Goal: Task Accomplishment & Management: Use online tool/utility

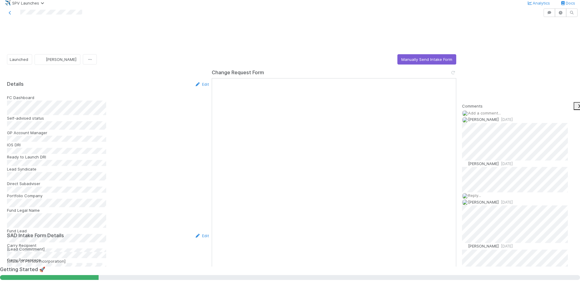
scroll to position [788, 0]
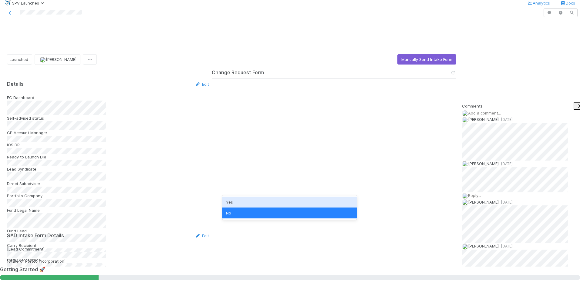
click at [299, 200] on div "Yes" at bounding box center [289, 202] width 135 height 11
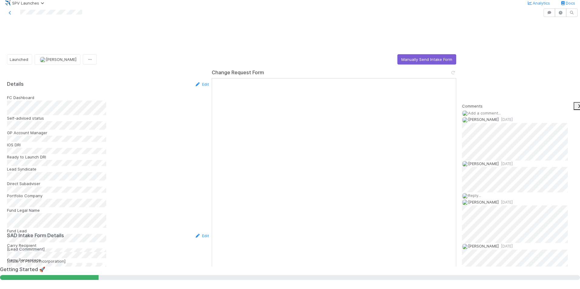
drag, startPoint x: 206, startPoint y: 203, endPoint x: 173, endPoint y: 188, distance: 36.8
copy div "Executed admin agreement/POA uploaded to CT"
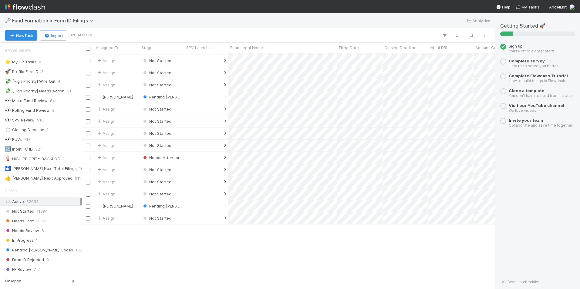
scroll to position [2365, 0]
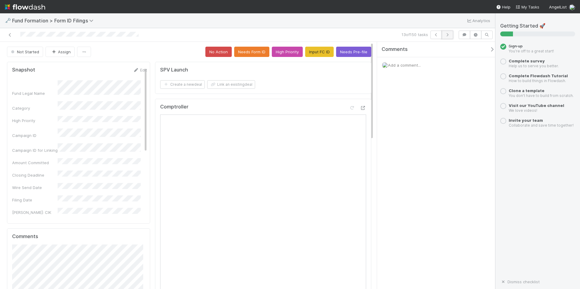
click at [451, 36] on button "button" at bounding box center [447, 35] width 12 height 8
click at [308, 52] on button "Input FC ID" at bounding box center [319, 52] width 28 height 10
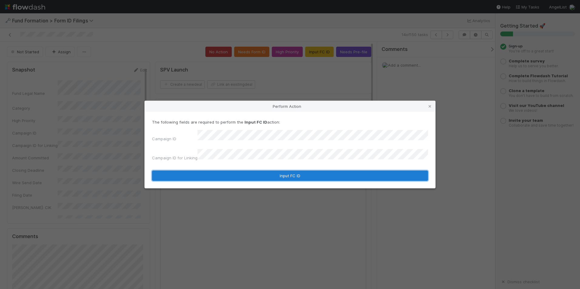
click at [275, 171] on button "Input FC ID" at bounding box center [290, 176] width 276 height 10
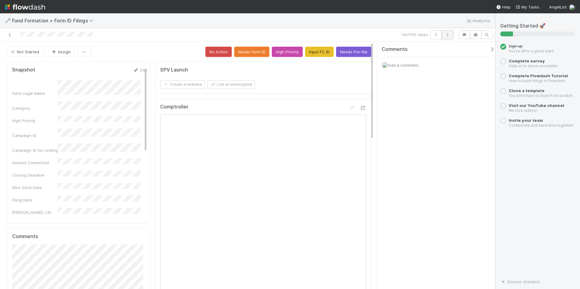
click at [449, 35] on icon "button" at bounding box center [447, 35] width 6 height 4
click at [315, 55] on button "Input FC ID" at bounding box center [319, 52] width 28 height 10
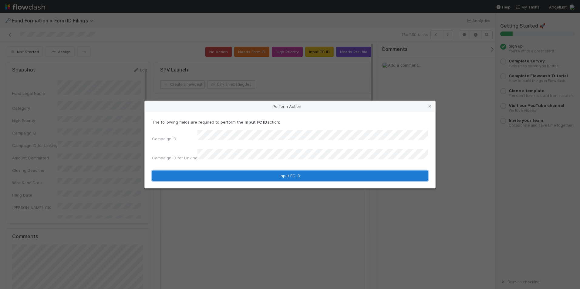
click at [283, 175] on button "Input FC ID" at bounding box center [290, 176] width 276 height 10
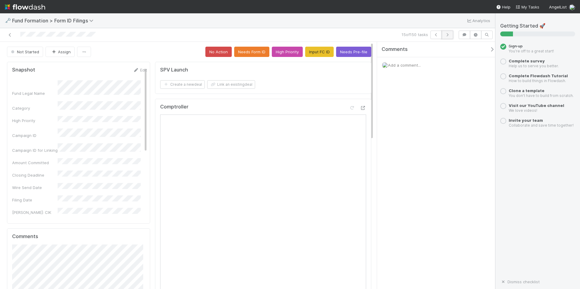
click at [446, 35] on icon "button" at bounding box center [447, 35] width 6 height 4
click at [320, 54] on button "Input FC ID" at bounding box center [319, 52] width 28 height 10
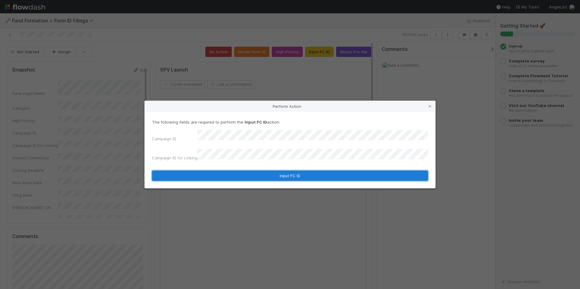
click at [283, 176] on button "Input FC ID" at bounding box center [290, 176] width 276 height 10
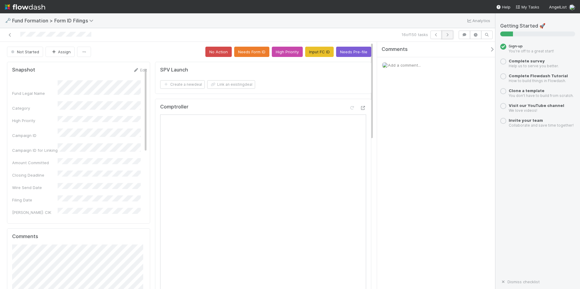
click at [445, 35] on icon "button" at bounding box center [447, 35] width 6 height 4
click at [321, 55] on button "Input FC ID" at bounding box center [319, 52] width 28 height 10
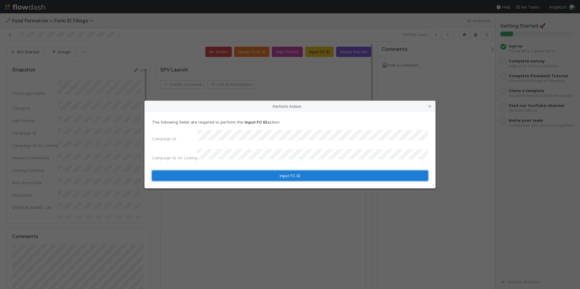
click at [257, 171] on button "Input FC ID" at bounding box center [290, 176] width 276 height 10
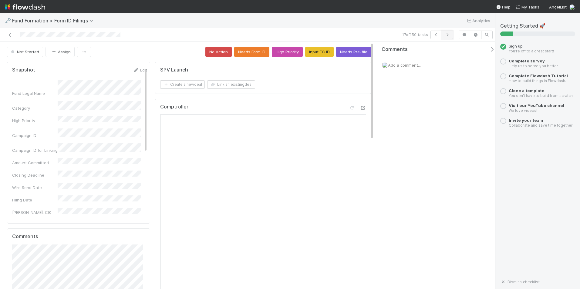
click at [445, 36] on icon "button" at bounding box center [447, 35] width 6 height 4
click at [312, 53] on button "Input FC ID" at bounding box center [319, 52] width 28 height 10
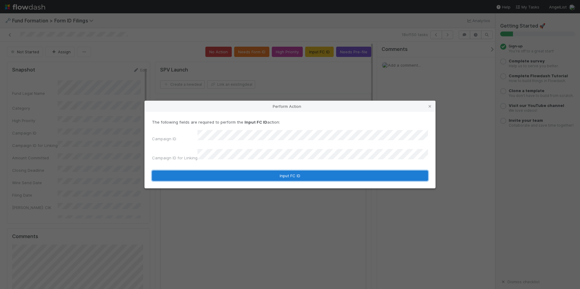
click at [281, 173] on button "Input FC ID" at bounding box center [290, 176] width 276 height 10
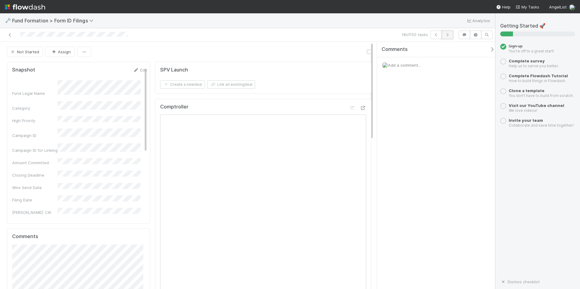
click at [447, 36] on icon "button" at bounding box center [447, 35] width 6 height 4
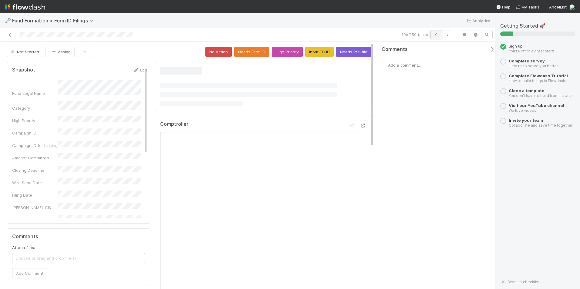
click at [434, 33] on icon "button" at bounding box center [436, 35] width 6 height 4
click at [446, 36] on icon "button" at bounding box center [447, 35] width 6 height 4
click at [315, 55] on button "Input FC ID" at bounding box center [319, 52] width 28 height 10
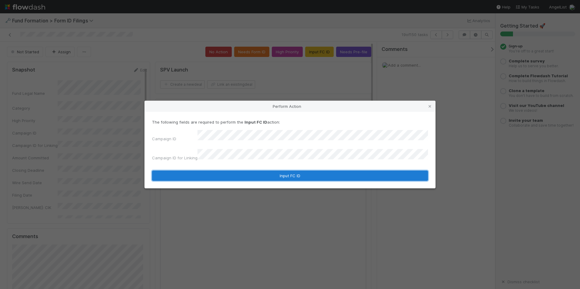
click at [287, 171] on button "Input FC ID" at bounding box center [290, 176] width 276 height 10
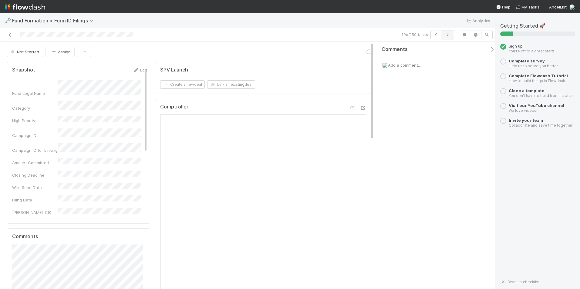
click at [447, 35] on icon "button" at bounding box center [447, 35] width 6 height 4
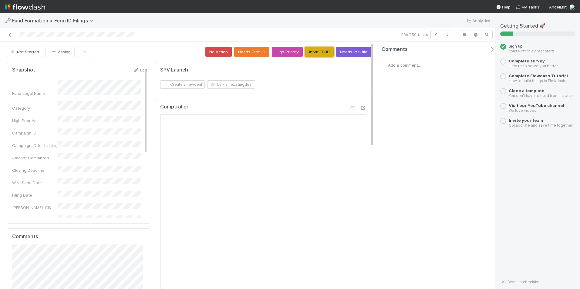
click at [322, 49] on button "Input FC ID" at bounding box center [319, 52] width 28 height 10
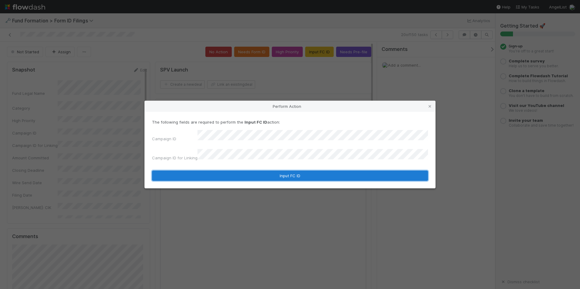
click at [293, 172] on button "Input FC ID" at bounding box center [290, 176] width 276 height 10
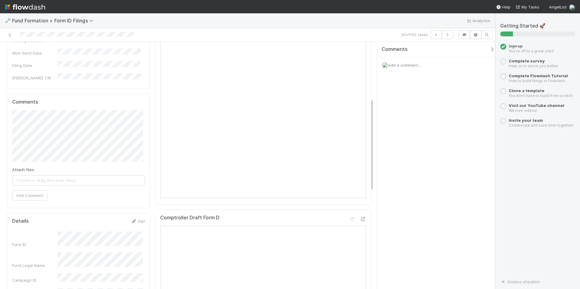
scroll to position [152, 0]
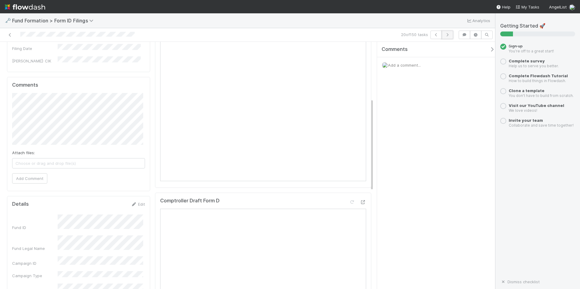
click at [450, 34] on icon "button" at bounding box center [447, 35] width 6 height 4
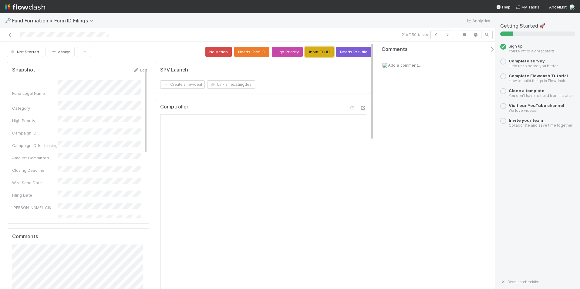
click at [316, 49] on button "Input FC ID" at bounding box center [319, 52] width 28 height 10
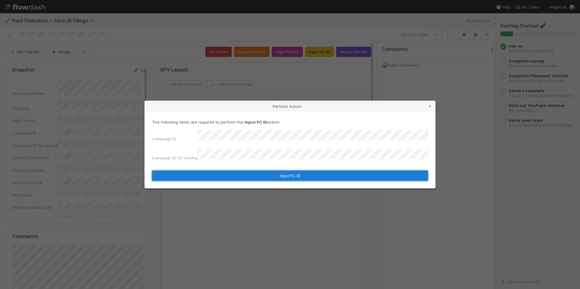
click at [280, 171] on button "Input FC ID" at bounding box center [290, 176] width 276 height 10
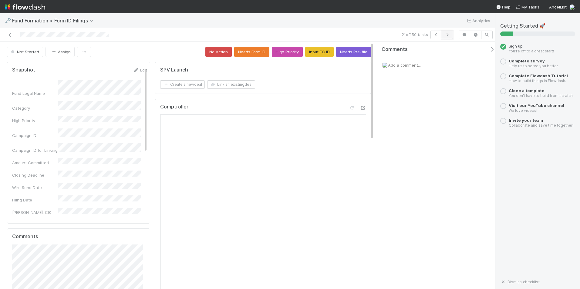
click at [445, 35] on icon "button" at bounding box center [447, 35] width 6 height 4
click at [320, 51] on button "Input FC ID" at bounding box center [319, 52] width 28 height 10
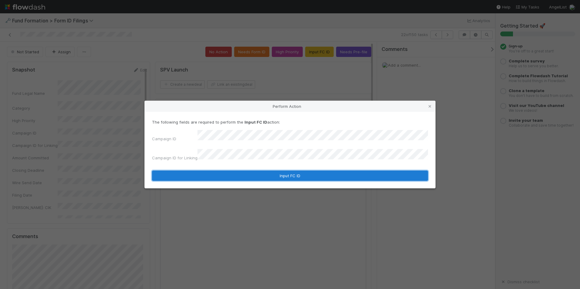
click at [312, 171] on button "Input FC ID" at bounding box center [290, 176] width 276 height 10
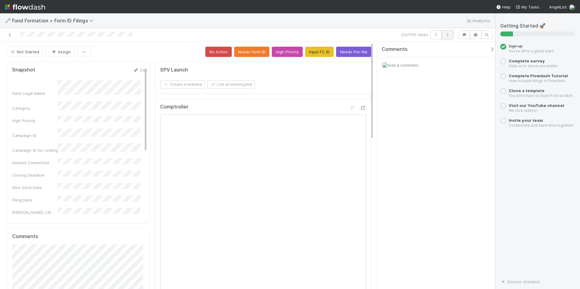
click at [448, 34] on icon "button" at bounding box center [447, 35] width 6 height 4
drag, startPoint x: 313, startPoint y: 60, endPoint x: 315, endPoint y: 57, distance: 3.3
click at [316, 55] on button "Input FC ID" at bounding box center [319, 52] width 28 height 10
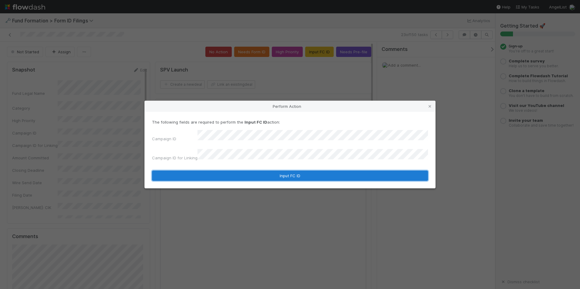
click at [285, 173] on button "Input FC ID" at bounding box center [290, 176] width 276 height 10
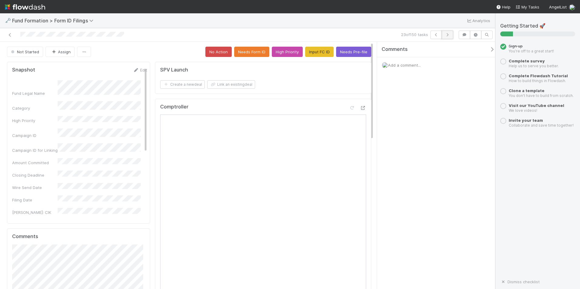
click at [444, 34] on icon "button" at bounding box center [447, 35] width 6 height 4
click at [317, 55] on button "Input FC ID" at bounding box center [319, 52] width 28 height 10
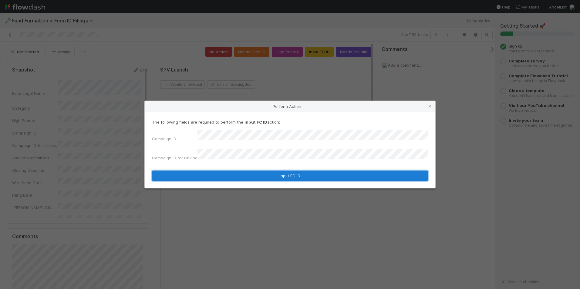
click at [282, 175] on button "Input FC ID" at bounding box center [290, 176] width 276 height 10
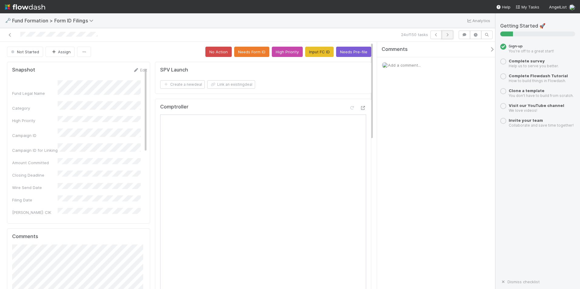
click at [450, 34] on icon "button" at bounding box center [447, 35] width 6 height 4
click at [320, 48] on button "Input FC ID" at bounding box center [319, 52] width 28 height 10
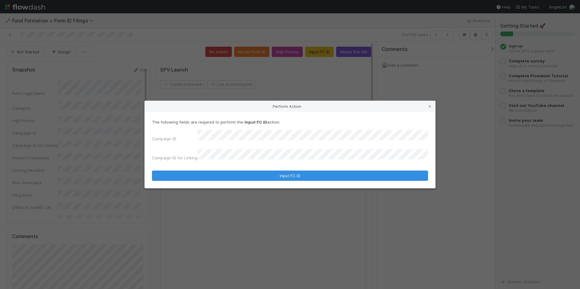
click at [293, 148] on div "Campaign ID Campaign ID for Linking" at bounding box center [290, 146] width 276 height 33
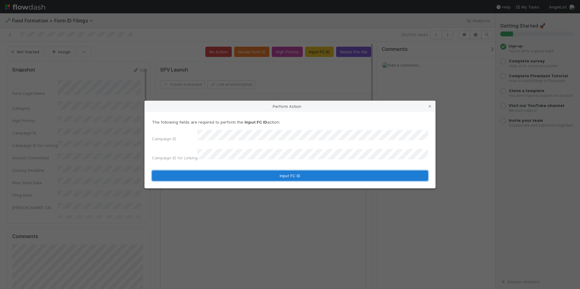
click at [299, 171] on button "Input FC ID" at bounding box center [290, 176] width 276 height 10
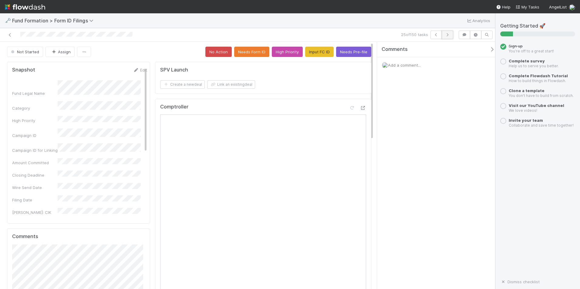
click at [447, 37] on button "button" at bounding box center [447, 35] width 12 height 8
click at [314, 53] on button "Input FC ID" at bounding box center [319, 52] width 28 height 10
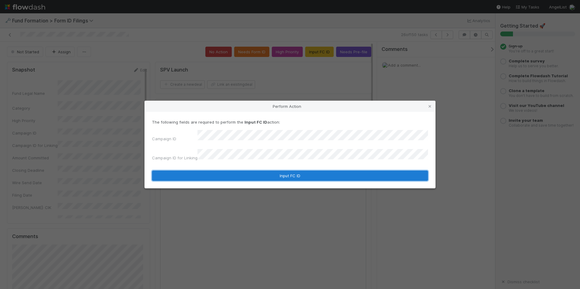
click at [299, 174] on button "Input FC ID" at bounding box center [290, 176] width 276 height 10
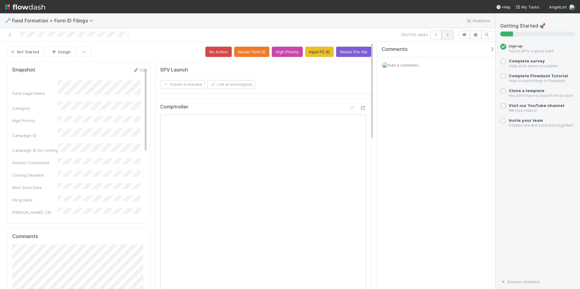
click at [445, 36] on icon "button" at bounding box center [447, 35] width 6 height 4
click at [315, 54] on button "Input FC ID" at bounding box center [319, 52] width 28 height 10
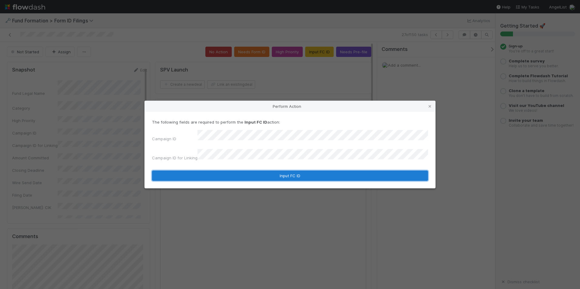
click at [279, 171] on button "Input FC ID" at bounding box center [290, 176] width 276 height 10
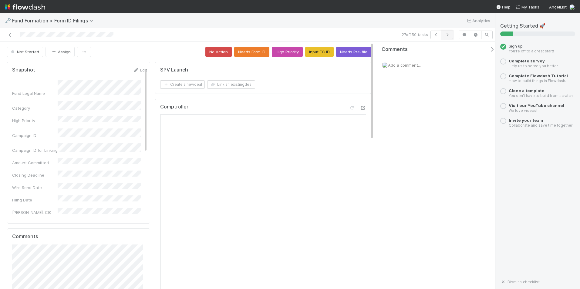
click at [445, 35] on icon "button" at bounding box center [447, 35] width 6 height 4
click at [313, 52] on button "Input FC ID" at bounding box center [319, 52] width 28 height 10
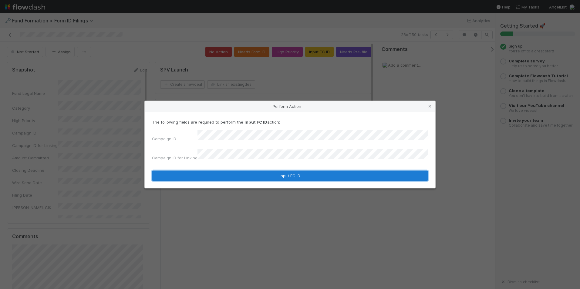
click at [259, 174] on button "Input FC ID" at bounding box center [290, 176] width 276 height 10
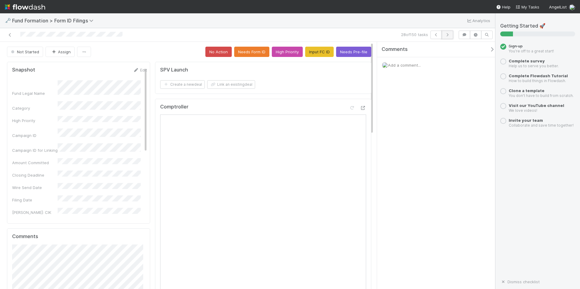
click at [446, 35] on icon "button" at bounding box center [447, 35] width 6 height 4
click at [309, 53] on button "Input FC ID" at bounding box center [319, 52] width 28 height 10
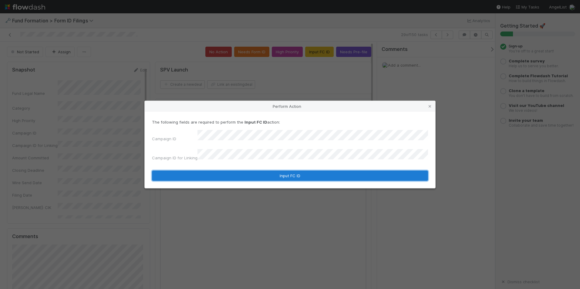
click at [267, 171] on button "Input FC ID" at bounding box center [290, 176] width 276 height 10
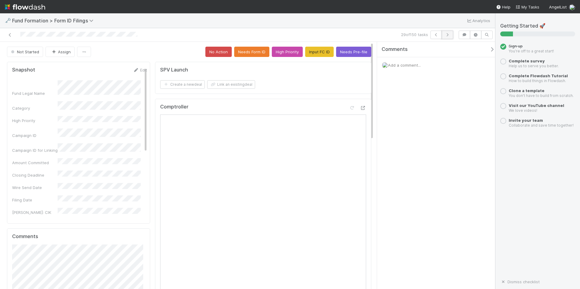
click at [446, 36] on icon "button" at bounding box center [447, 35] width 6 height 4
click at [322, 53] on button "Input FC ID" at bounding box center [319, 52] width 28 height 10
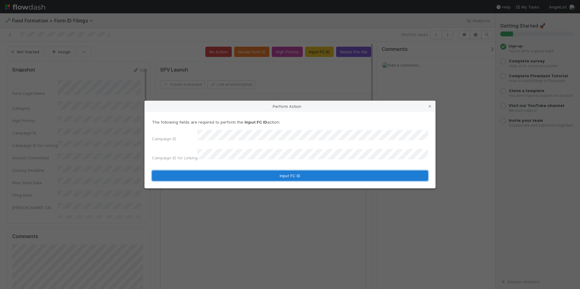
click at [283, 171] on button "Input FC ID" at bounding box center [290, 176] width 276 height 10
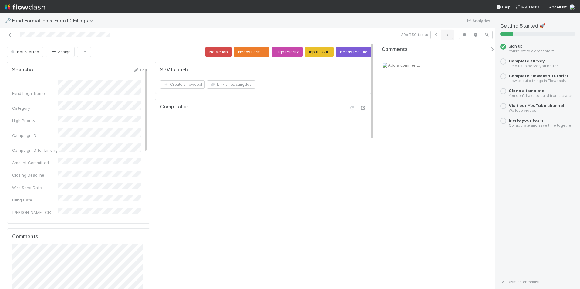
click at [447, 35] on icon "button" at bounding box center [447, 35] width 6 height 4
click at [313, 49] on button "Input FC ID" at bounding box center [319, 52] width 28 height 10
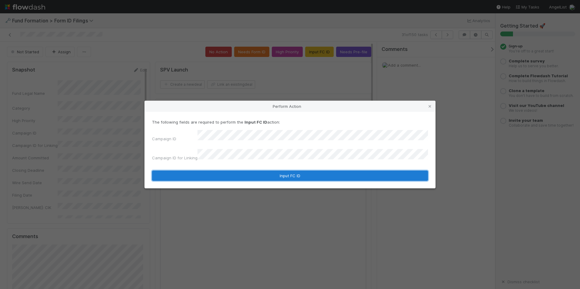
click at [289, 171] on button "Input FC ID" at bounding box center [290, 176] width 276 height 10
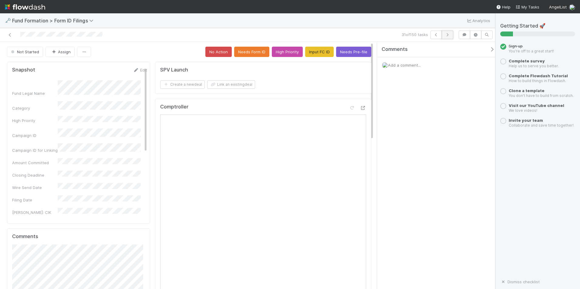
click at [447, 35] on icon "button" at bounding box center [447, 35] width 6 height 4
click at [315, 53] on button "Input FC ID" at bounding box center [319, 52] width 28 height 10
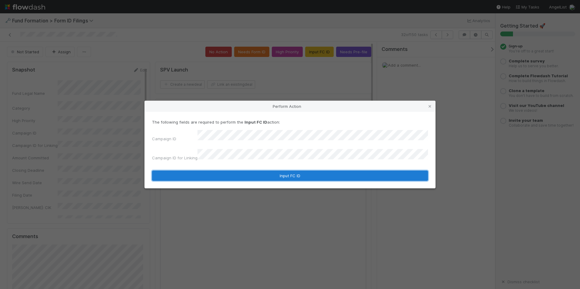
click at [288, 171] on button "Input FC ID" at bounding box center [290, 176] width 276 height 10
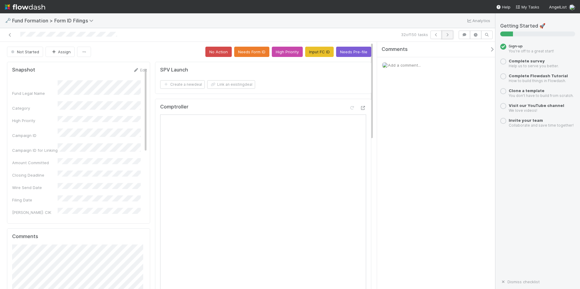
click at [444, 37] on button "button" at bounding box center [447, 35] width 12 height 8
click at [314, 52] on button "Input FC ID" at bounding box center [319, 52] width 28 height 10
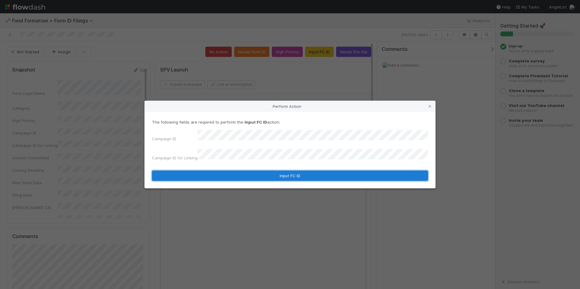
click at [313, 176] on button "Input FC ID" at bounding box center [290, 176] width 276 height 10
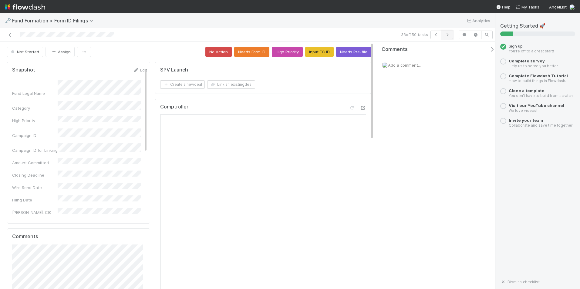
drag, startPoint x: 448, startPoint y: 33, endPoint x: 450, endPoint y: 38, distance: 4.9
click at [450, 38] on button "button" at bounding box center [447, 35] width 12 height 8
click at [323, 49] on button "Input FC ID" at bounding box center [319, 52] width 28 height 10
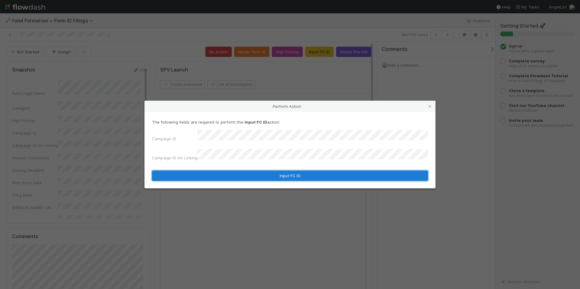
click at [351, 173] on button "Input FC ID" at bounding box center [290, 176] width 276 height 10
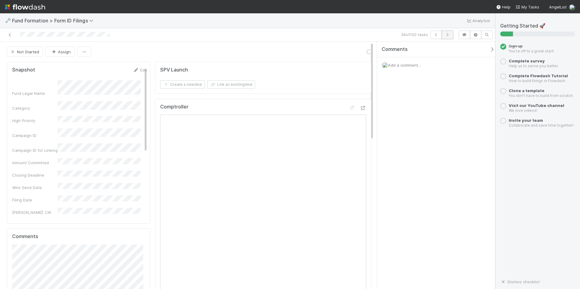
click at [446, 36] on icon "button" at bounding box center [447, 35] width 6 height 4
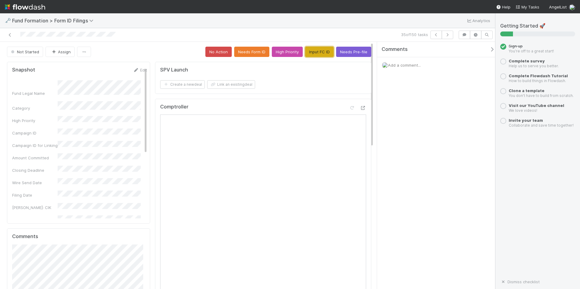
click at [326, 54] on button "Input FC ID" at bounding box center [319, 52] width 28 height 10
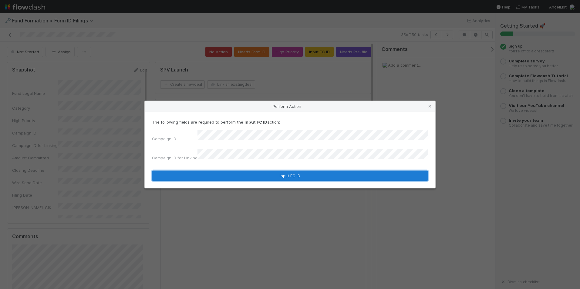
click at [311, 176] on button "Input FC ID" at bounding box center [290, 176] width 276 height 10
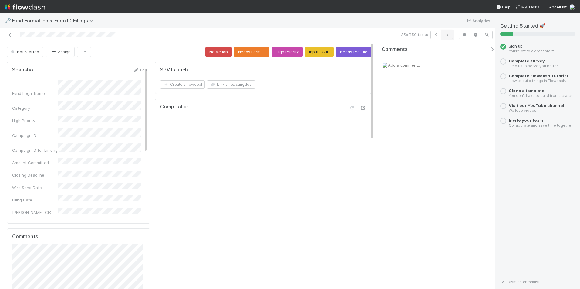
click at [451, 35] on button "button" at bounding box center [447, 35] width 12 height 8
click at [307, 54] on button "Input FC ID" at bounding box center [319, 52] width 28 height 10
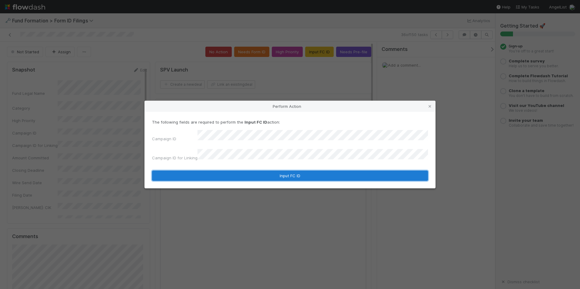
click at [290, 171] on button "Input FC ID" at bounding box center [290, 176] width 276 height 10
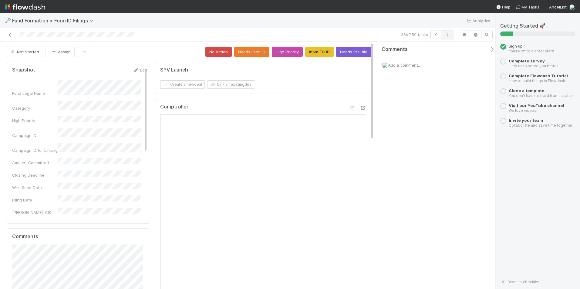
click at [443, 35] on button "button" at bounding box center [447, 35] width 12 height 8
click at [317, 52] on button "Input FC ID" at bounding box center [319, 52] width 28 height 10
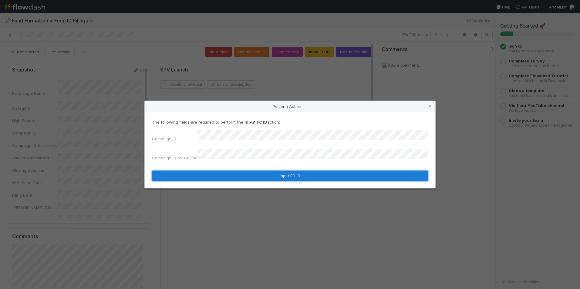
click at [297, 171] on button "Input FC ID" at bounding box center [290, 176] width 276 height 10
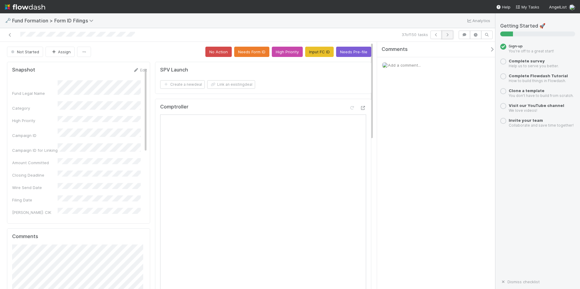
click at [448, 35] on icon "button" at bounding box center [447, 35] width 6 height 4
click at [320, 55] on button "Input FC ID" at bounding box center [319, 52] width 28 height 10
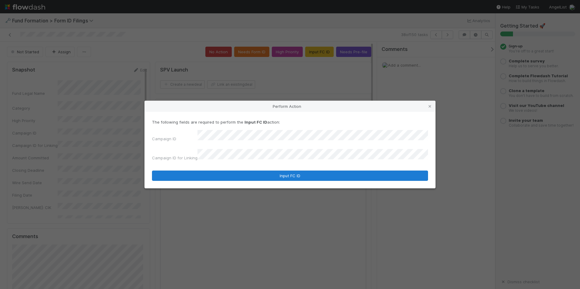
click at [297, 167] on form "The following fields are required to perform the Input FC ID action: Campaign I…" at bounding box center [290, 150] width 276 height 62
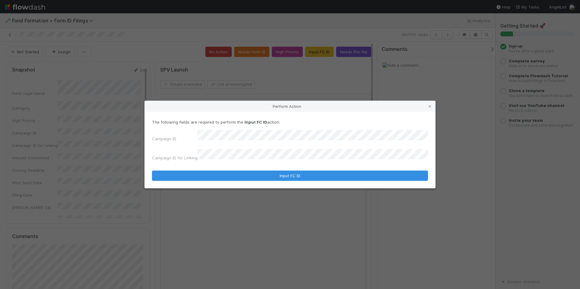
click at [366, 178] on div "The following fields are required to perform the Input FC ID action: Campaign I…" at bounding box center [290, 150] width 290 height 76
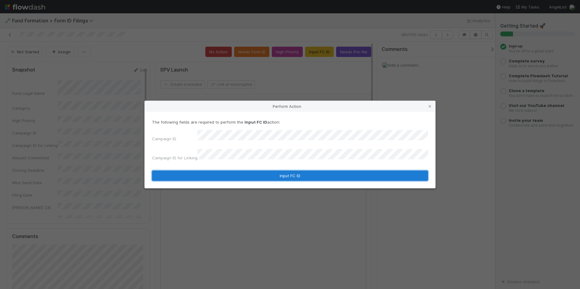
click at [370, 171] on button "Input FC ID" at bounding box center [290, 176] width 276 height 10
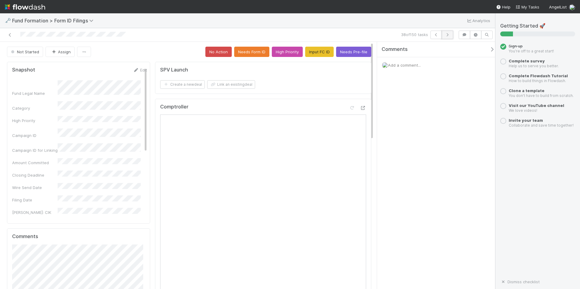
click at [447, 32] on button "button" at bounding box center [447, 35] width 12 height 8
click at [317, 52] on button "Input FC ID" at bounding box center [319, 52] width 28 height 10
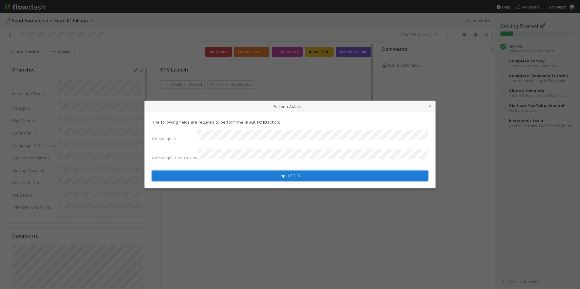
click at [303, 171] on button "Input FC ID" at bounding box center [290, 176] width 276 height 10
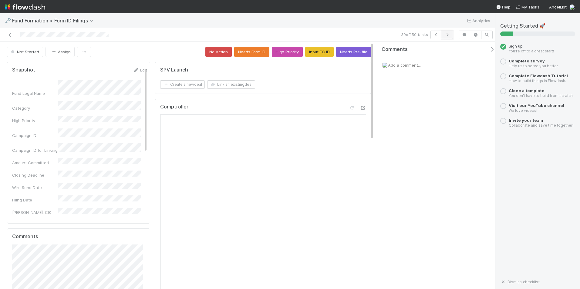
click at [448, 34] on icon "button" at bounding box center [447, 35] width 6 height 4
click at [322, 53] on button "Input FC ID" at bounding box center [319, 52] width 28 height 10
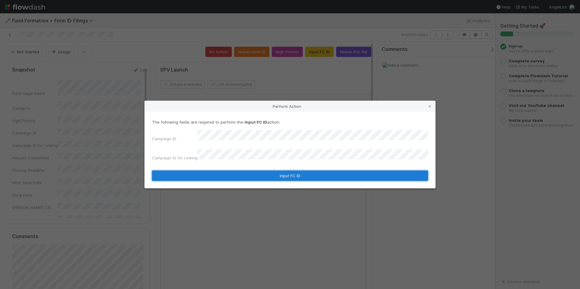
click at [283, 172] on button "Input FC ID" at bounding box center [290, 176] width 276 height 10
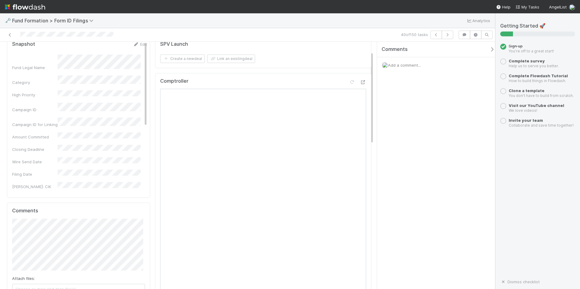
scroll to position [30, 0]
drag, startPoint x: 433, startPoint y: 185, endPoint x: 422, endPoint y: 185, distance: 10.6
click at [432, 186] on div "Comments Add a comment..." at bounding box center [436, 165] width 118 height 247
click at [444, 34] on icon "button" at bounding box center [447, 35] width 6 height 4
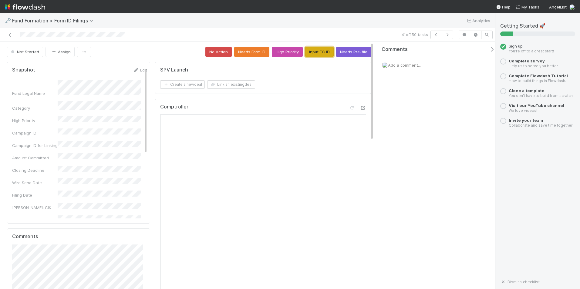
click at [316, 54] on button "Input FC ID" at bounding box center [319, 52] width 28 height 10
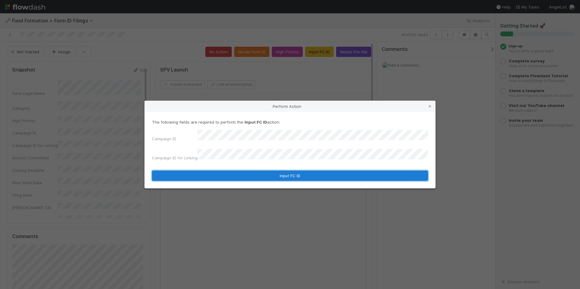
click at [288, 175] on button "Input FC ID" at bounding box center [290, 176] width 276 height 10
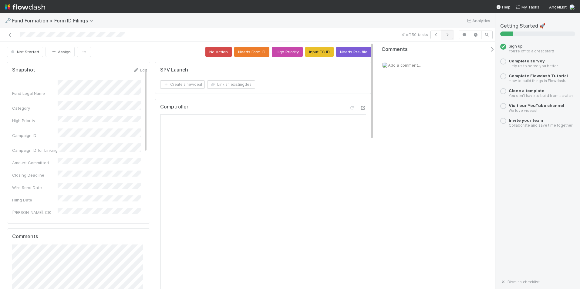
click at [452, 34] on button "button" at bounding box center [447, 35] width 12 height 8
click at [317, 56] on button "Input FC ID" at bounding box center [319, 52] width 28 height 10
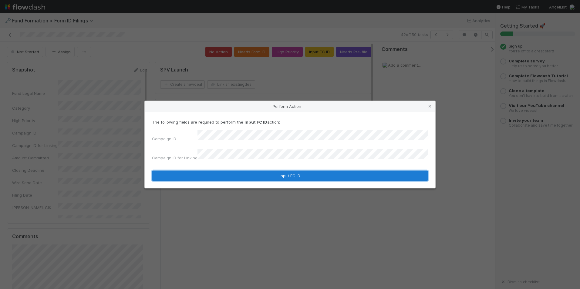
click at [284, 171] on button "Input FC ID" at bounding box center [290, 176] width 276 height 10
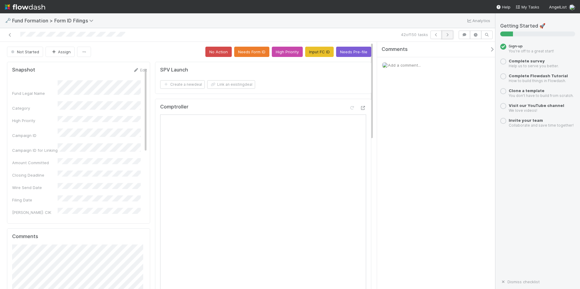
click at [444, 35] on button "button" at bounding box center [447, 35] width 12 height 8
click at [305, 54] on button "Input FC ID" at bounding box center [319, 52] width 28 height 10
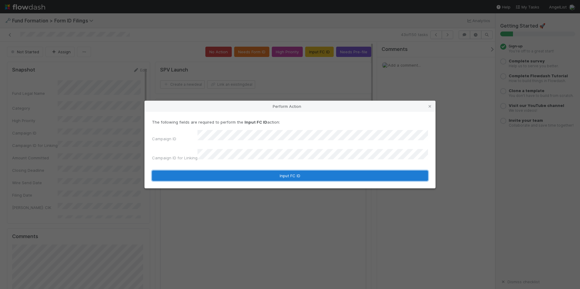
click at [293, 171] on button "Input FC ID" at bounding box center [290, 176] width 276 height 10
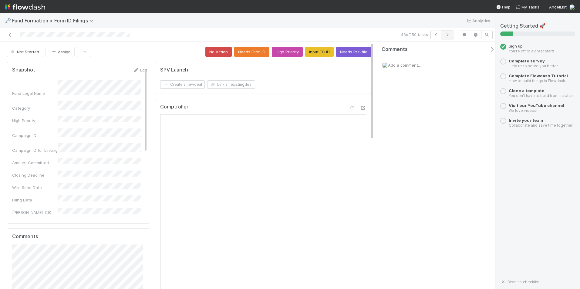
click at [451, 33] on button "button" at bounding box center [447, 35] width 12 height 8
click at [305, 52] on button "Input FC ID" at bounding box center [319, 52] width 28 height 10
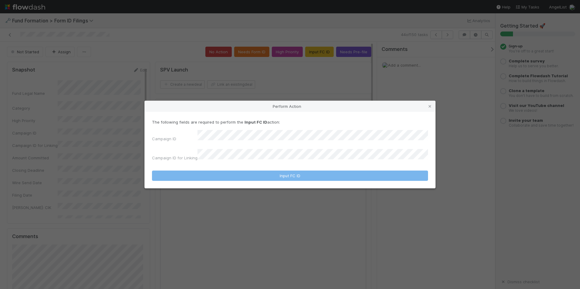
click at [281, 146] on div "Campaign ID Campaign ID for Linking" at bounding box center [290, 146] width 276 height 33
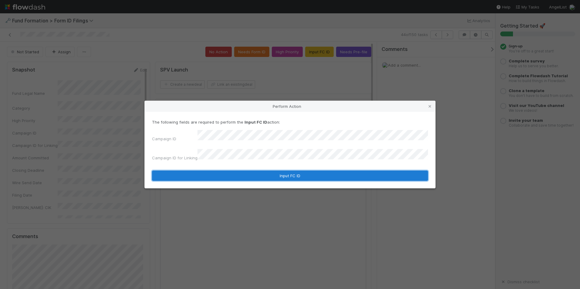
click at [274, 171] on button "Input FC ID" at bounding box center [290, 176] width 276 height 10
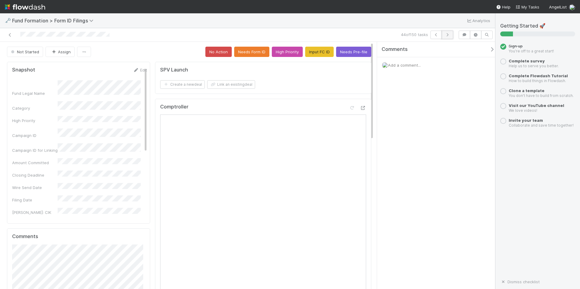
click at [444, 35] on icon "button" at bounding box center [447, 35] width 6 height 4
click at [310, 49] on button "Input FC ID" at bounding box center [319, 52] width 28 height 10
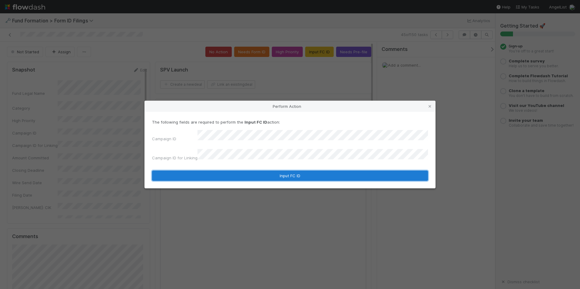
click at [276, 171] on button "Input FC ID" at bounding box center [290, 176] width 276 height 10
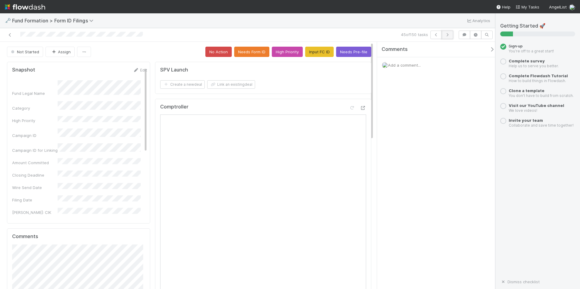
click at [452, 33] on button "button" at bounding box center [447, 35] width 12 height 8
click at [323, 56] on button "Input FC ID" at bounding box center [319, 52] width 28 height 10
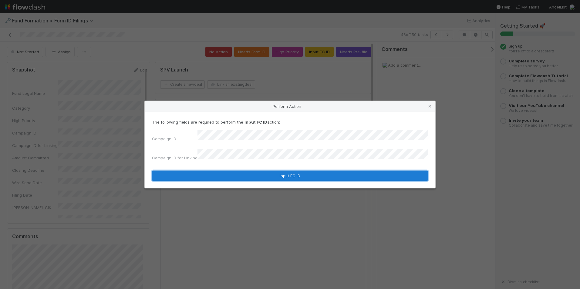
click at [283, 171] on button "Input FC ID" at bounding box center [290, 176] width 276 height 10
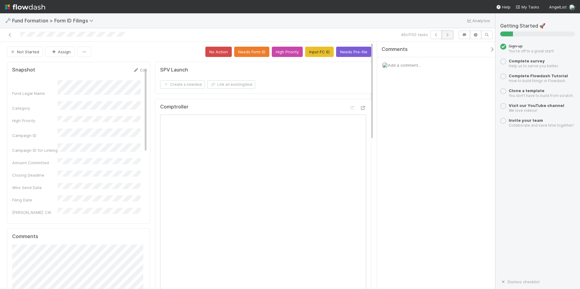
click at [444, 35] on button "button" at bounding box center [447, 35] width 12 height 8
click at [324, 53] on button "Input FC ID" at bounding box center [319, 52] width 28 height 10
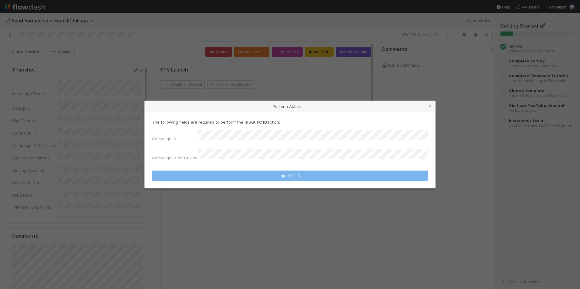
click at [293, 146] on div "Campaign ID Campaign ID for Linking" at bounding box center [290, 146] width 276 height 33
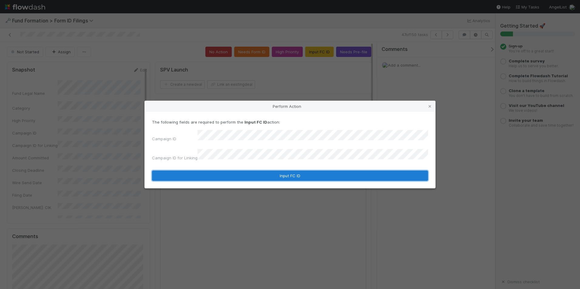
click at [288, 171] on button "Input FC ID" at bounding box center [290, 176] width 276 height 10
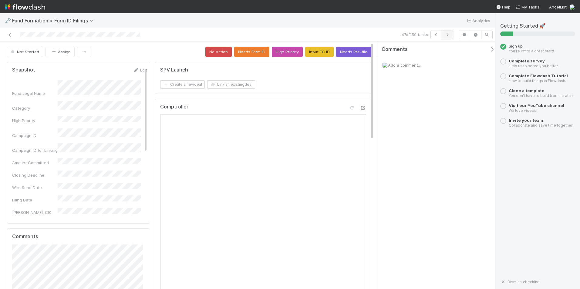
click at [450, 35] on button "button" at bounding box center [447, 35] width 12 height 8
click at [315, 55] on button "Input FC ID" at bounding box center [319, 52] width 28 height 10
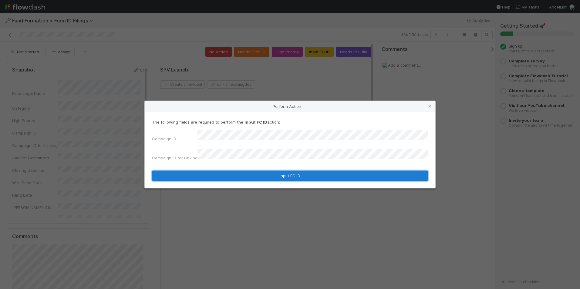
click at [252, 171] on button "Input FC ID" at bounding box center [290, 176] width 276 height 10
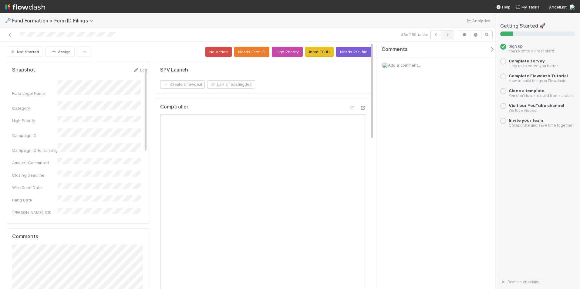
click at [447, 39] on button "button" at bounding box center [447, 35] width 12 height 8
click at [316, 51] on button "Input FC ID" at bounding box center [319, 52] width 28 height 10
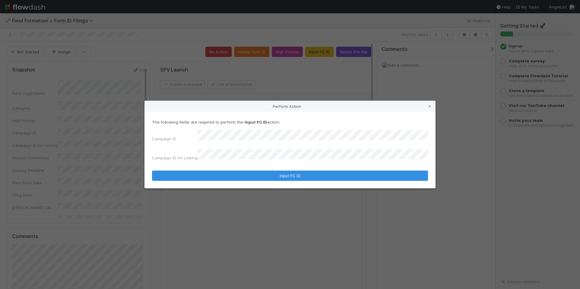
click at [281, 161] on form "The following fields are required to perform the Input FC ID action: Campaign I…" at bounding box center [290, 150] width 276 height 62
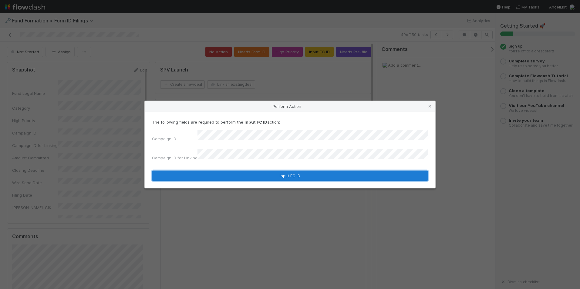
click at [283, 171] on button "Input FC ID" at bounding box center [290, 176] width 276 height 10
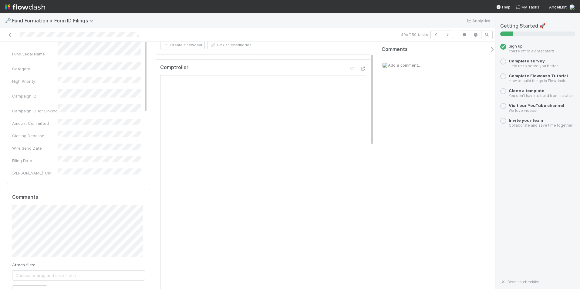
scroll to position [30, 0]
click at [450, 34] on button "button" at bounding box center [447, 35] width 12 height 8
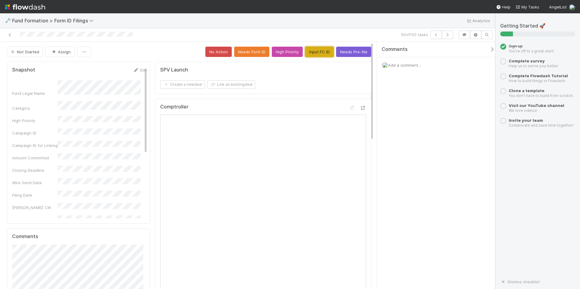
click at [323, 54] on button "Input FC ID" at bounding box center [319, 52] width 28 height 10
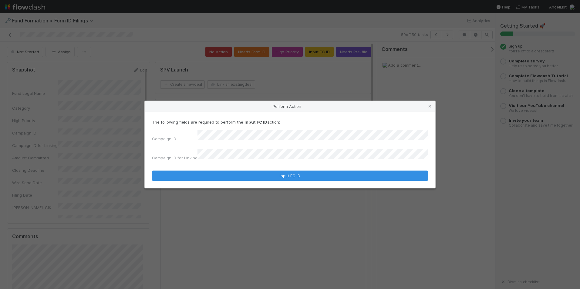
click at [299, 162] on form "The following fields are required to perform the Input FC ID action: Campaign I…" at bounding box center [290, 150] width 276 height 62
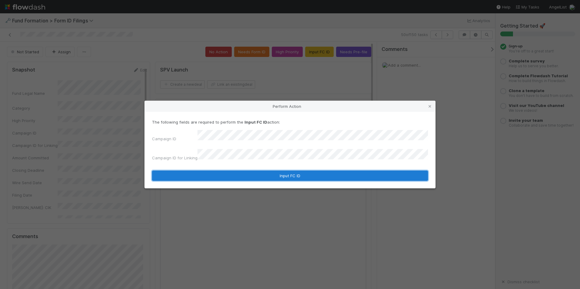
click at [302, 171] on button "Input FC ID" at bounding box center [290, 176] width 276 height 10
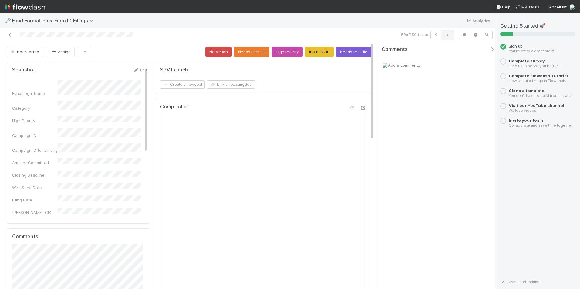
click at [448, 34] on icon "button" at bounding box center [447, 35] width 6 height 4
click at [306, 49] on button "Input FC ID" at bounding box center [319, 52] width 28 height 10
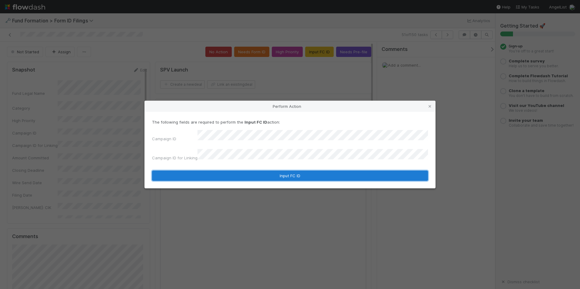
click at [290, 171] on button "Input FC ID" at bounding box center [290, 176] width 276 height 10
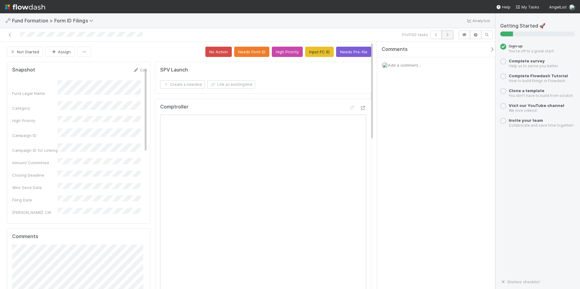
click at [445, 34] on icon "button" at bounding box center [447, 35] width 6 height 4
click at [317, 49] on button "Input FC ID" at bounding box center [319, 52] width 28 height 10
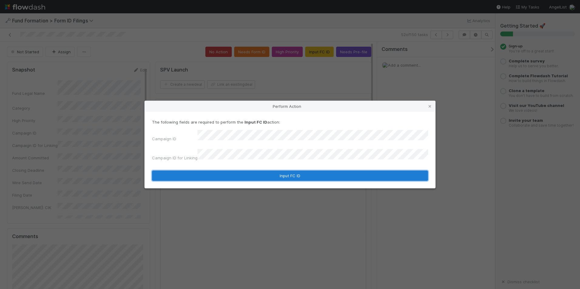
click at [279, 171] on button "Input FC ID" at bounding box center [290, 176] width 276 height 10
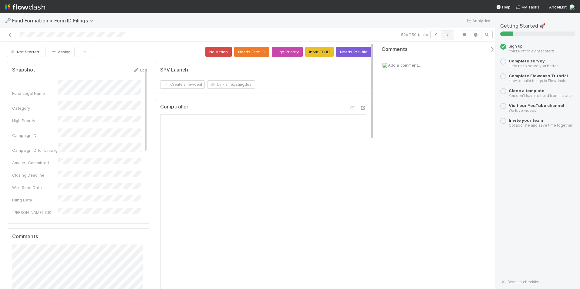
click at [448, 35] on icon "button" at bounding box center [447, 35] width 6 height 4
click at [320, 54] on button "Input FC ID" at bounding box center [319, 52] width 28 height 10
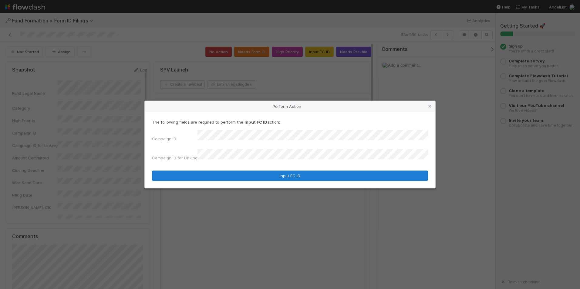
click at [287, 167] on form "The following fields are required to perform the Input FC ID action: Campaign I…" at bounding box center [290, 150] width 276 height 62
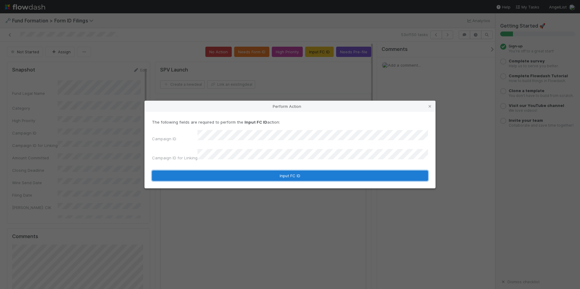
click at [292, 173] on button "Input FC ID" at bounding box center [290, 176] width 276 height 10
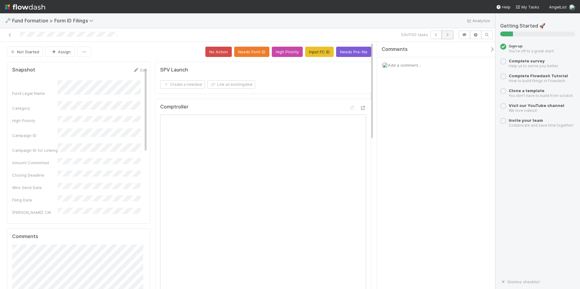
click at [445, 33] on icon "button" at bounding box center [447, 35] width 6 height 4
click at [312, 52] on button "Input FC ID" at bounding box center [319, 52] width 28 height 10
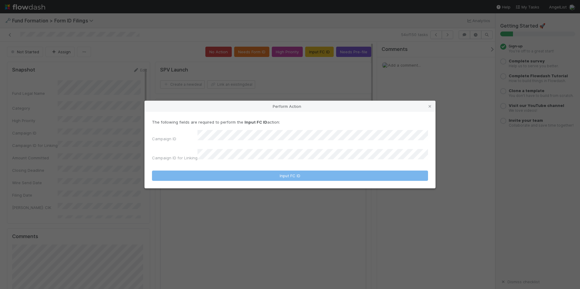
click at [294, 135] on div "The following fields are required to perform the Input FC ID action: Campaign I…" at bounding box center [290, 141] width 276 height 44
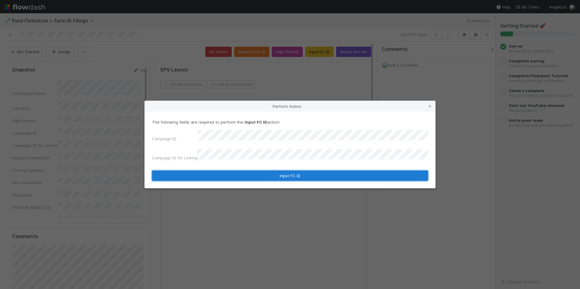
click at [291, 173] on button "Input FC ID" at bounding box center [290, 176] width 276 height 10
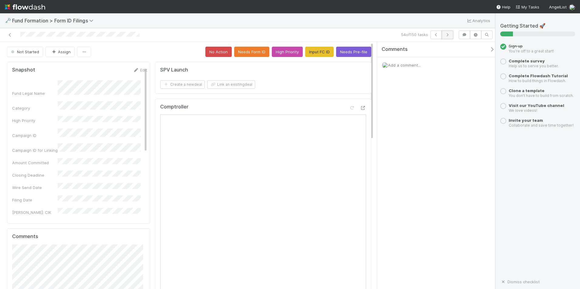
click at [448, 36] on icon "button" at bounding box center [447, 35] width 6 height 4
click at [311, 52] on button "Input FC ID" at bounding box center [319, 52] width 28 height 10
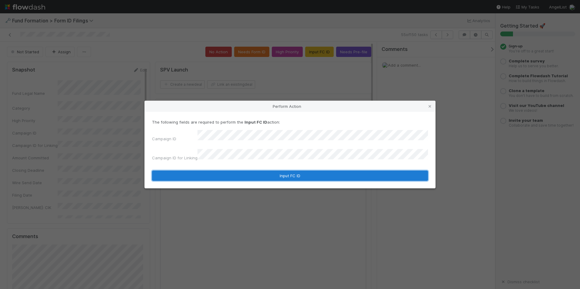
click at [285, 171] on button "Input FC ID" at bounding box center [290, 176] width 276 height 10
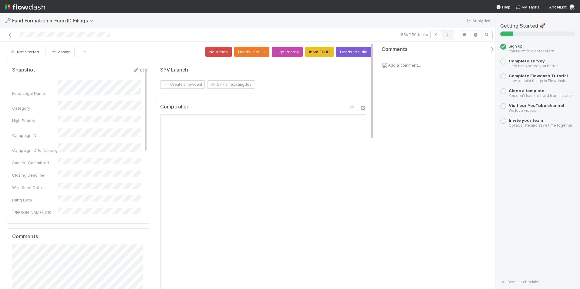
click at [448, 34] on icon "button" at bounding box center [447, 35] width 6 height 4
click at [321, 54] on button "Input FC ID" at bounding box center [319, 52] width 28 height 10
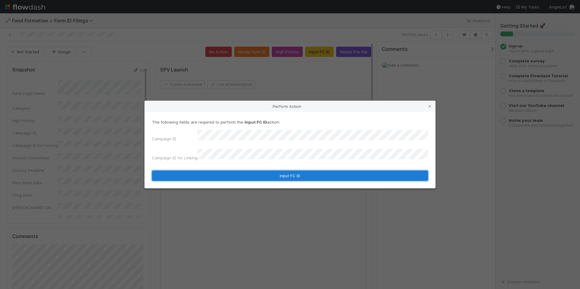
click at [309, 173] on button "Input FC ID" at bounding box center [290, 176] width 276 height 10
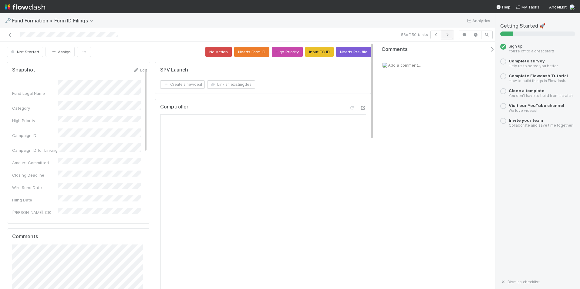
click at [444, 36] on button "button" at bounding box center [447, 35] width 12 height 8
click at [312, 51] on button "Input FC ID" at bounding box center [319, 52] width 28 height 10
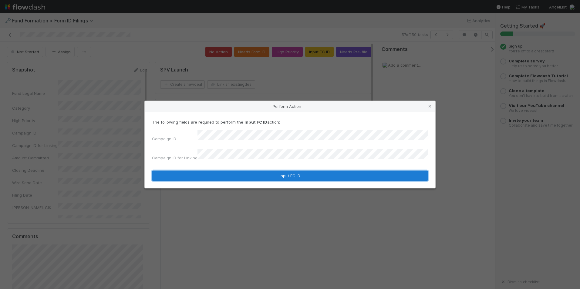
click at [288, 172] on button "Input FC ID" at bounding box center [290, 176] width 276 height 10
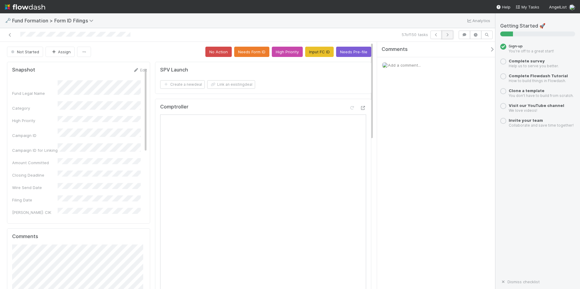
click at [445, 35] on icon "button" at bounding box center [447, 35] width 6 height 4
click at [319, 54] on button "Input FC ID" at bounding box center [319, 52] width 28 height 10
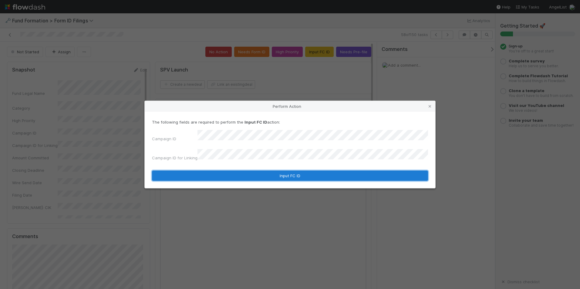
click at [291, 171] on button "Input FC ID" at bounding box center [290, 176] width 276 height 10
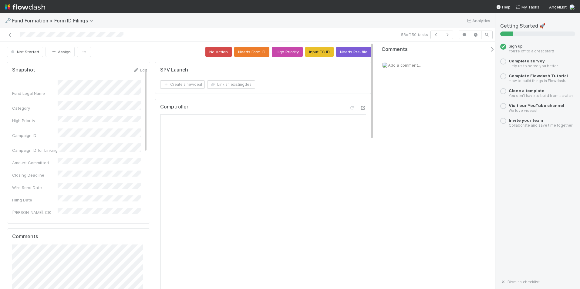
click at [386, 186] on div "Comments Add a comment..." at bounding box center [436, 165] width 118 height 247
click at [450, 33] on icon "button" at bounding box center [447, 35] width 6 height 4
click at [308, 55] on button "Input FC ID" at bounding box center [319, 52] width 28 height 10
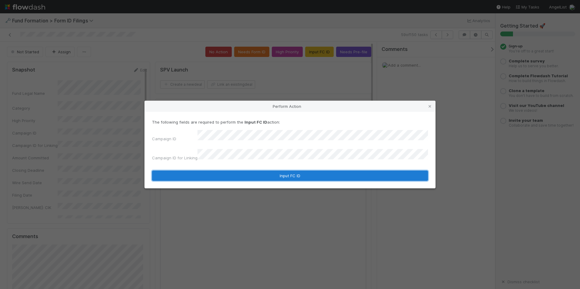
click at [281, 173] on button "Input FC ID" at bounding box center [290, 176] width 276 height 10
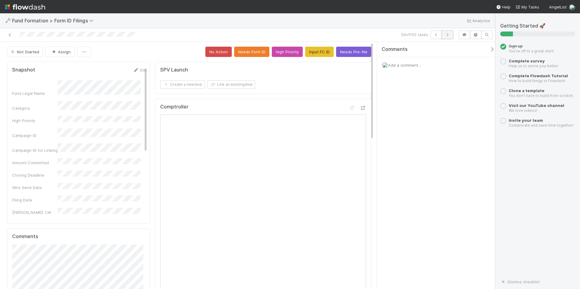
click at [447, 35] on icon "button" at bounding box center [447, 35] width 6 height 4
click at [317, 52] on button "Input FC ID" at bounding box center [319, 52] width 28 height 10
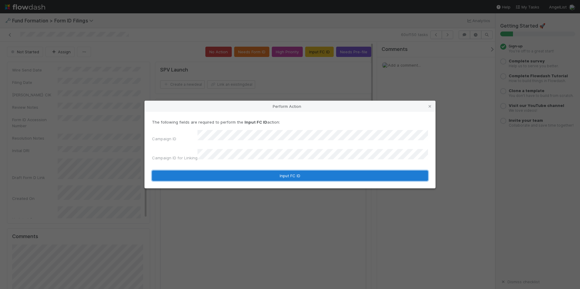
click at [273, 171] on button "Input FC ID" at bounding box center [290, 176] width 276 height 10
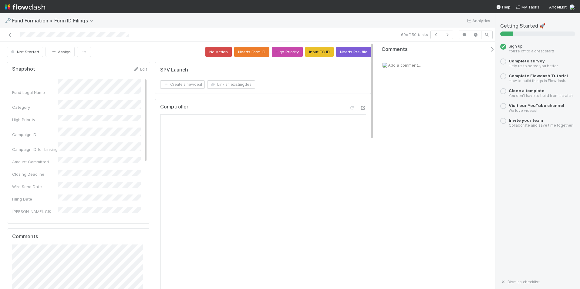
scroll to position [0, 0]
click at [450, 34] on icon "button" at bounding box center [447, 35] width 6 height 4
click at [316, 50] on button "Input FC ID" at bounding box center [319, 52] width 28 height 10
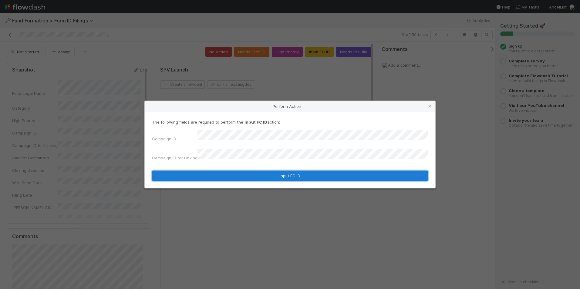
click at [271, 173] on button "Input FC ID" at bounding box center [290, 176] width 276 height 10
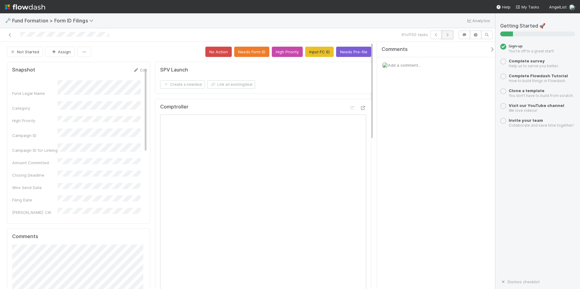
click at [451, 36] on button "button" at bounding box center [447, 35] width 12 height 8
click at [319, 52] on button "Input FC ID" at bounding box center [319, 52] width 28 height 10
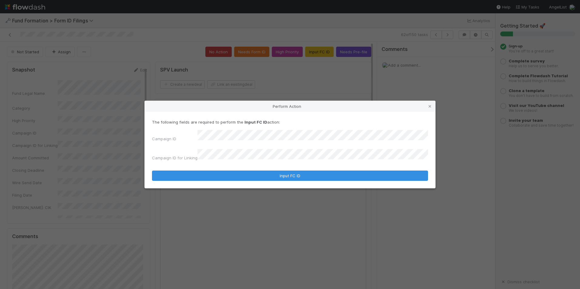
click at [272, 178] on div "The following fields are required to perform the Input FC ID action: Campaign I…" at bounding box center [290, 150] width 290 height 76
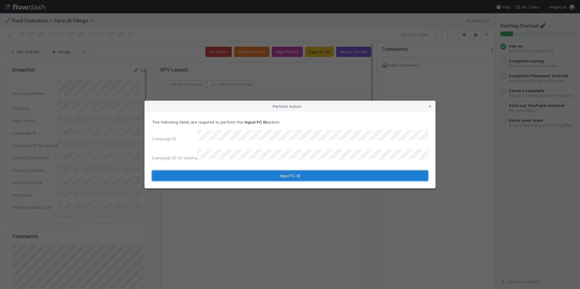
click at [274, 175] on button "Input FC ID" at bounding box center [290, 176] width 276 height 10
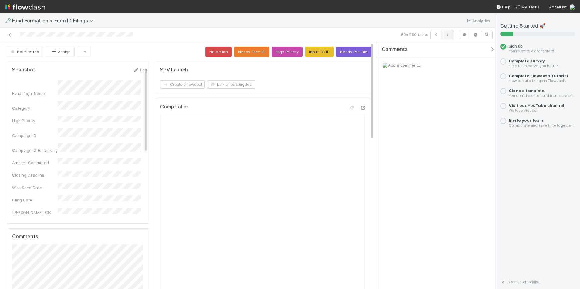
click at [448, 39] on button "button" at bounding box center [447, 35] width 12 height 8
click at [313, 54] on button "Input FC ID" at bounding box center [319, 52] width 28 height 10
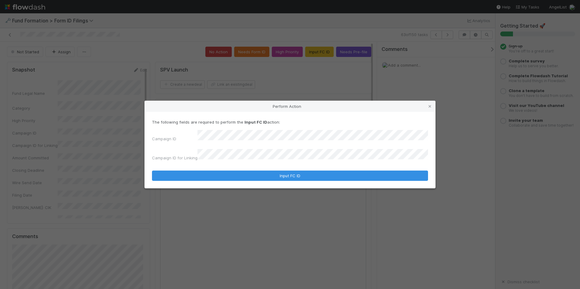
click at [272, 160] on form "The following fields are required to perform the Input FC ID action: Campaign I…" at bounding box center [290, 150] width 276 height 62
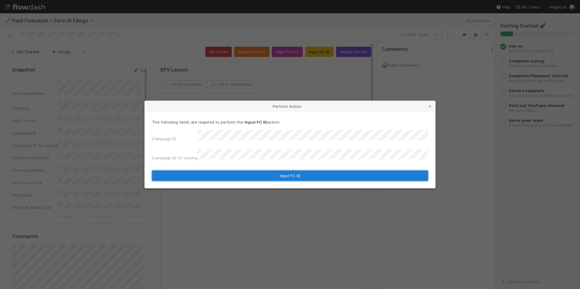
click at [285, 171] on button "Input FC ID" at bounding box center [290, 176] width 276 height 10
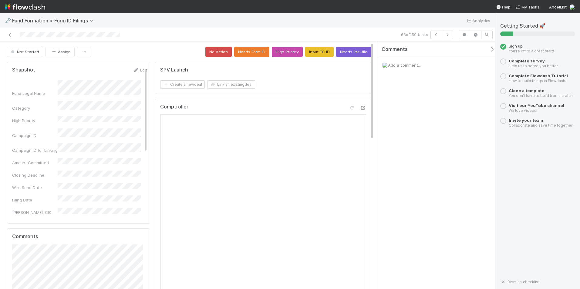
click at [448, 40] on div "63 of 150 tasks" at bounding box center [247, 35] width 495 height 14
click at [447, 34] on icon "button" at bounding box center [447, 35] width 6 height 4
drag, startPoint x: 351, startPoint y: 193, endPoint x: 307, endPoint y: 55, distance: 144.4
click at [307, 55] on button "Input FC ID" at bounding box center [319, 52] width 28 height 10
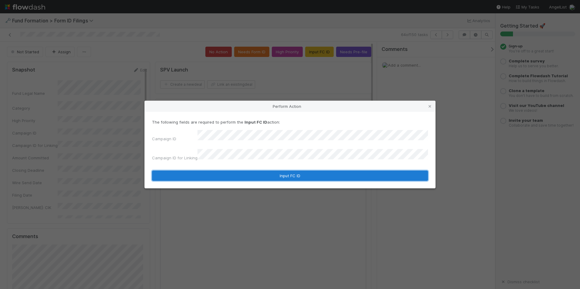
click at [272, 171] on button "Input FC ID" at bounding box center [290, 176] width 276 height 10
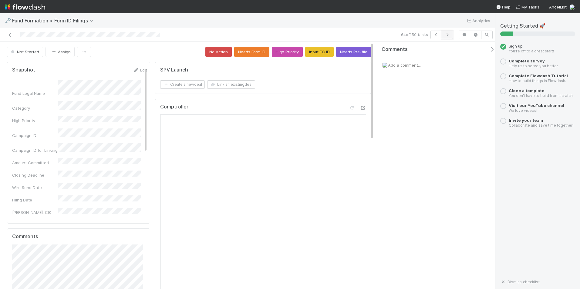
click at [451, 36] on button "button" at bounding box center [447, 35] width 12 height 8
click at [312, 49] on button "Input FC ID" at bounding box center [319, 52] width 28 height 10
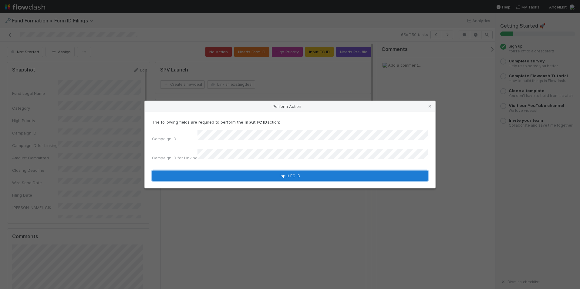
click at [289, 171] on button "Input FC ID" at bounding box center [290, 176] width 276 height 10
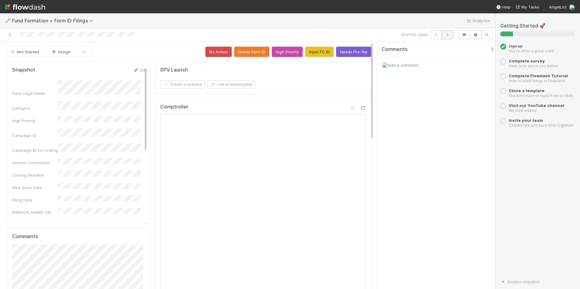
click at [445, 36] on icon "button" at bounding box center [447, 35] width 6 height 4
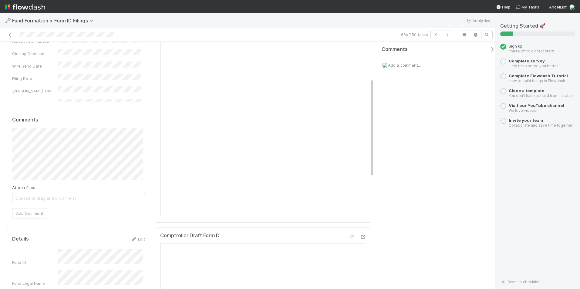
scroll to position [91, 0]
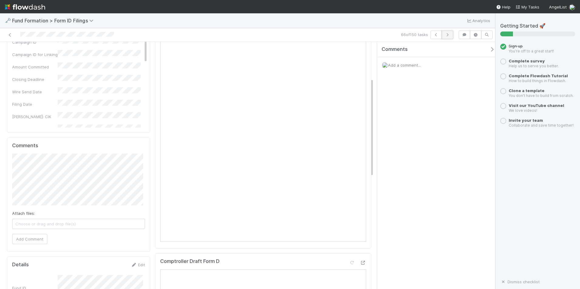
click at [448, 34] on icon "button" at bounding box center [447, 35] width 6 height 4
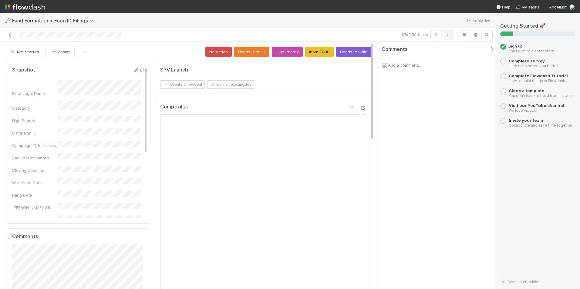
click at [448, 36] on icon "button" at bounding box center [447, 35] width 6 height 4
click at [10, 35] on icon at bounding box center [10, 35] width 6 height 4
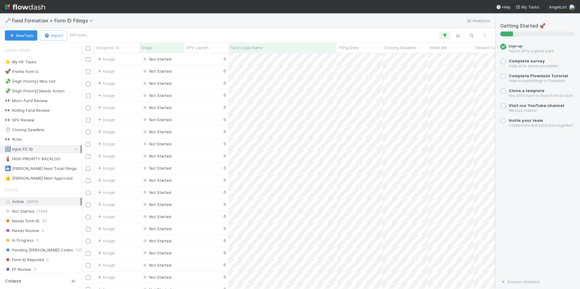
scroll to position [231, 408]
click at [57, 148] on div "🔢 Input FC ID 269" at bounding box center [42, 150] width 75 height 8
click at [343, 60] on div at bounding box center [290, 144] width 580 height 289
click at [208, 58] on div "0" at bounding box center [206, 59] width 44 height 12
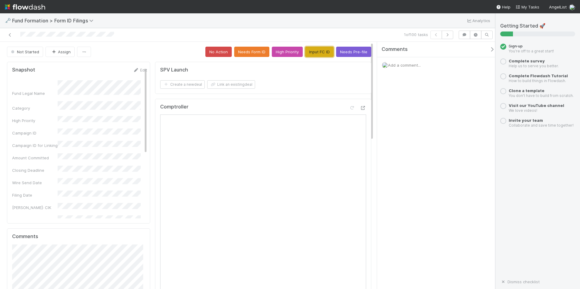
click at [323, 54] on button "Input FC ID" at bounding box center [319, 52] width 28 height 10
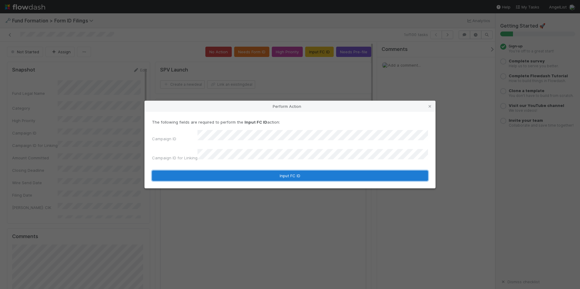
click at [304, 171] on button "Input FC ID" at bounding box center [290, 176] width 276 height 10
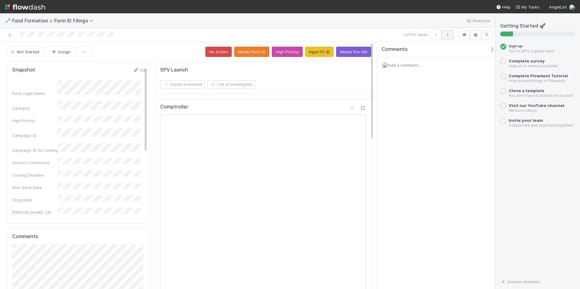
click at [449, 32] on button "button" at bounding box center [447, 35] width 12 height 8
click at [323, 50] on button "Input FC ID" at bounding box center [319, 52] width 28 height 10
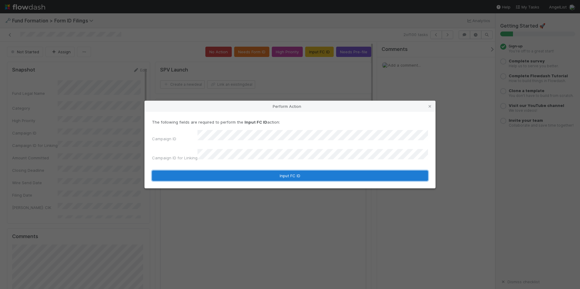
click at [306, 171] on button "Input FC ID" at bounding box center [290, 176] width 276 height 10
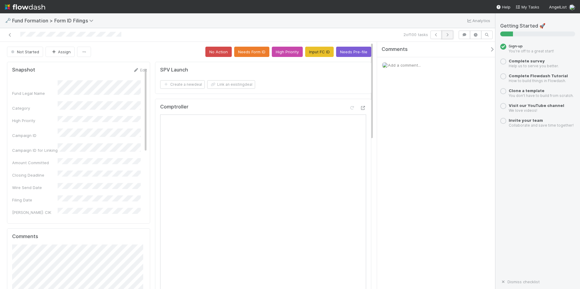
click at [445, 35] on icon "button" at bounding box center [447, 35] width 6 height 4
click at [313, 52] on button "Input FC ID" at bounding box center [319, 52] width 28 height 10
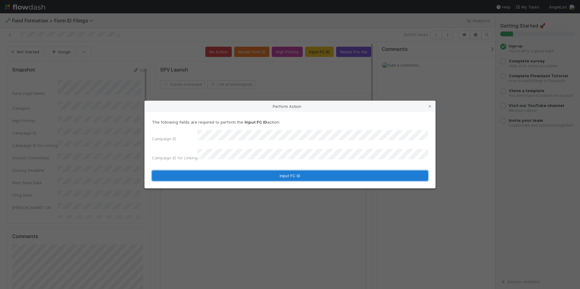
click at [281, 173] on button "Input FC ID" at bounding box center [290, 176] width 276 height 10
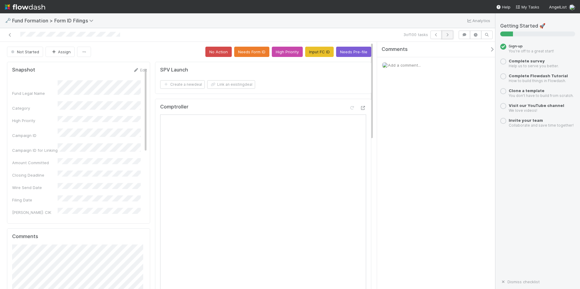
click at [449, 32] on button "button" at bounding box center [447, 35] width 12 height 8
click at [320, 52] on button "Input FC ID" at bounding box center [319, 52] width 28 height 10
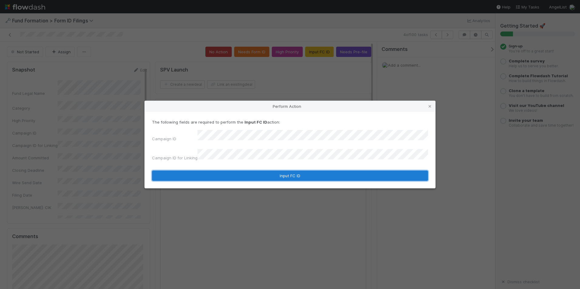
click at [279, 171] on button "Input FC ID" at bounding box center [290, 176] width 276 height 10
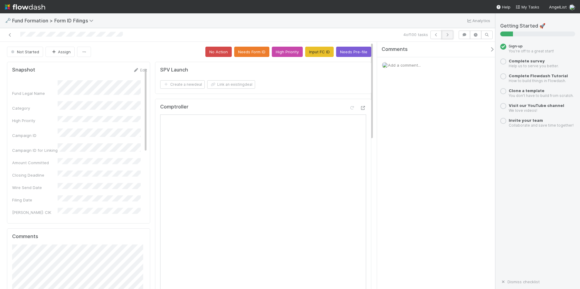
click at [448, 37] on button "button" at bounding box center [447, 35] width 12 height 8
click at [324, 54] on button "Input FC ID" at bounding box center [319, 52] width 28 height 10
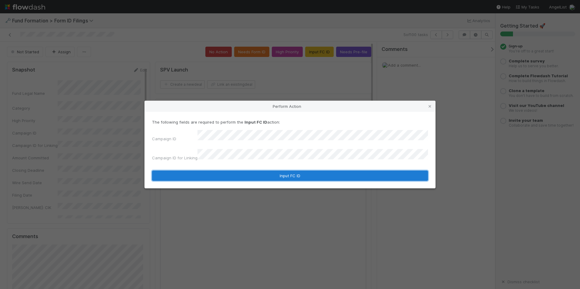
click at [301, 171] on button "Input FC ID" at bounding box center [290, 176] width 276 height 10
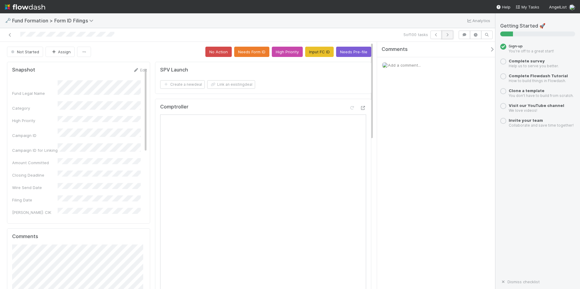
click at [443, 36] on button "button" at bounding box center [447, 35] width 12 height 8
click at [317, 50] on button "Input FC ID" at bounding box center [319, 52] width 28 height 10
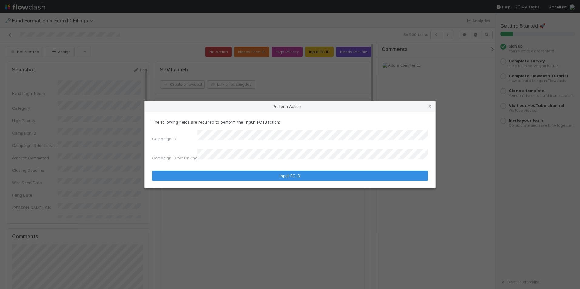
click at [249, 159] on div "Campaign ID for Linking" at bounding box center [290, 156] width 276 height 14
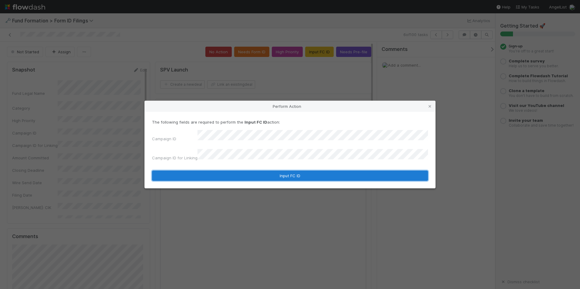
click at [268, 171] on button "Input FC ID" at bounding box center [290, 176] width 276 height 10
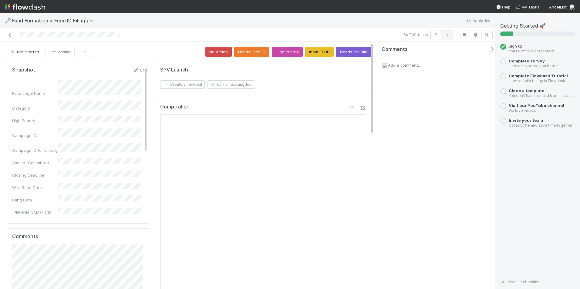
click at [445, 35] on icon "button" at bounding box center [447, 35] width 6 height 4
click at [319, 53] on button "Input FC ID" at bounding box center [319, 52] width 28 height 10
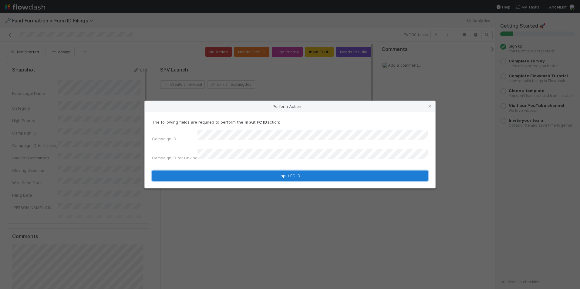
click at [304, 171] on button "Input FC ID" at bounding box center [290, 176] width 276 height 10
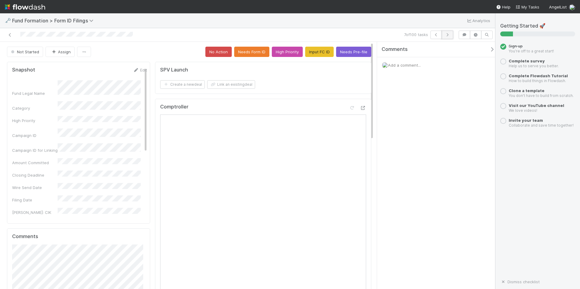
click at [448, 34] on icon "button" at bounding box center [447, 35] width 6 height 4
click at [324, 55] on button "Input FC ID" at bounding box center [319, 52] width 28 height 10
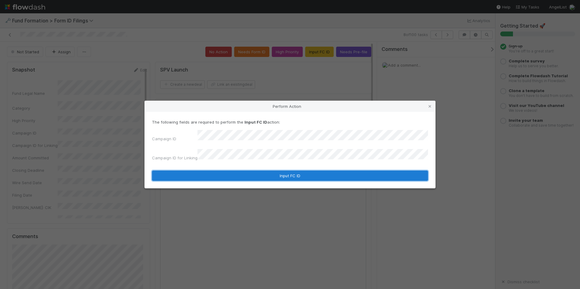
click at [310, 174] on button "Input FC ID" at bounding box center [290, 176] width 276 height 10
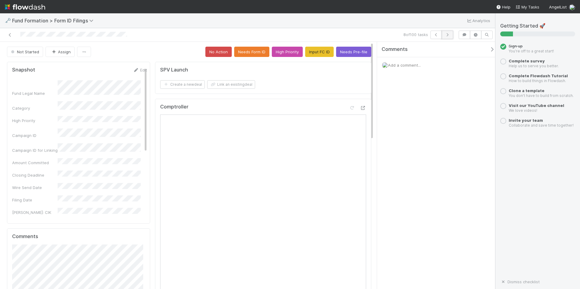
click at [445, 35] on icon "button" at bounding box center [447, 35] width 6 height 4
click at [318, 52] on button "Input FC ID" at bounding box center [319, 52] width 28 height 10
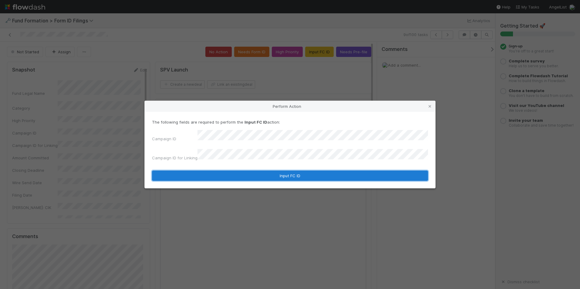
click at [301, 173] on button "Input FC ID" at bounding box center [290, 176] width 276 height 10
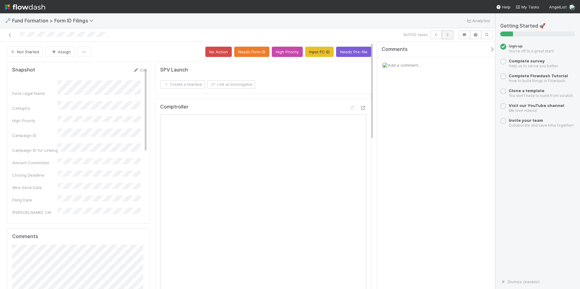
click at [447, 35] on icon "button" at bounding box center [447, 35] width 6 height 4
click at [325, 52] on button "Input FC ID" at bounding box center [319, 52] width 28 height 10
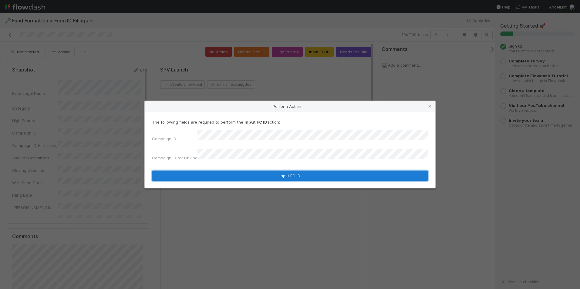
click at [290, 171] on button "Input FC ID" at bounding box center [290, 176] width 276 height 10
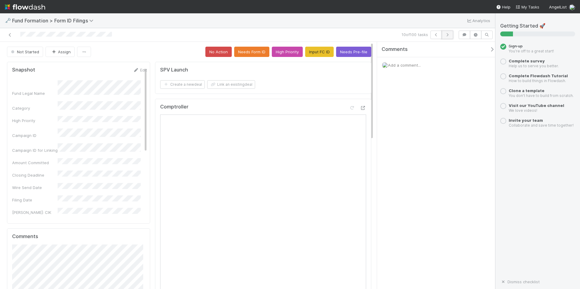
click at [448, 35] on icon "button" at bounding box center [447, 35] width 6 height 4
click at [317, 49] on button "Input FC ID" at bounding box center [319, 52] width 28 height 10
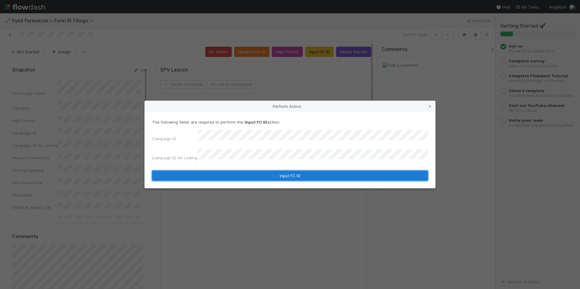
click at [295, 175] on button "Input FC ID" at bounding box center [290, 176] width 276 height 10
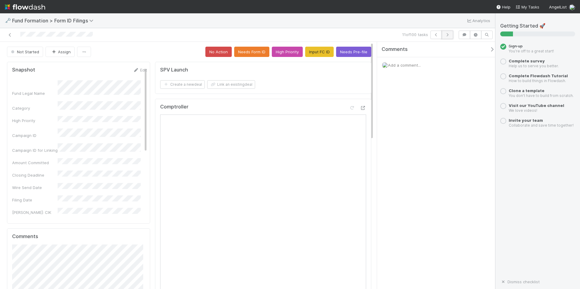
click at [446, 33] on icon "button" at bounding box center [447, 35] width 6 height 4
click at [305, 53] on button "Input FC ID" at bounding box center [319, 52] width 28 height 10
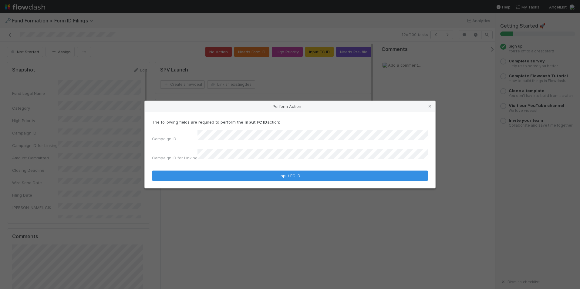
click at [271, 179] on div "The following fields are required to perform the Input FC ID action: Campaign I…" at bounding box center [290, 150] width 290 height 76
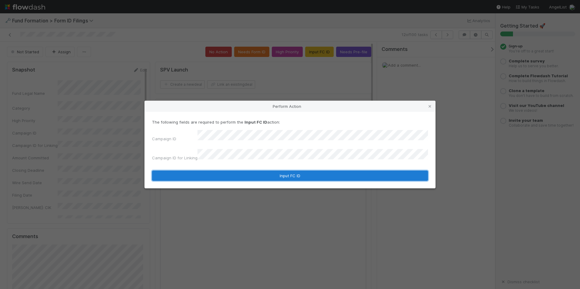
click at [272, 176] on button "Input FC ID" at bounding box center [290, 176] width 276 height 10
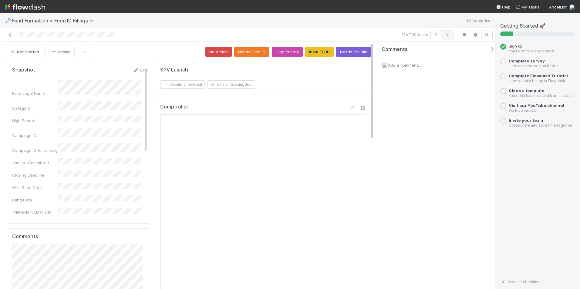
click at [444, 36] on icon "button" at bounding box center [447, 35] width 6 height 4
click at [316, 53] on button "Input FC ID" at bounding box center [319, 52] width 28 height 10
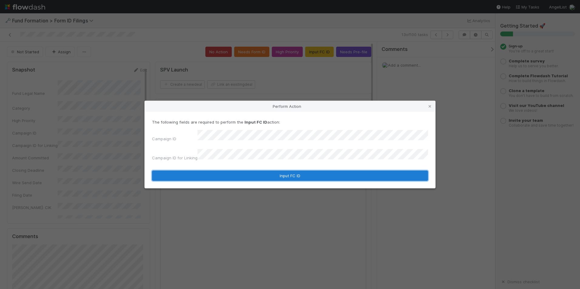
click at [291, 171] on button "Input FC ID" at bounding box center [290, 176] width 276 height 10
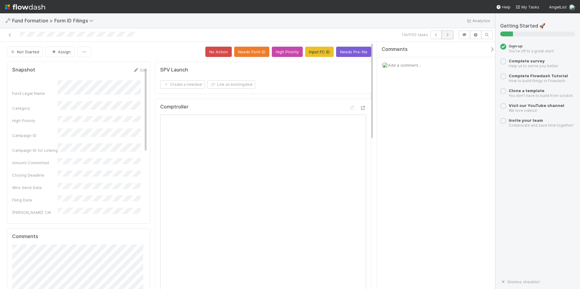
click at [451, 34] on button "button" at bounding box center [447, 35] width 12 height 8
click at [323, 54] on button "Input FC ID" at bounding box center [319, 52] width 28 height 10
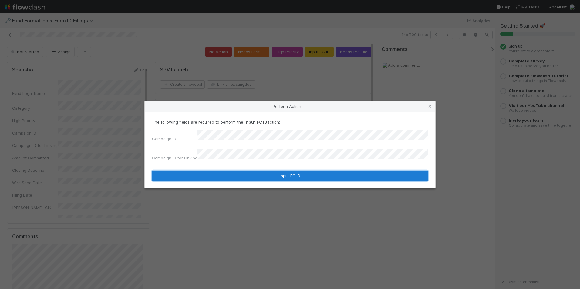
click at [280, 173] on button "Input FC ID" at bounding box center [290, 176] width 276 height 10
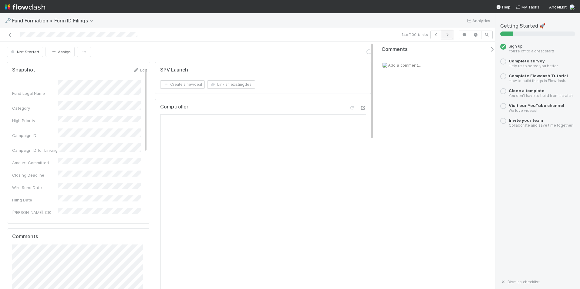
click at [444, 36] on button "button" at bounding box center [447, 35] width 12 height 8
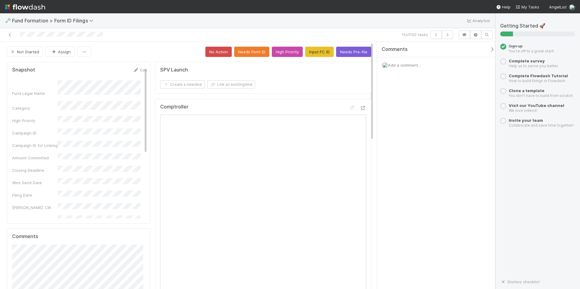
click at [313, 50] on button "Input FC ID" at bounding box center [319, 52] width 28 height 10
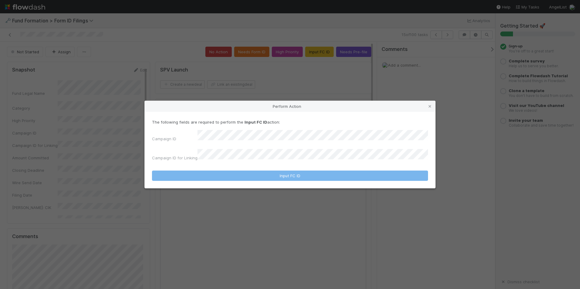
click at [257, 142] on div "Campaign ID Campaign ID for Linking" at bounding box center [290, 146] width 276 height 33
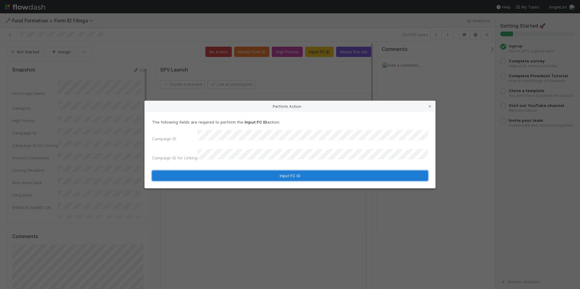
click at [283, 171] on button "Input FC ID" at bounding box center [290, 176] width 276 height 10
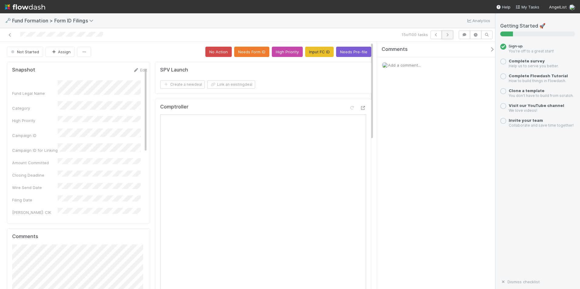
click at [448, 35] on icon "button" at bounding box center [447, 35] width 6 height 4
click at [319, 55] on button "Input FC ID" at bounding box center [319, 52] width 28 height 10
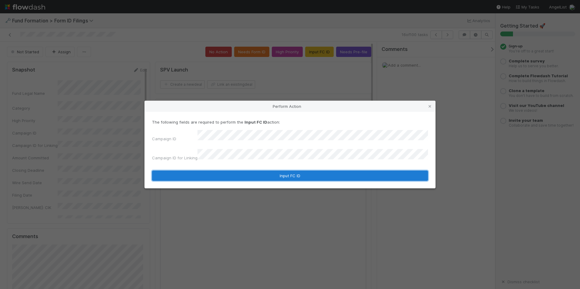
click at [281, 171] on button "Input FC ID" at bounding box center [290, 176] width 276 height 10
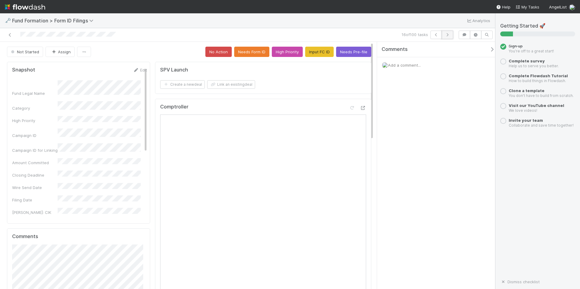
click at [446, 35] on icon "button" at bounding box center [447, 35] width 6 height 4
click at [317, 48] on button "Input FC ID" at bounding box center [319, 52] width 28 height 10
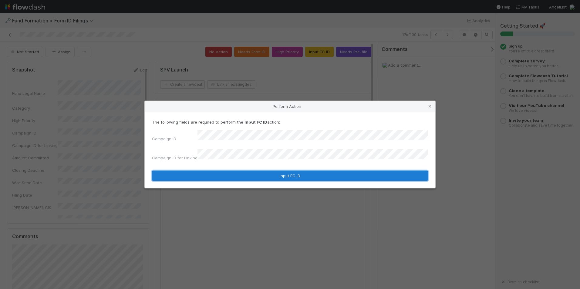
click at [295, 172] on button "Input FC ID" at bounding box center [290, 176] width 276 height 10
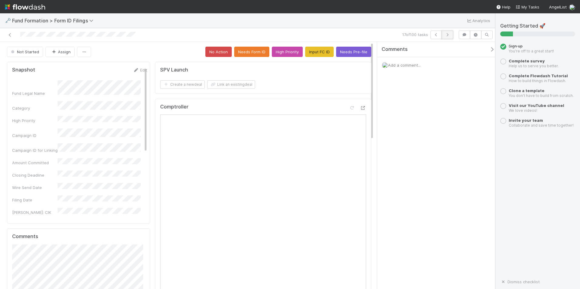
click at [448, 34] on icon "button" at bounding box center [447, 35] width 6 height 4
click at [311, 54] on button "Input FC ID" at bounding box center [319, 52] width 28 height 10
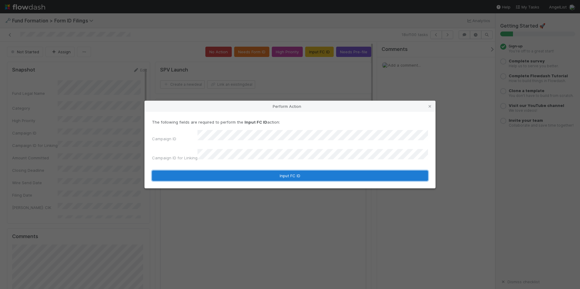
click at [282, 171] on button "Input FC ID" at bounding box center [290, 176] width 276 height 10
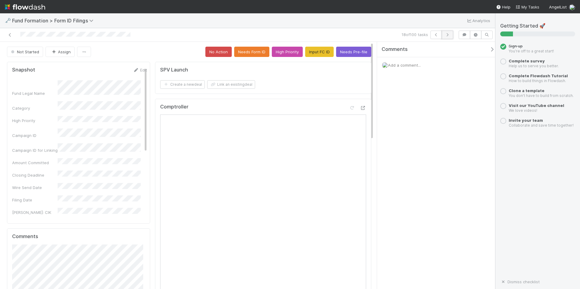
click at [445, 36] on icon "button" at bounding box center [447, 35] width 6 height 4
click at [314, 55] on button "Input FC ID" at bounding box center [319, 52] width 28 height 10
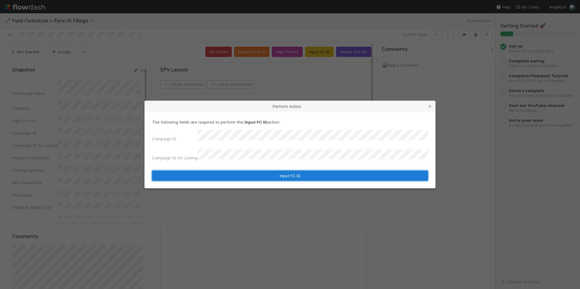
click at [284, 171] on button "Input FC ID" at bounding box center [290, 176] width 276 height 10
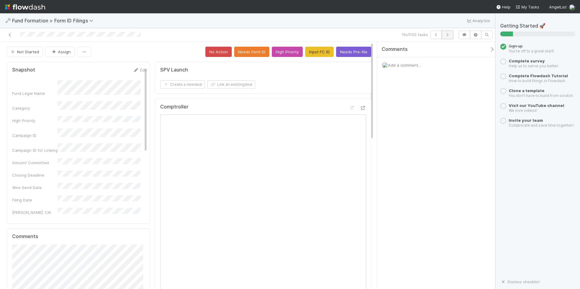
click at [445, 33] on button "button" at bounding box center [447, 35] width 12 height 8
click at [320, 55] on button "Input FC ID" at bounding box center [319, 52] width 28 height 10
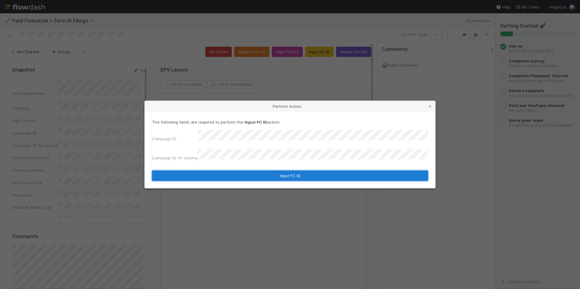
click at [272, 172] on button "Input FC ID" at bounding box center [290, 176] width 276 height 10
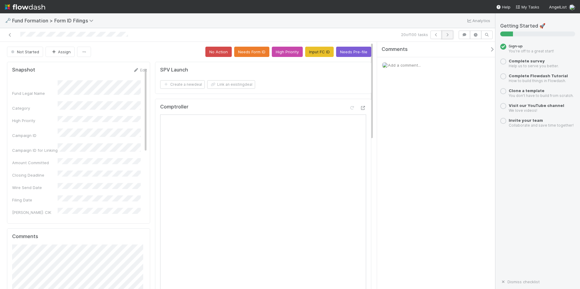
click at [445, 32] on button "button" at bounding box center [447, 35] width 12 height 8
click at [322, 55] on button "Input FC ID" at bounding box center [319, 52] width 28 height 10
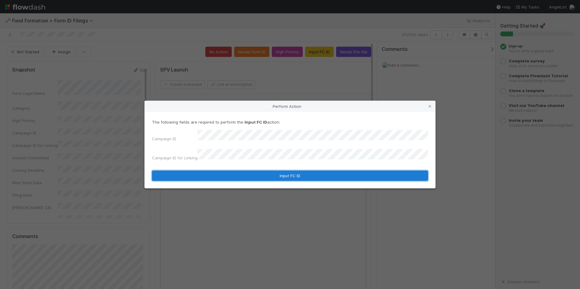
click at [283, 172] on button "Input FC ID" at bounding box center [290, 176] width 276 height 10
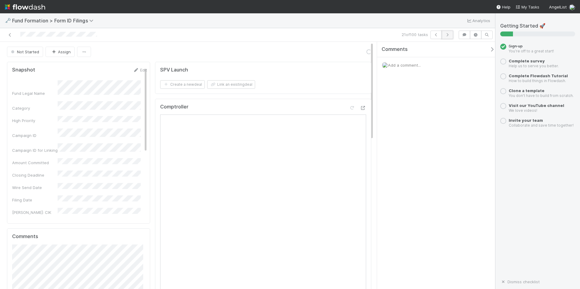
click at [449, 34] on icon "button" at bounding box center [447, 35] width 6 height 4
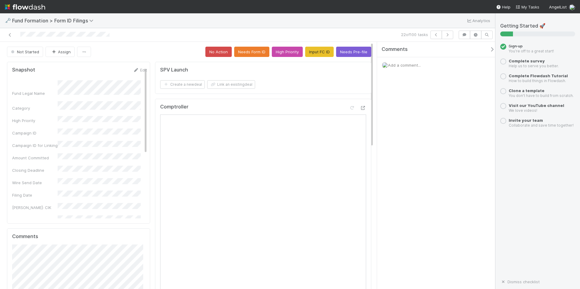
click at [323, 50] on button "Input FC ID" at bounding box center [319, 52] width 28 height 10
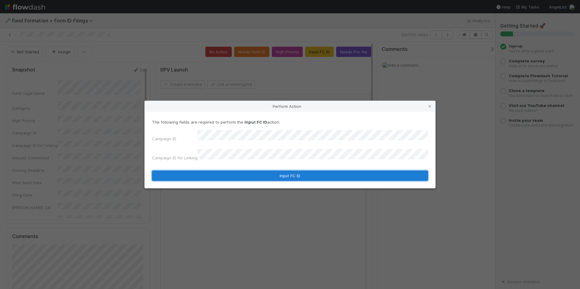
click at [290, 171] on button "Input FC ID" at bounding box center [290, 176] width 276 height 10
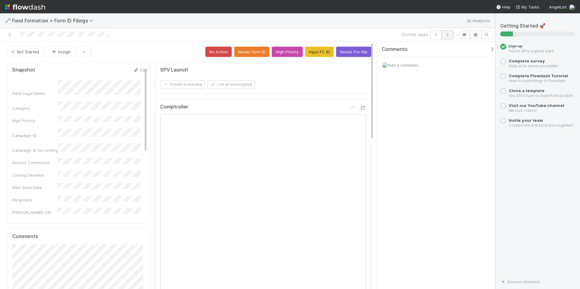
click at [448, 38] on button "button" at bounding box center [447, 35] width 12 height 8
click at [325, 56] on button "Input FC ID" at bounding box center [319, 52] width 28 height 10
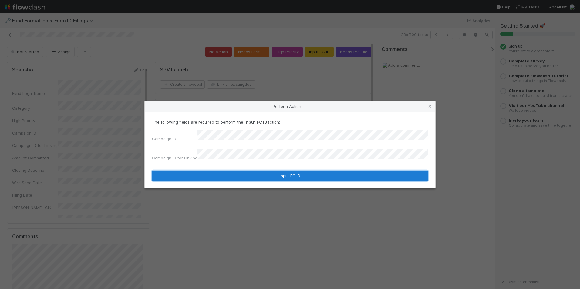
click at [286, 171] on button "Input FC ID" at bounding box center [290, 176] width 276 height 10
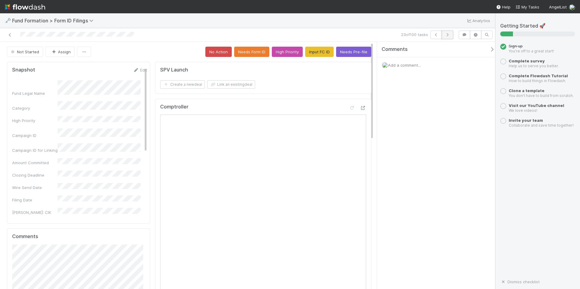
click at [448, 34] on icon "button" at bounding box center [447, 35] width 6 height 4
click at [305, 51] on button "Input FC ID" at bounding box center [319, 52] width 28 height 10
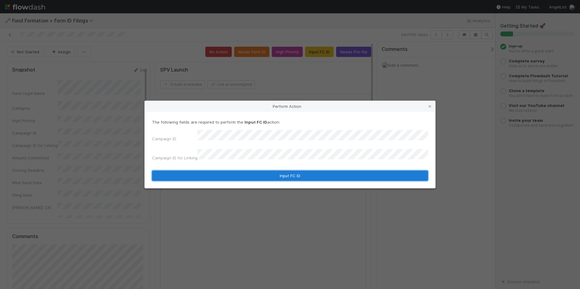
click at [291, 174] on button "Input FC ID" at bounding box center [290, 176] width 276 height 10
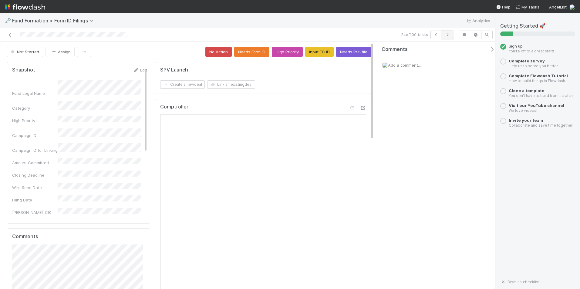
click at [443, 35] on button "button" at bounding box center [447, 35] width 12 height 8
click at [313, 50] on button "Input FC ID" at bounding box center [319, 52] width 28 height 10
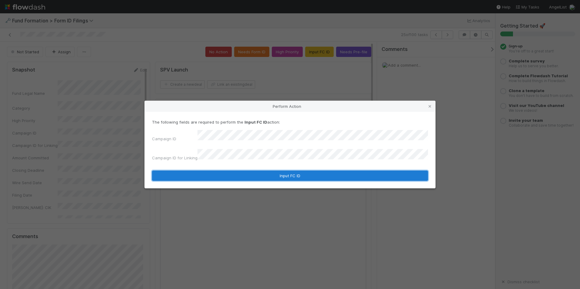
click at [282, 176] on button "Input FC ID" at bounding box center [290, 176] width 276 height 10
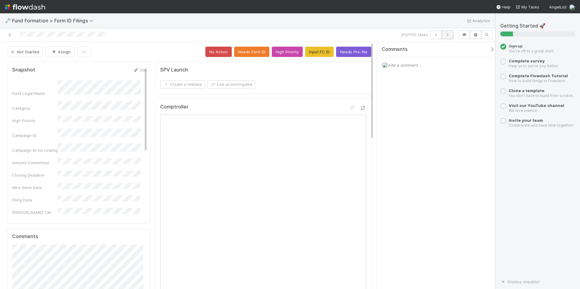
click at [446, 34] on icon "button" at bounding box center [447, 35] width 6 height 4
click at [312, 50] on button "Input FC ID" at bounding box center [319, 52] width 28 height 10
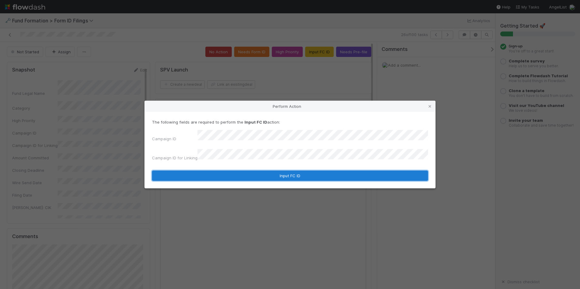
click at [294, 176] on button "Input FC ID" at bounding box center [290, 176] width 276 height 10
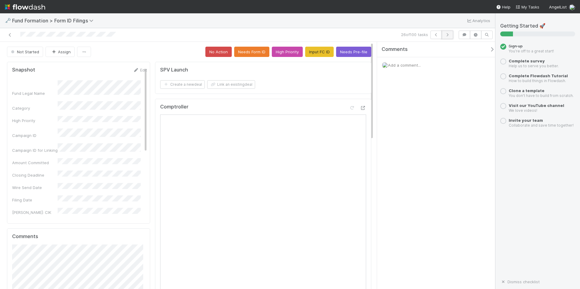
click at [445, 34] on icon "button" at bounding box center [447, 35] width 6 height 4
click at [318, 55] on button "Input FC ID" at bounding box center [319, 52] width 28 height 10
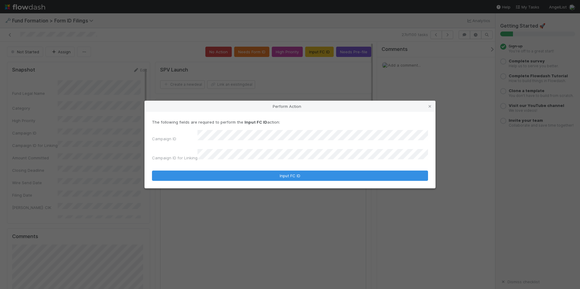
click at [293, 160] on form "The following fields are required to perform the Input FC ID action: Campaign I…" at bounding box center [290, 150] width 276 height 62
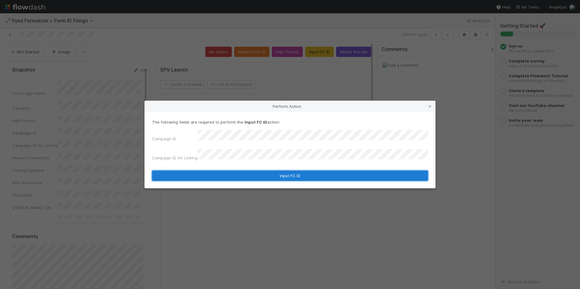
click at [293, 171] on button "Input FC ID" at bounding box center [290, 176] width 276 height 10
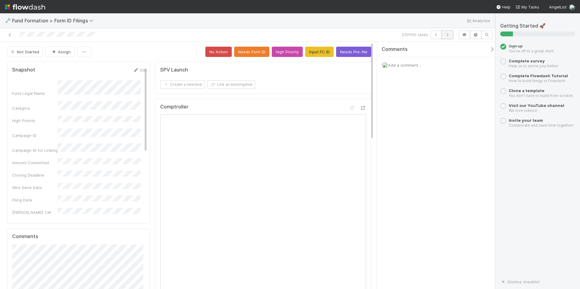
click at [445, 35] on icon "button" at bounding box center [447, 35] width 6 height 4
click at [317, 55] on button "Input FC ID" at bounding box center [319, 52] width 28 height 10
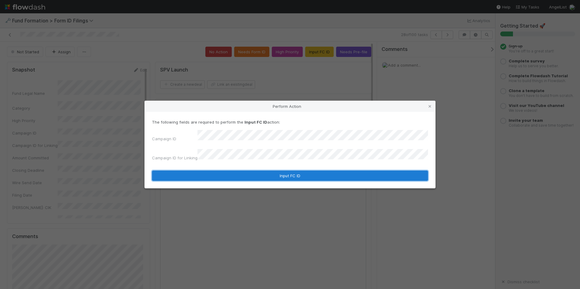
click at [273, 175] on button "Input FC ID" at bounding box center [290, 176] width 276 height 10
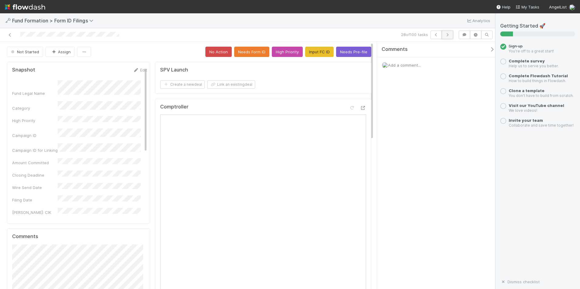
click at [448, 34] on icon "button" at bounding box center [447, 35] width 6 height 4
click at [322, 53] on button "Input FC ID" at bounding box center [319, 52] width 28 height 10
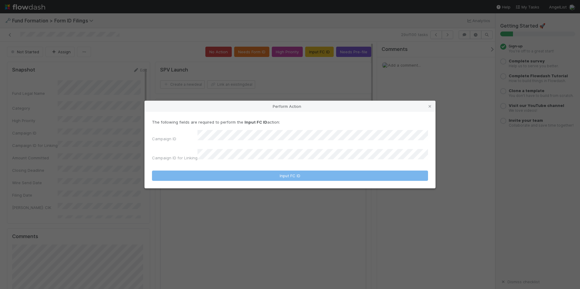
drag, startPoint x: 307, startPoint y: 148, endPoint x: 307, endPoint y: 144, distance: 3.7
click at [307, 148] on div "Campaign ID Campaign ID for Linking" at bounding box center [290, 146] width 276 height 33
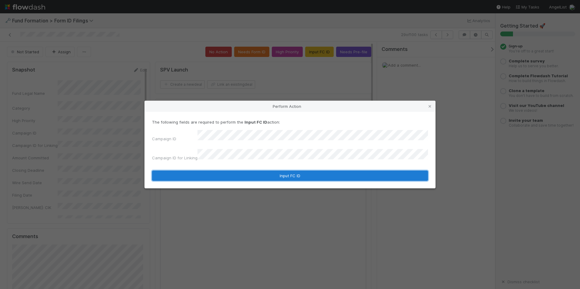
click at [303, 171] on button "Input FC ID" at bounding box center [290, 176] width 276 height 10
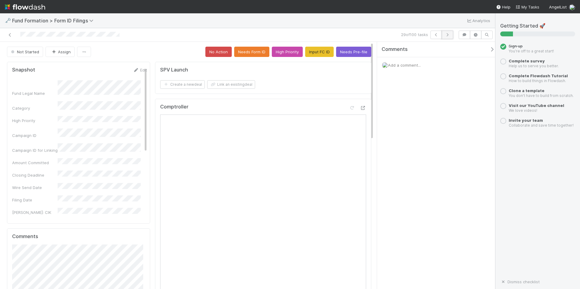
click at [445, 34] on icon "button" at bounding box center [447, 35] width 6 height 4
click at [307, 49] on button "Input FC ID" at bounding box center [319, 52] width 28 height 10
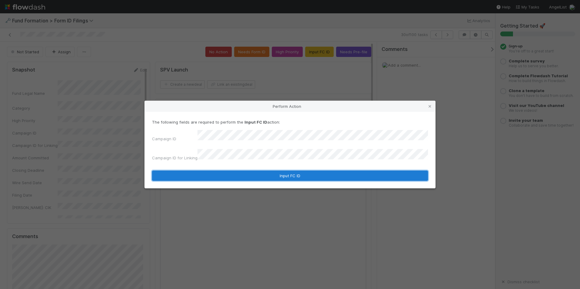
click at [265, 171] on button "Input FC ID" at bounding box center [290, 176] width 276 height 10
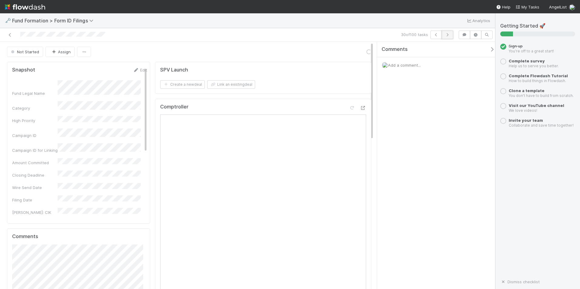
click at [449, 35] on icon "button" at bounding box center [447, 35] width 6 height 4
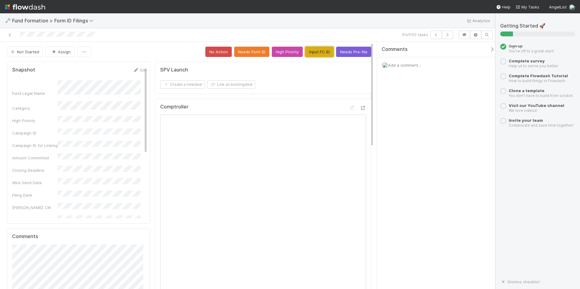
click at [315, 57] on button "Input FC ID" at bounding box center [319, 52] width 28 height 10
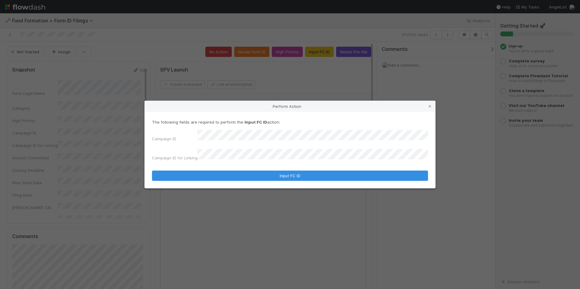
click at [283, 166] on form "The following fields are required to perform the Input FC ID action: Campaign I…" at bounding box center [290, 150] width 276 height 62
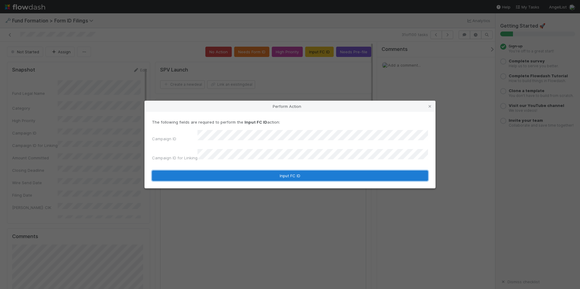
click at [298, 172] on button "Input FC ID" at bounding box center [290, 176] width 276 height 10
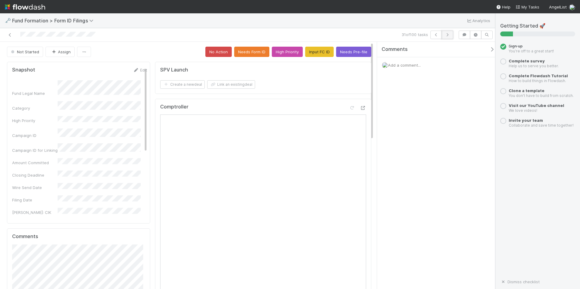
click at [448, 34] on icon "button" at bounding box center [447, 35] width 6 height 4
click at [310, 49] on button "Input FC ID" at bounding box center [319, 52] width 28 height 10
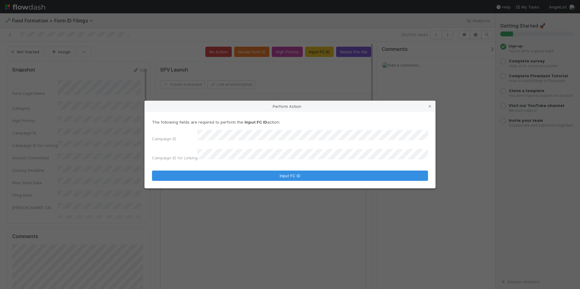
click at [233, 146] on div "Campaign ID Campaign ID for Linking" at bounding box center [290, 146] width 276 height 33
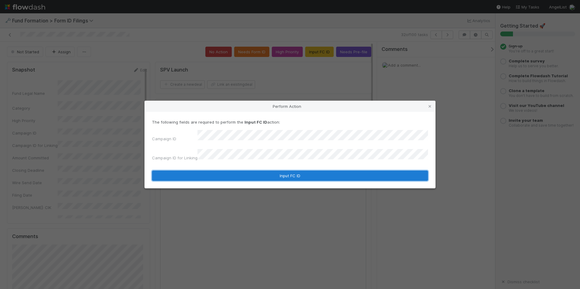
click at [273, 171] on button "Input FC ID" at bounding box center [290, 176] width 276 height 10
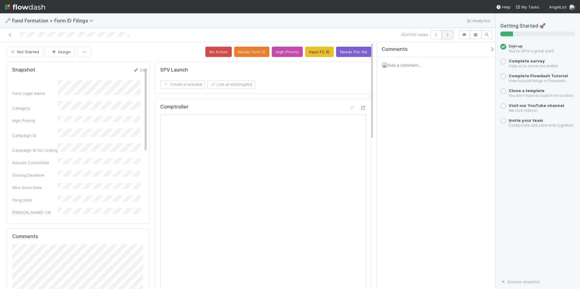
click at [447, 36] on icon "button" at bounding box center [447, 35] width 6 height 4
click at [326, 52] on button "Input FC ID" at bounding box center [319, 52] width 28 height 10
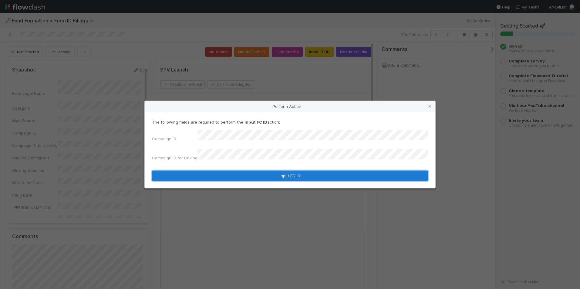
click at [276, 173] on button "Input FC ID" at bounding box center [290, 176] width 276 height 10
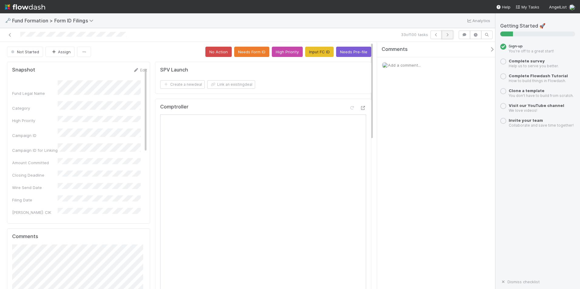
click at [448, 32] on button "button" at bounding box center [447, 35] width 12 height 8
click at [317, 52] on button "Input FC ID" at bounding box center [319, 52] width 28 height 10
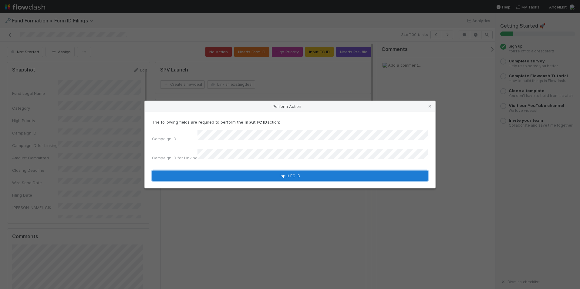
click at [275, 171] on button "Input FC ID" at bounding box center [290, 176] width 276 height 10
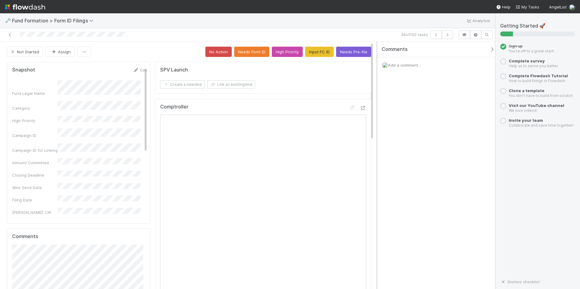
scroll to position [30, 0]
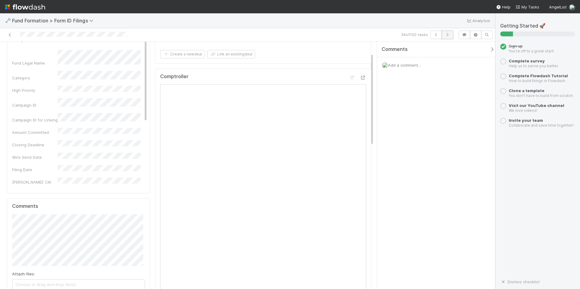
click at [445, 35] on icon "button" at bounding box center [447, 35] width 6 height 4
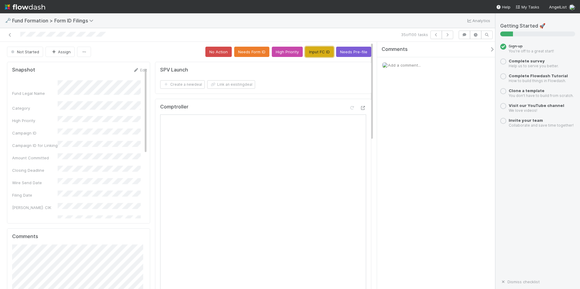
click at [313, 52] on button "Input FC ID" at bounding box center [319, 52] width 28 height 10
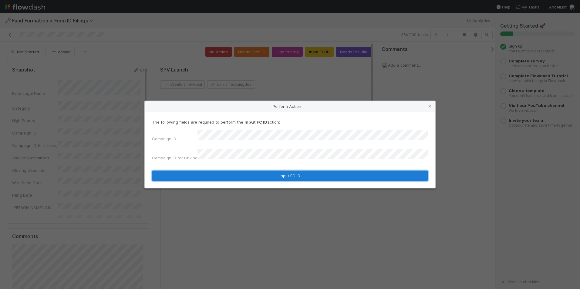
click at [264, 171] on button "Input FC ID" at bounding box center [290, 176] width 276 height 10
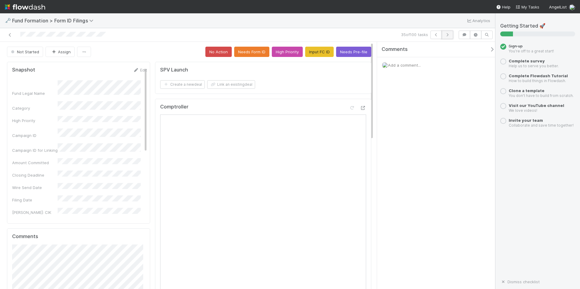
click at [450, 35] on icon "button" at bounding box center [447, 35] width 6 height 4
click at [308, 52] on button "Input FC ID" at bounding box center [319, 52] width 28 height 10
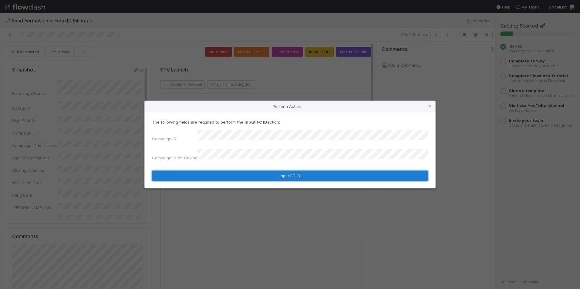
click at [281, 173] on button "Input FC ID" at bounding box center [290, 176] width 276 height 10
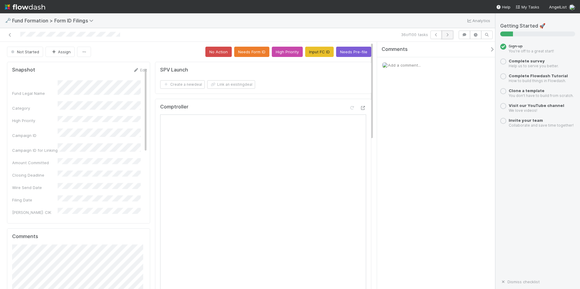
click at [446, 36] on icon "button" at bounding box center [447, 35] width 6 height 4
click at [322, 54] on button "Input FC ID" at bounding box center [319, 52] width 28 height 10
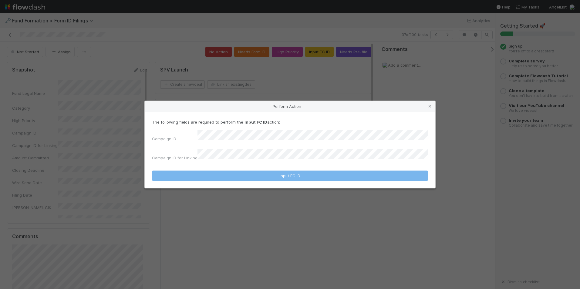
click at [302, 137] on div "The following fields are required to perform the Input FC ID action: Campaign I…" at bounding box center [290, 141] width 276 height 44
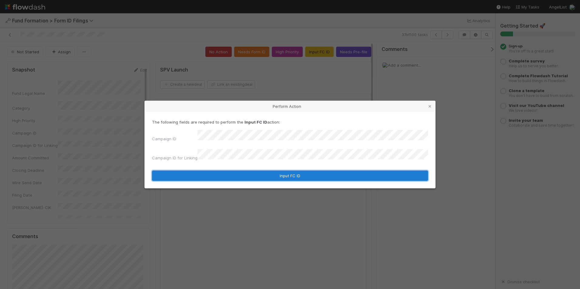
click at [308, 172] on button "Input FC ID" at bounding box center [290, 176] width 276 height 10
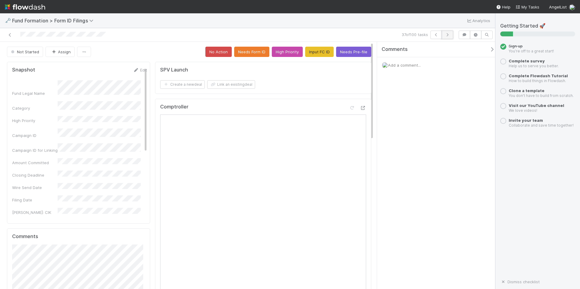
click at [446, 36] on icon "button" at bounding box center [447, 35] width 6 height 4
click at [316, 52] on button "Input FC ID" at bounding box center [319, 52] width 28 height 10
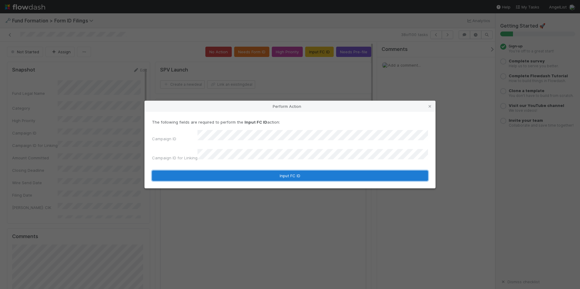
click at [293, 171] on button "Input FC ID" at bounding box center [290, 176] width 276 height 10
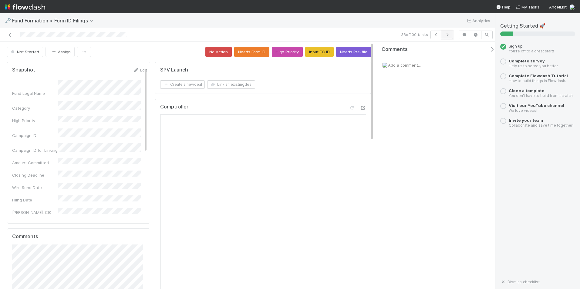
click at [449, 35] on icon "button" at bounding box center [447, 35] width 6 height 4
click at [315, 50] on button "Input FC ID" at bounding box center [319, 52] width 28 height 10
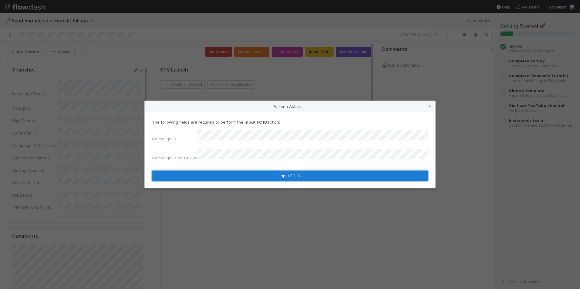
click at [291, 172] on button "Input FC ID" at bounding box center [290, 176] width 276 height 10
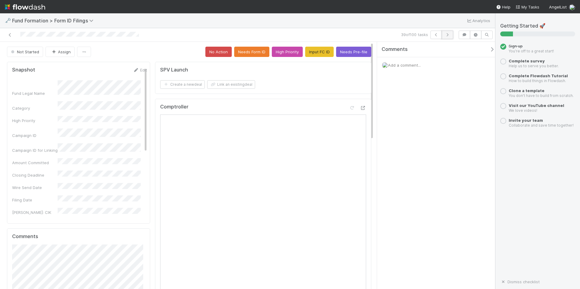
click at [450, 36] on icon "button" at bounding box center [447, 35] width 6 height 4
click at [308, 52] on button "Input FC ID" at bounding box center [319, 52] width 28 height 10
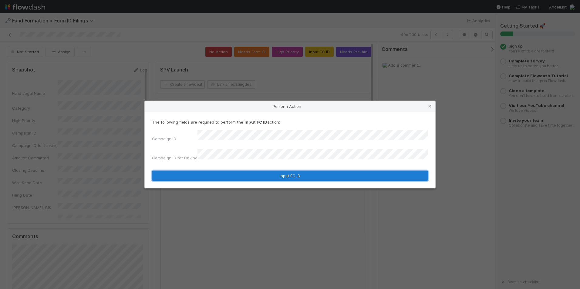
click at [278, 172] on button "Input FC ID" at bounding box center [290, 176] width 276 height 10
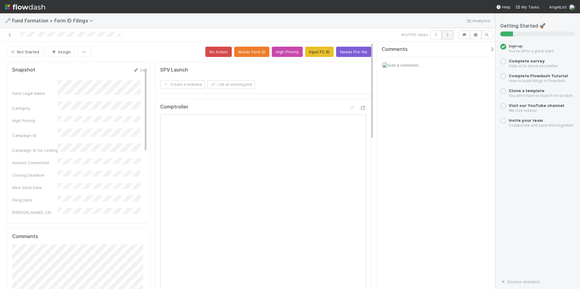
click at [446, 35] on icon "button" at bounding box center [447, 35] width 6 height 4
drag, startPoint x: 324, startPoint y: 42, endPoint x: 324, endPoint y: 46, distance: 3.7
click at [324, 47] on button "Input FC ID" at bounding box center [319, 52] width 28 height 10
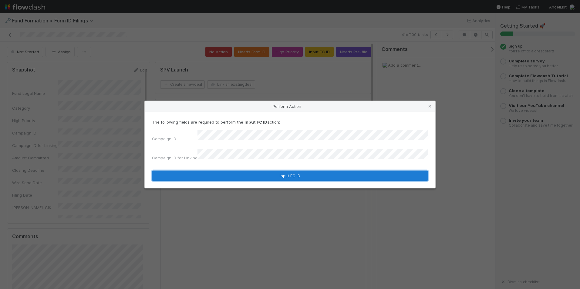
click at [277, 171] on button "Input FC ID" at bounding box center [290, 176] width 276 height 10
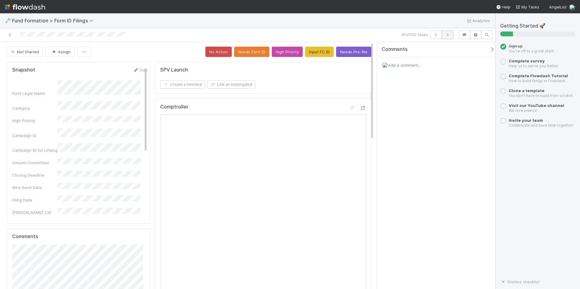
click at [448, 37] on button "button" at bounding box center [447, 35] width 12 height 8
click at [313, 51] on button "Input FC ID" at bounding box center [319, 52] width 28 height 10
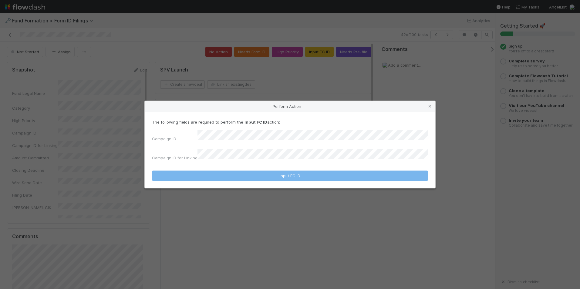
click at [250, 133] on div "The following fields are required to perform the Input FC ID action: Campaign I…" at bounding box center [290, 141] width 276 height 44
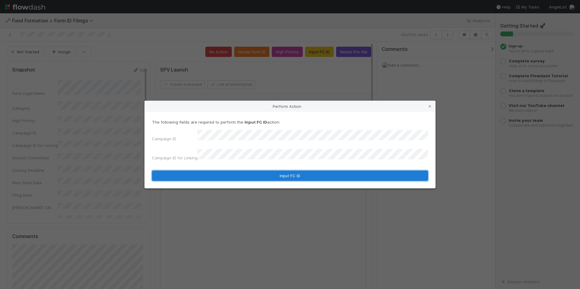
click at [261, 176] on button "Input FC ID" at bounding box center [290, 176] width 276 height 10
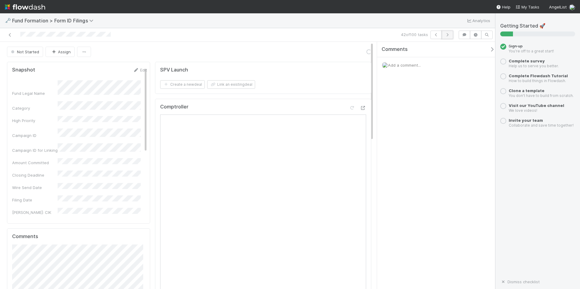
click at [447, 38] on button "button" at bounding box center [447, 35] width 12 height 8
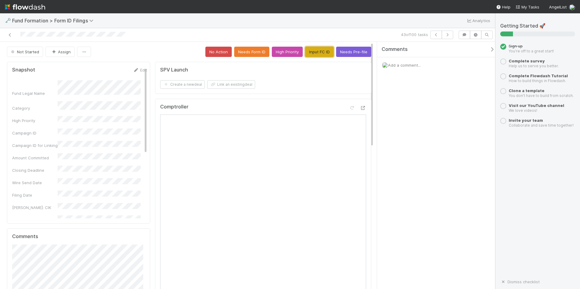
click at [315, 56] on button "Input FC ID" at bounding box center [319, 52] width 28 height 10
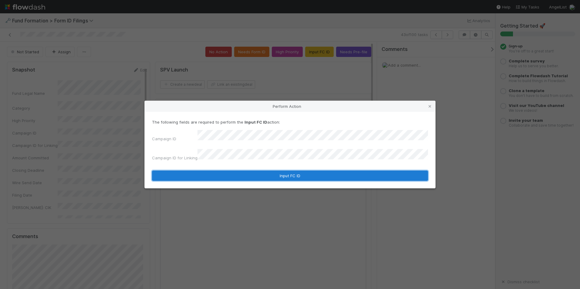
click at [283, 171] on button "Input FC ID" at bounding box center [290, 176] width 276 height 10
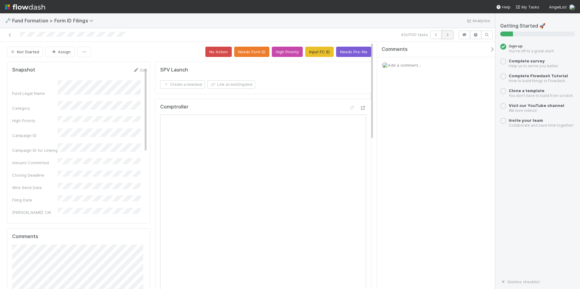
click at [448, 35] on icon "button" at bounding box center [447, 35] width 6 height 4
click at [310, 55] on button "Input FC ID" at bounding box center [319, 52] width 28 height 10
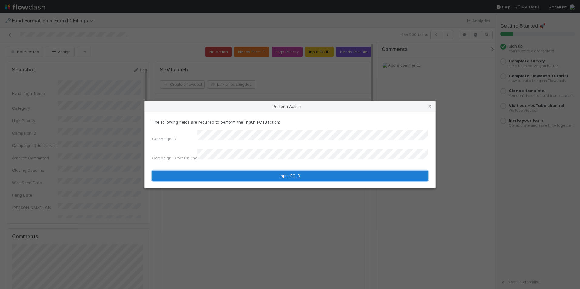
click at [289, 172] on button "Input FC ID" at bounding box center [290, 176] width 276 height 10
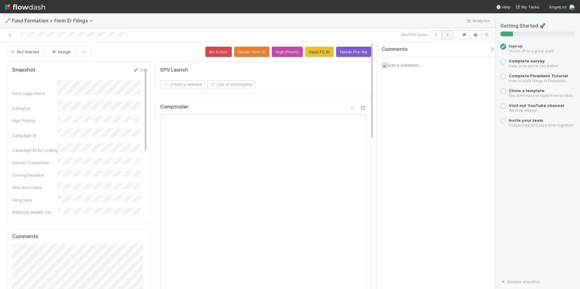
click at [450, 36] on icon "button" at bounding box center [447, 35] width 6 height 4
click at [314, 55] on button "Input FC ID" at bounding box center [319, 52] width 28 height 10
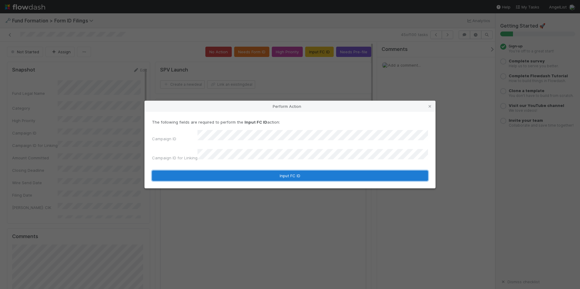
click at [247, 171] on button "Input FC ID" at bounding box center [290, 176] width 276 height 10
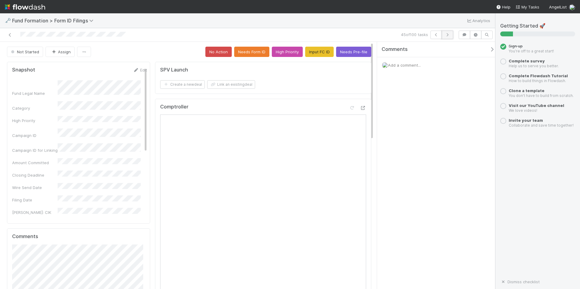
click at [444, 34] on icon "button" at bounding box center [447, 35] width 6 height 4
click at [323, 54] on button "Input FC ID" at bounding box center [319, 52] width 28 height 10
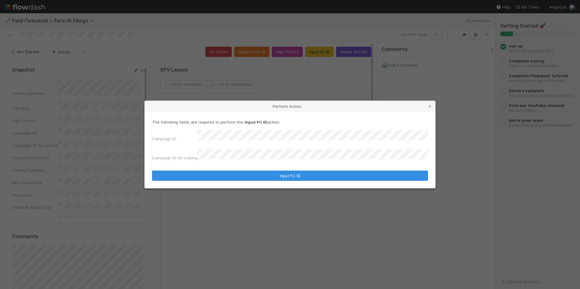
click at [284, 166] on form "The following fields are required to perform the Input FC ID action: Campaign I…" at bounding box center [290, 150] width 276 height 62
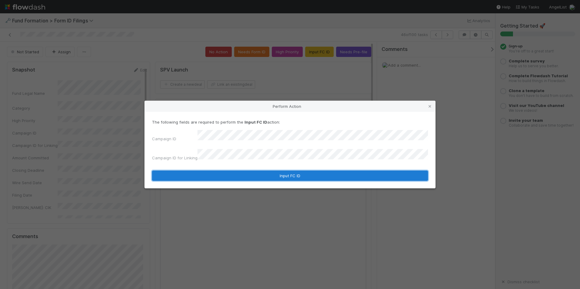
click at [287, 171] on button "Input FC ID" at bounding box center [290, 176] width 276 height 10
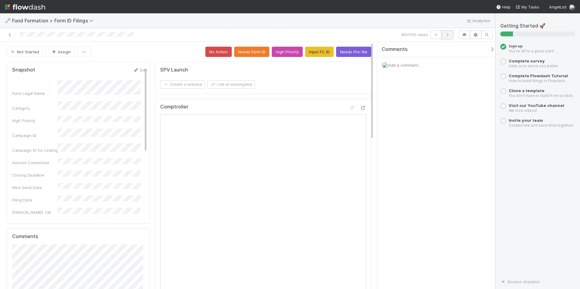
click at [442, 35] on button "button" at bounding box center [447, 35] width 12 height 8
click at [310, 56] on button "Input FC ID" at bounding box center [319, 52] width 28 height 10
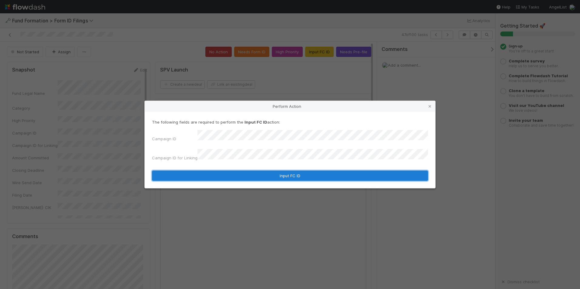
click at [271, 173] on button "Input FC ID" at bounding box center [290, 176] width 276 height 10
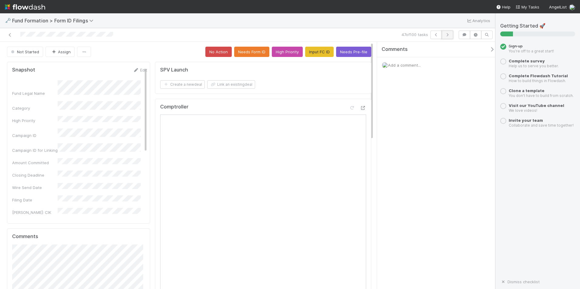
click at [444, 36] on button "button" at bounding box center [447, 35] width 12 height 8
click at [317, 52] on button "Input FC ID" at bounding box center [319, 52] width 28 height 10
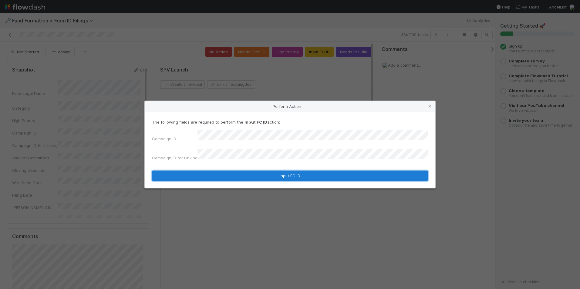
click at [294, 171] on button "Input FC ID" at bounding box center [290, 176] width 276 height 10
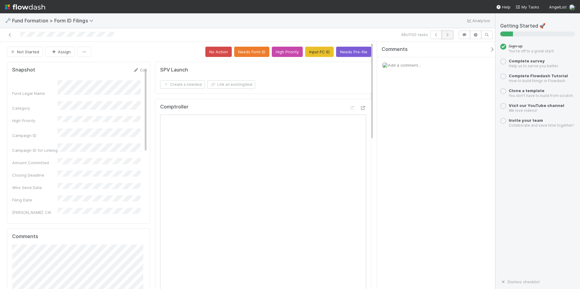
click at [444, 34] on icon "button" at bounding box center [447, 35] width 6 height 4
click at [323, 49] on button "Input FC ID" at bounding box center [319, 52] width 28 height 10
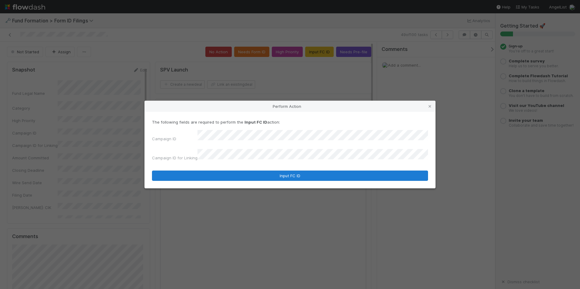
click at [264, 168] on form "The following fields are required to perform the Input FC ID action: Campaign I…" at bounding box center [290, 150] width 276 height 62
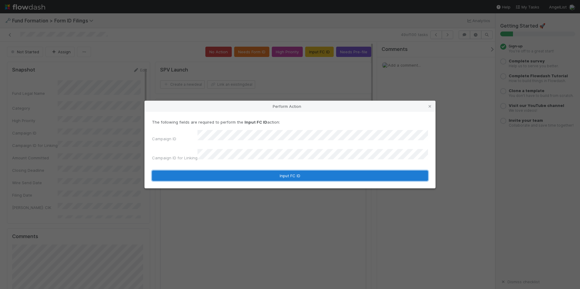
click at [327, 174] on button "Input FC ID" at bounding box center [290, 176] width 276 height 10
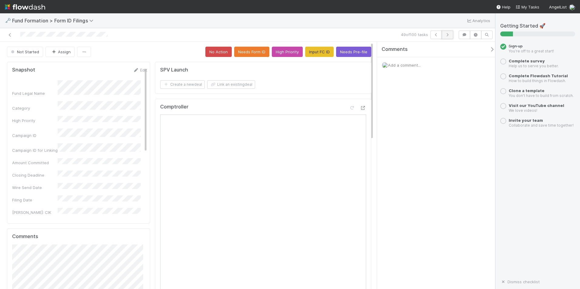
click at [448, 36] on icon "button" at bounding box center [447, 35] width 6 height 4
click at [307, 56] on button "Input FC ID" at bounding box center [319, 52] width 28 height 10
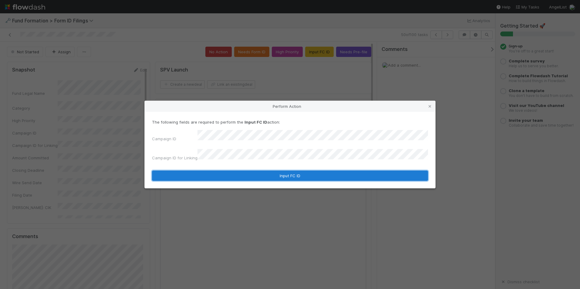
click at [273, 172] on button "Input FC ID" at bounding box center [290, 176] width 276 height 10
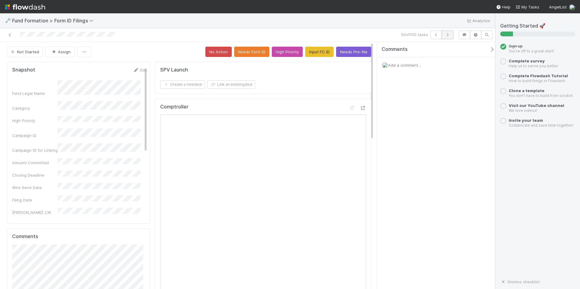
click at [444, 31] on button "button" at bounding box center [447, 35] width 12 height 8
click at [315, 50] on button "Input FC ID" at bounding box center [319, 52] width 28 height 10
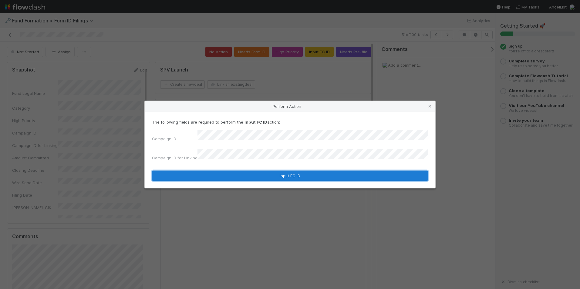
click at [273, 171] on button "Input FC ID" at bounding box center [290, 176] width 276 height 10
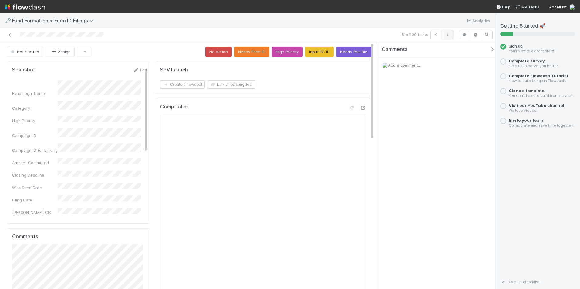
click at [444, 33] on button "button" at bounding box center [447, 35] width 12 height 8
click at [305, 54] on button "Input FC ID" at bounding box center [319, 52] width 28 height 10
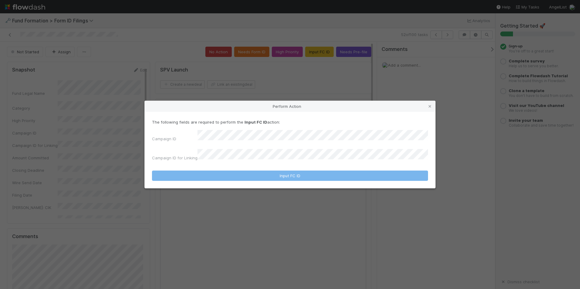
click at [284, 144] on div "Campaign ID Campaign ID for Linking" at bounding box center [290, 146] width 276 height 33
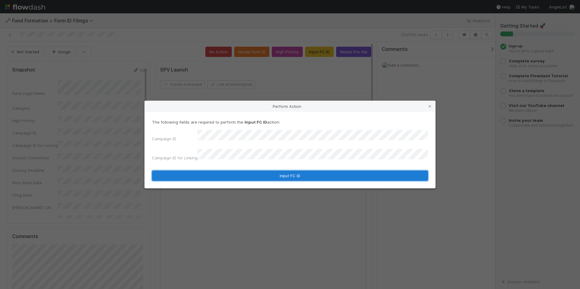
click at [280, 171] on button "Input FC ID" at bounding box center [290, 176] width 276 height 10
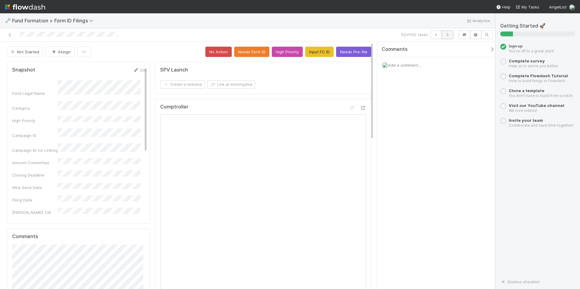
click at [443, 36] on button "button" at bounding box center [447, 35] width 12 height 8
click at [313, 52] on button "Input FC ID" at bounding box center [319, 52] width 28 height 10
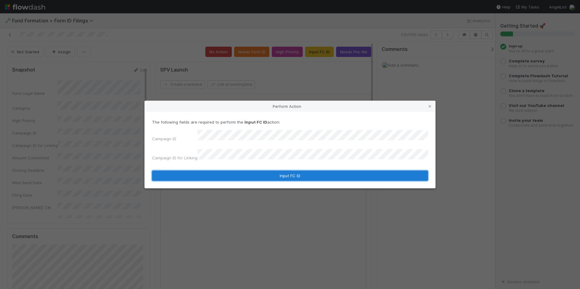
click at [272, 175] on button "Input FC ID" at bounding box center [290, 176] width 276 height 10
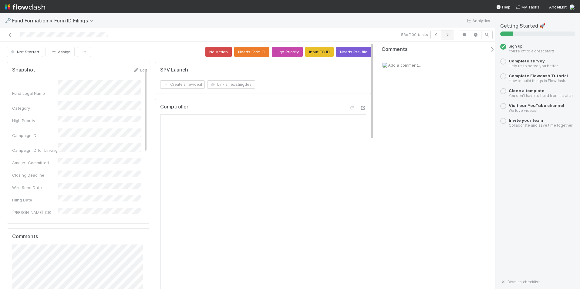
click at [447, 35] on icon "button" at bounding box center [447, 35] width 6 height 4
click at [317, 56] on button "Input FC ID" at bounding box center [319, 52] width 28 height 10
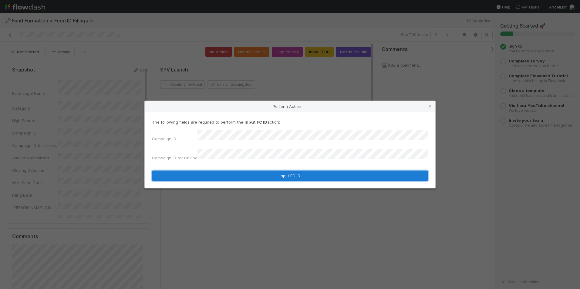
click at [287, 172] on button "Input FC ID" at bounding box center [290, 176] width 276 height 10
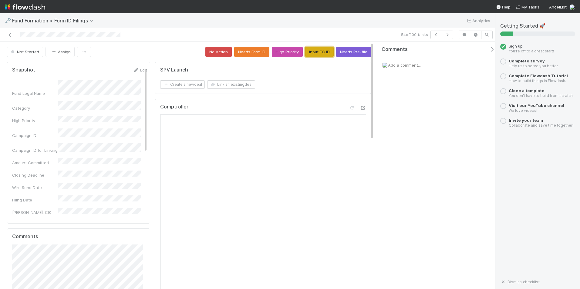
click at [313, 53] on button "Input FC ID" at bounding box center [319, 52] width 28 height 10
click at [313, 54] on button "Input FC ID" at bounding box center [319, 52] width 28 height 10
click at [134, 69] on link "Edit" at bounding box center [140, 70] width 14 height 5
click at [130, 70] on button "Cancel" at bounding box center [136, 72] width 21 height 10
click at [312, 52] on button "Input FC ID" at bounding box center [319, 52] width 28 height 10
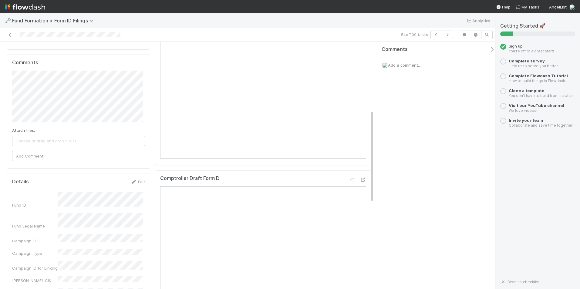
scroll to position [182, 0]
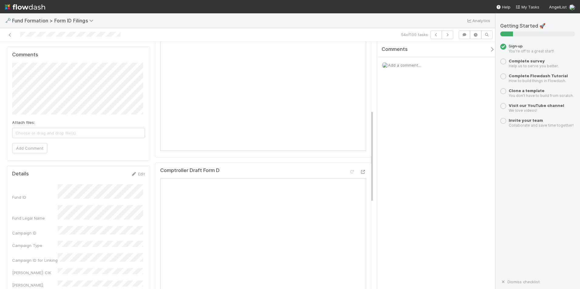
click at [382, 153] on div "Comments Add a comment..." at bounding box center [436, 165] width 118 height 247
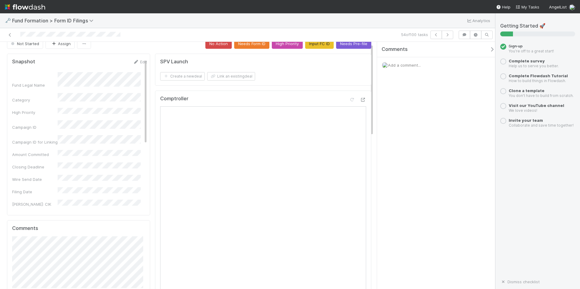
scroll to position [0, 0]
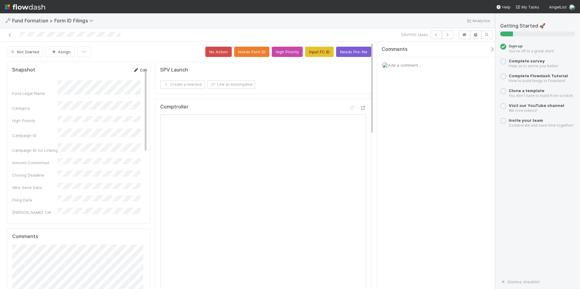
click at [135, 70] on link "Edit" at bounding box center [140, 70] width 14 height 5
click at [126, 75] on button "Cancel" at bounding box center [136, 72] width 21 height 10
click at [322, 53] on button "Input FC ID" at bounding box center [319, 52] width 28 height 10
click at [443, 34] on button "button" at bounding box center [447, 35] width 12 height 8
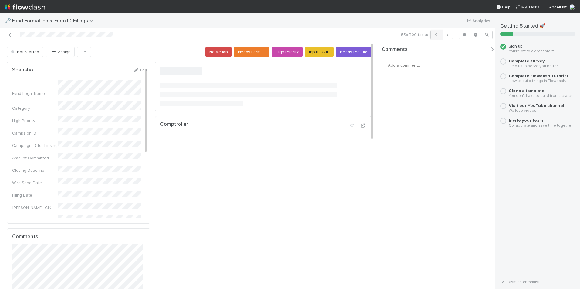
click at [439, 36] on button "button" at bounding box center [436, 35] width 12 height 8
click at [310, 51] on button "Input FC ID" at bounding box center [319, 52] width 28 height 10
click at [135, 68] on link "Edit" at bounding box center [140, 70] width 14 height 5
click at [106, 74] on button "Save" at bounding box center [114, 72] width 17 height 10
click at [447, 35] on icon "button" at bounding box center [447, 35] width 6 height 4
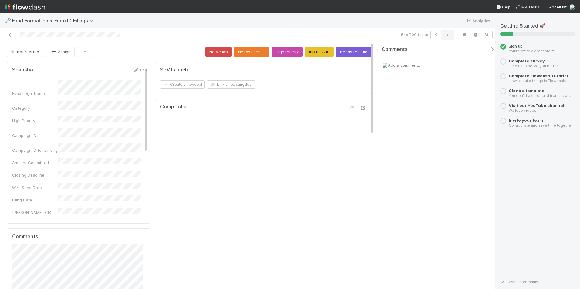
click at [448, 35] on icon "button" at bounding box center [447, 35] width 6 height 4
click at [318, 54] on button "Input FC ID" at bounding box center [319, 52] width 28 height 10
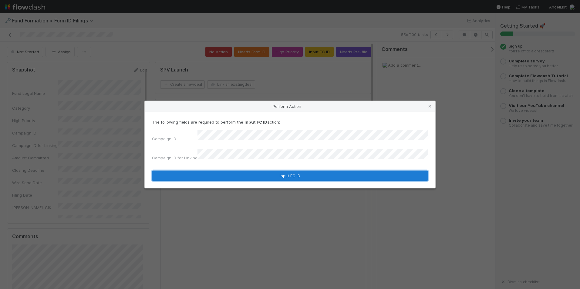
click at [286, 172] on button "Input FC ID" at bounding box center [290, 176] width 276 height 10
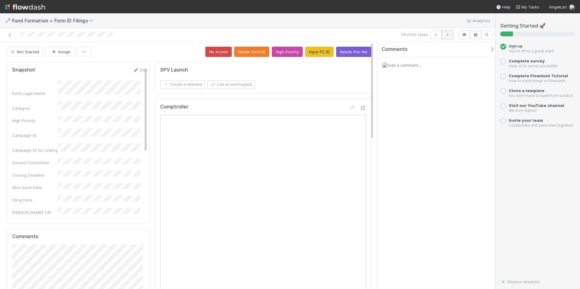
click at [446, 34] on icon "button" at bounding box center [447, 35] width 6 height 4
click at [307, 50] on button "Input FC ID" at bounding box center [319, 52] width 28 height 10
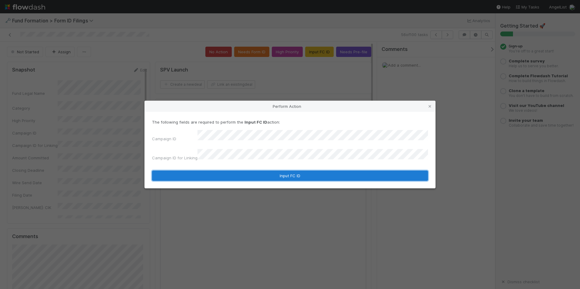
click at [267, 171] on button "Input FC ID" at bounding box center [290, 176] width 276 height 10
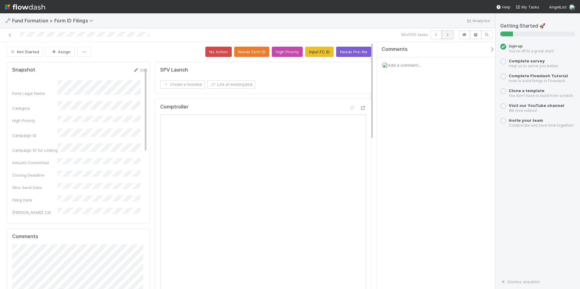
click at [447, 34] on icon "button" at bounding box center [447, 35] width 6 height 4
click at [312, 55] on button "Input FC ID" at bounding box center [319, 52] width 28 height 10
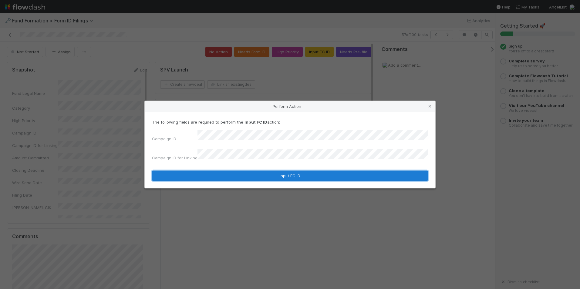
click at [273, 171] on button "Input FC ID" at bounding box center [290, 176] width 276 height 10
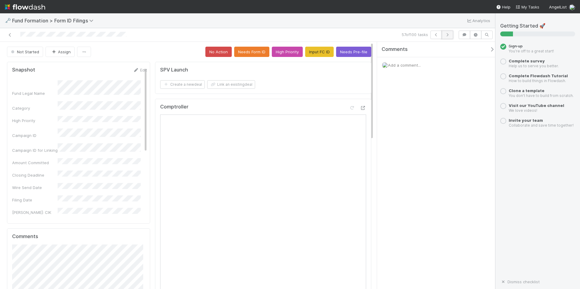
click at [447, 38] on button "button" at bounding box center [447, 35] width 12 height 8
drag, startPoint x: 310, startPoint y: 128, endPoint x: 320, endPoint y: 52, distance: 77.4
click at [320, 52] on button "Input FC ID" at bounding box center [319, 52] width 28 height 10
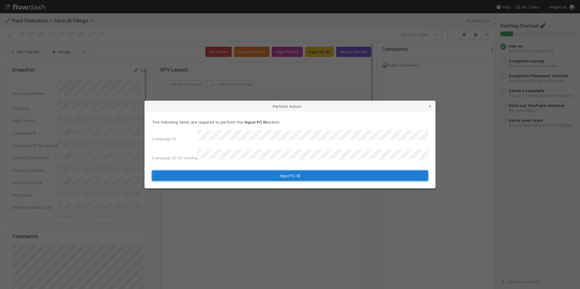
click at [271, 171] on button "Input FC ID" at bounding box center [290, 176] width 276 height 10
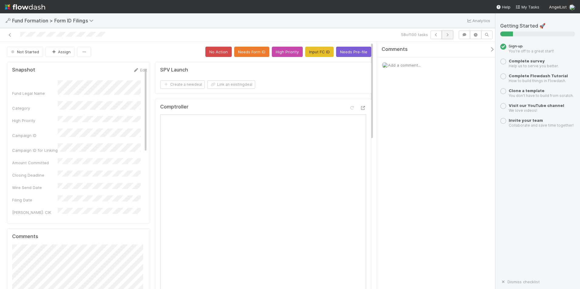
click at [446, 36] on icon "button" at bounding box center [447, 35] width 6 height 4
click at [330, 55] on div "No Action Needs Form ID High Priority Input FC ID Needs Pre-file" at bounding box center [288, 52] width 166 height 10
click at [322, 55] on button "Input FC ID" at bounding box center [319, 52] width 28 height 10
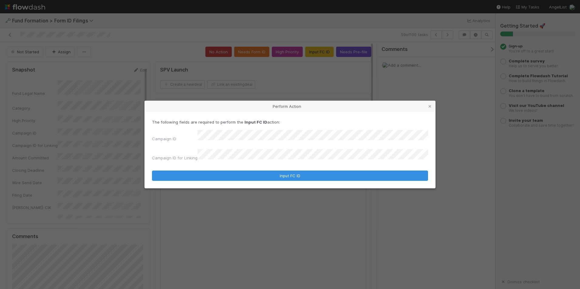
click at [152, 171] on button "Input FC ID" at bounding box center [290, 176] width 276 height 10
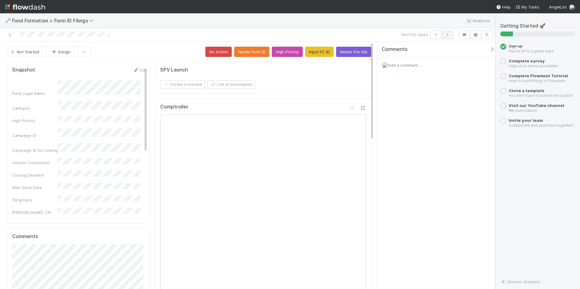
click at [451, 34] on div "59 of 100 tasks" at bounding box center [343, 35] width 226 height 8
click at [449, 35] on icon "button" at bounding box center [447, 35] width 6 height 4
click at [324, 55] on button "Input FC ID" at bounding box center [319, 52] width 28 height 10
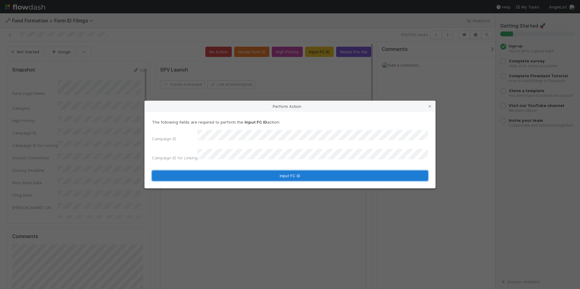
click at [282, 173] on button "Input FC ID" at bounding box center [290, 176] width 276 height 10
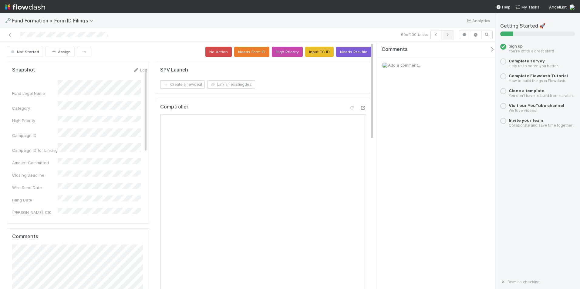
click at [444, 35] on button "button" at bounding box center [447, 35] width 12 height 8
click at [321, 51] on button "Input FC ID" at bounding box center [319, 52] width 28 height 10
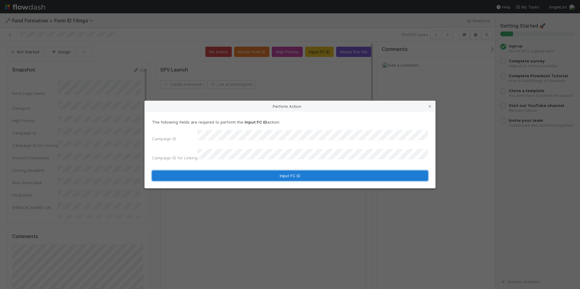
click at [262, 173] on button "Input FC ID" at bounding box center [290, 176] width 276 height 10
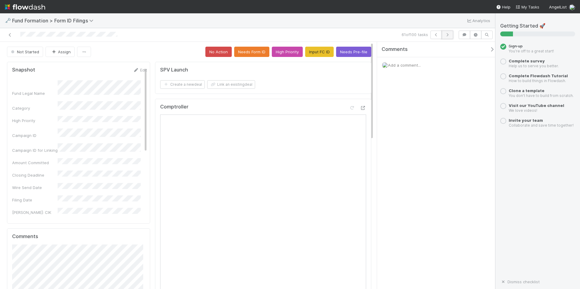
click at [444, 33] on icon "button" at bounding box center [447, 35] width 6 height 4
click at [313, 51] on button "Input FC ID" at bounding box center [319, 52] width 28 height 10
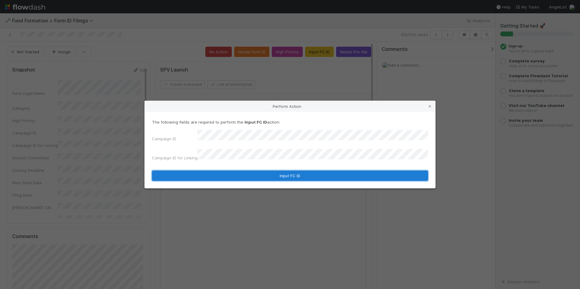
click at [265, 172] on button "Input FC ID" at bounding box center [290, 176] width 276 height 10
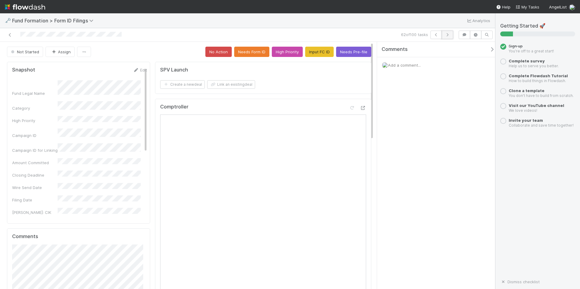
click at [442, 37] on button "button" at bounding box center [447, 35] width 12 height 8
click at [321, 55] on button "Input FC ID" at bounding box center [319, 52] width 28 height 10
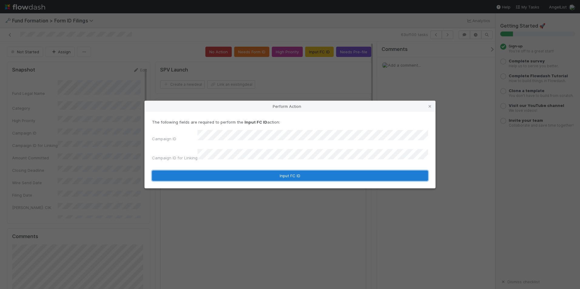
click at [281, 171] on button "Input FC ID" at bounding box center [290, 176] width 276 height 10
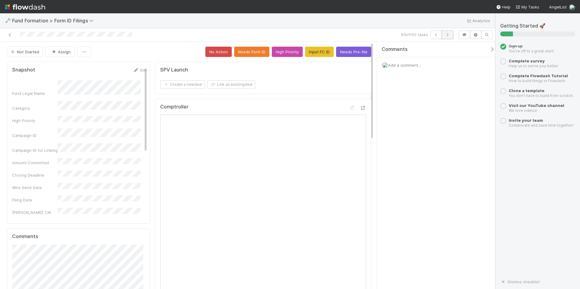
click at [447, 36] on icon "button" at bounding box center [447, 35] width 6 height 4
click at [311, 50] on button "Input FC ID" at bounding box center [319, 52] width 28 height 10
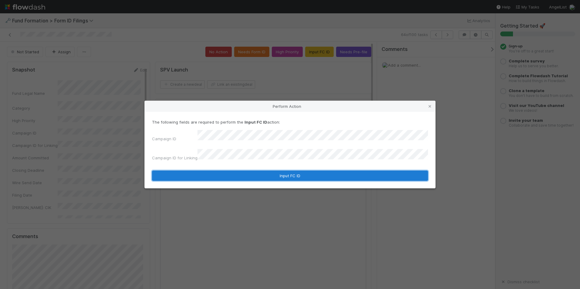
drag, startPoint x: 235, startPoint y: 169, endPoint x: 240, endPoint y: 166, distance: 6.0
click at [235, 171] on button "Input FC ID" at bounding box center [290, 176] width 276 height 10
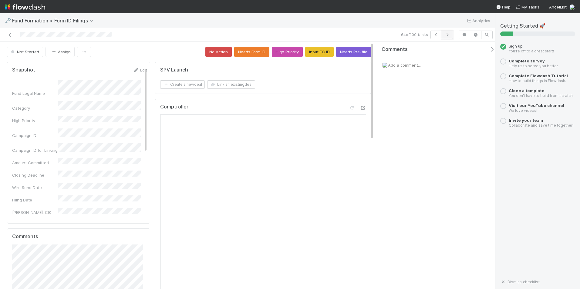
click at [449, 35] on icon "button" at bounding box center [447, 35] width 6 height 4
click at [315, 54] on button "Input FC ID" at bounding box center [319, 52] width 28 height 10
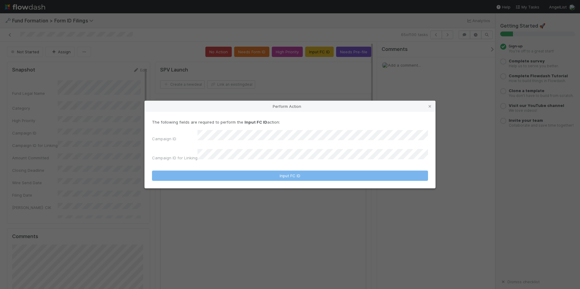
click at [231, 132] on div "The following fields are required to perform the Input FC ID action: Campaign I…" at bounding box center [290, 141] width 276 height 44
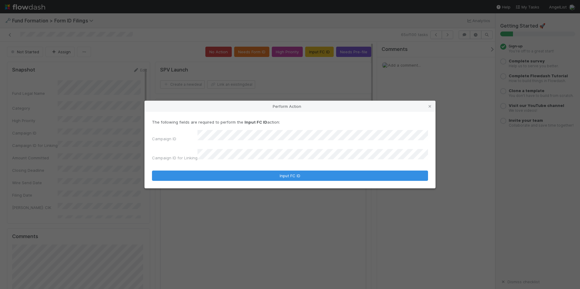
click at [229, 161] on form "The following fields are required to perform the Input FC ID action: Campaign I…" at bounding box center [290, 150] width 276 height 62
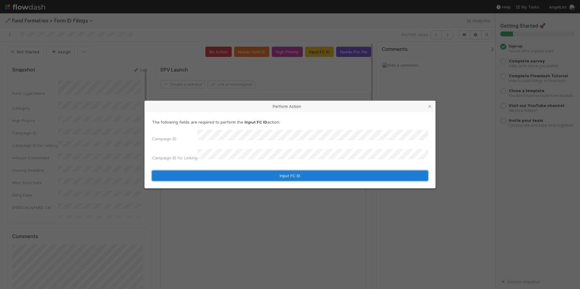
click at [264, 171] on button "Input FC ID" at bounding box center [290, 176] width 276 height 10
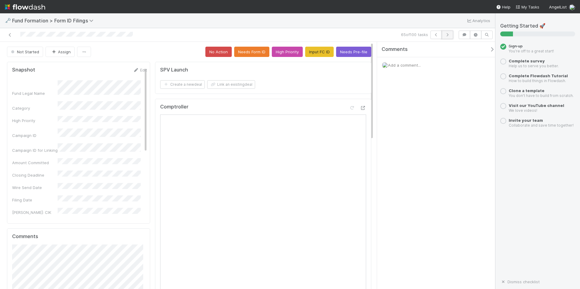
click at [448, 32] on button "button" at bounding box center [447, 35] width 12 height 8
click at [305, 53] on button "Input FC ID" at bounding box center [319, 52] width 28 height 10
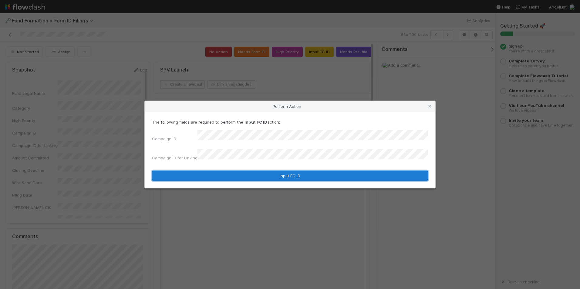
click at [258, 175] on button "Input FC ID" at bounding box center [290, 176] width 276 height 10
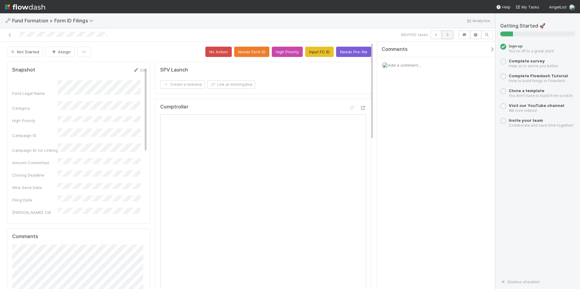
click at [445, 32] on button "button" at bounding box center [447, 35] width 12 height 8
click at [322, 56] on button "Input FC ID" at bounding box center [319, 52] width 28 height 10
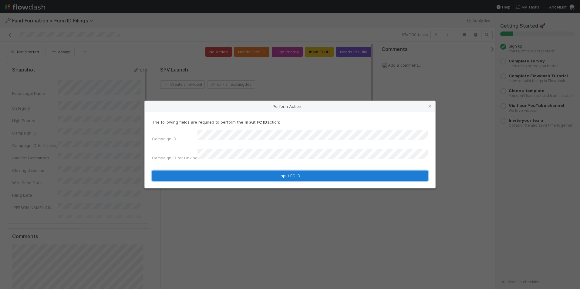
click at [297, 173] on button "Input FC ID" at bounding box center [290, 176] width 276 height 10
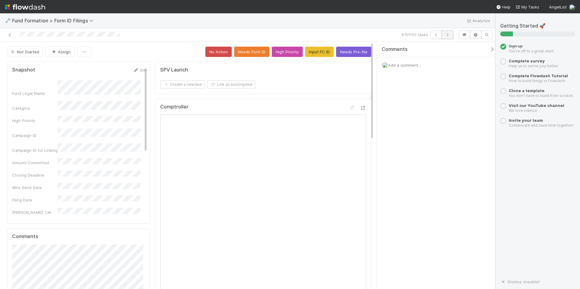
click at [444, 34] on button "button" at bounding box center [447, 35] width 12 height 8
click at [313, 53] on button "Input FC ID" at bounding box center [319, 52] width 28 height 10
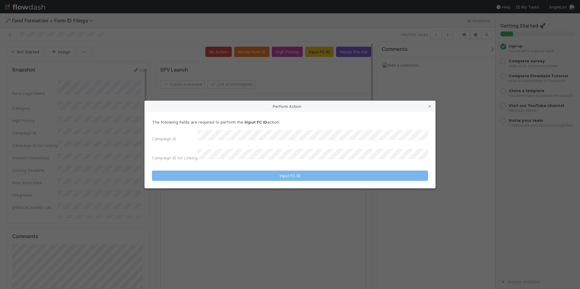
click at [280, 133] on div "The following fields are required to perform the Input FC ID action: Campaign I…" at bounding box center [290, 141] width 276 height 44
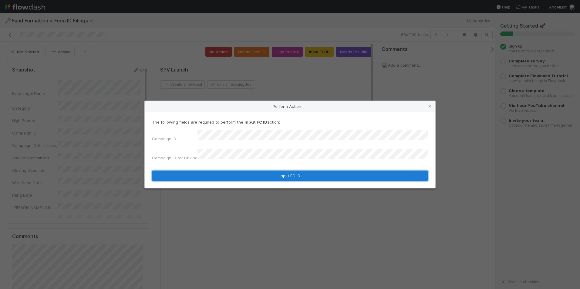
click at [293, 174] on button "Input FC ID" at bounding box center [290, 176] width 276 height 10
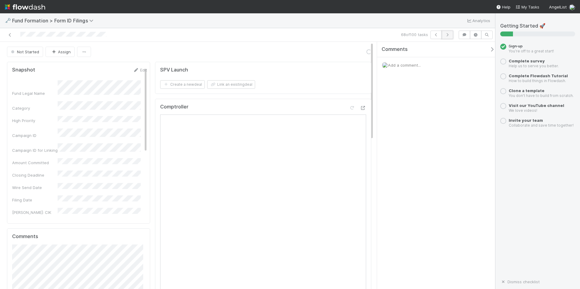
click at [451, 34] on button "button" at bounding box center [447, 35] width 12 height 8
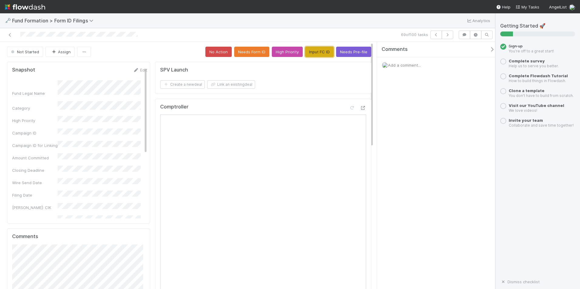
click at [315, 56] on button "Input FC ID" at bounding box center [319, 52] width 28 height 10
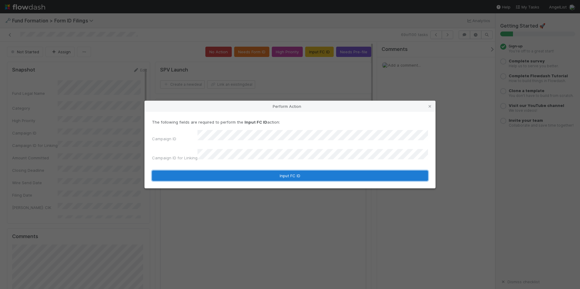
click at [247, 171] on button "Input FC ID" at bounding box center [290, 176] width 276 height 10
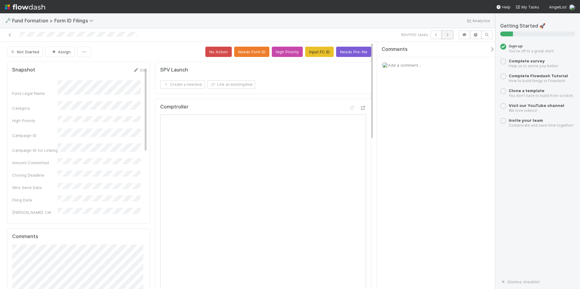
click at [445, 36] on icon "button" at bounding box center [447, 35] width 6 height 4
click at [319, 52] on button "Input FC ID" at bounding box center [319, 52] width 28 height 10
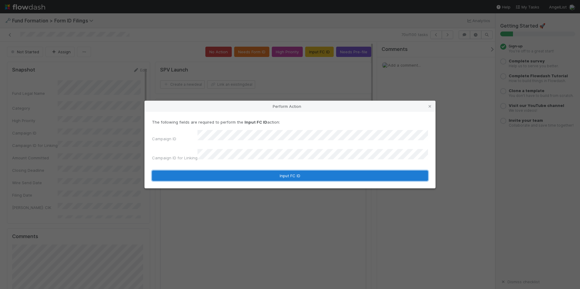
click at [264, 171] on button "Input FC ID" at bounding box center [290, 176] width 276 height 10
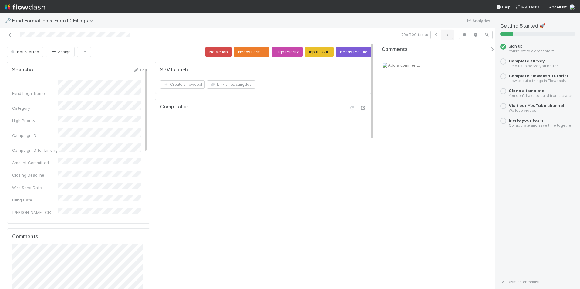
click at [445, 36] on icon "button" at bounding box center [447, 35] width 6 height 4
click at [316, 55] on button "Input FC ID" at bounding box center [319, 52] width 28 height 10
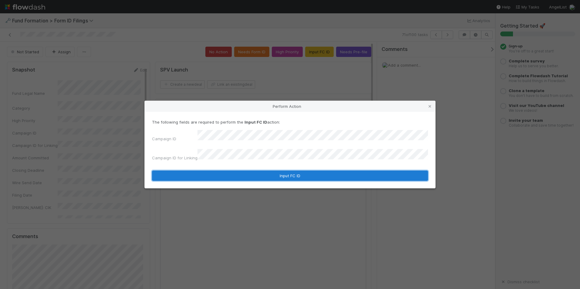
click at [249, 174] on button "Input FC ID" at bounding box center [290, 176] width 276 height 10
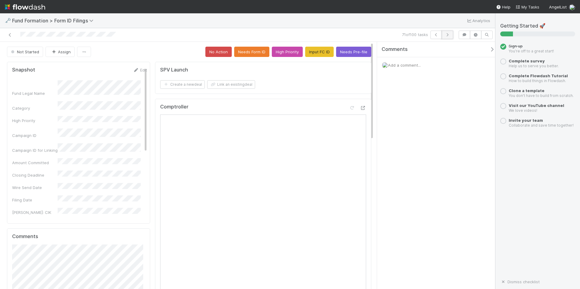
click at [448, 35] on icon "button" at bounding box center [447, 35] width 6 height 4
click at [307, 56] on button "Input FC ID" at bounding box center [319, 52] width 28 height 10
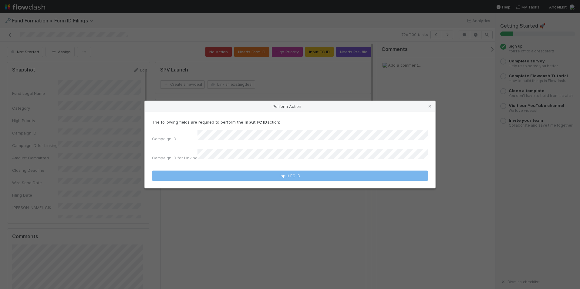
click at [272, 146] on div "Campaign ID Campaign ID for Linking" at bounding box center [290, 146] width 276 height 33
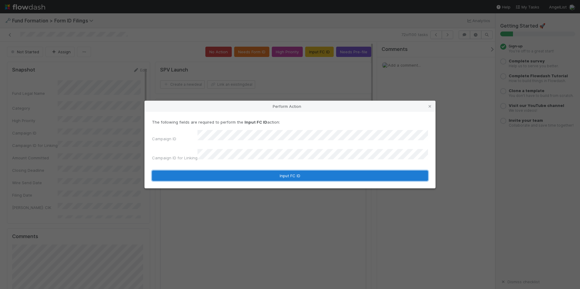
click at [271, 171] on button "Input FC ID" at bounding box center [290, 176] width 276 height 10
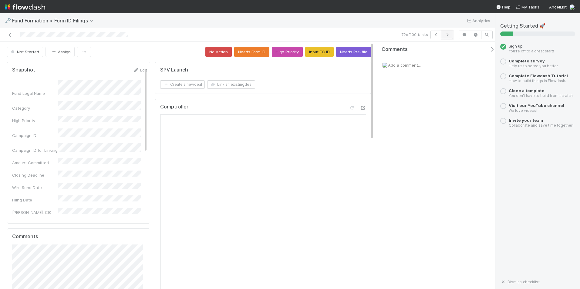
click at [449, 36] on icon "button" at bounding box center [447, 35] width 6 height 4
click at [312, 50] on button "Input FC ID" at bounding box center [319, 52] width 28 height 10
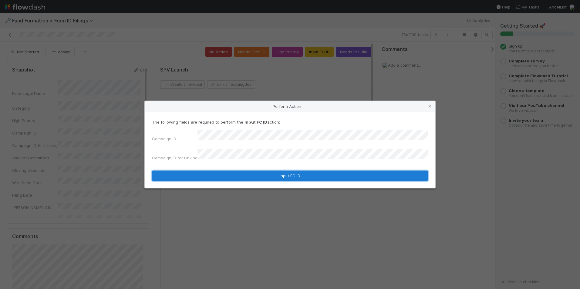
click at [282, 175] on button "Input FC ID" at bounding box center [290, 176] width 276 height 10
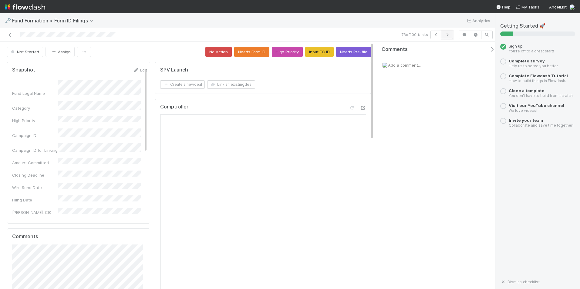
click at [449, 37] on button "button" at bounding box center [447, 35] width 12 height 8
click at [320, 51] on button "Input FC ID" at bounding box center [319, 52] width 28 height 10
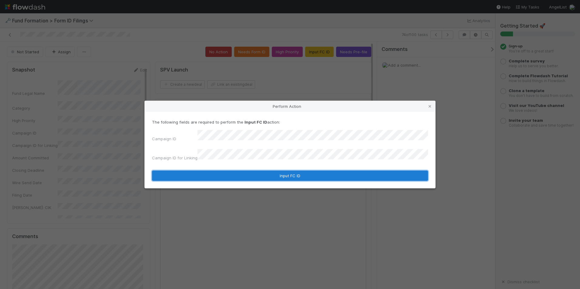
click at [261, 171] on button "Input FC ID" at bounding box center [290, 176] width 276 height 10
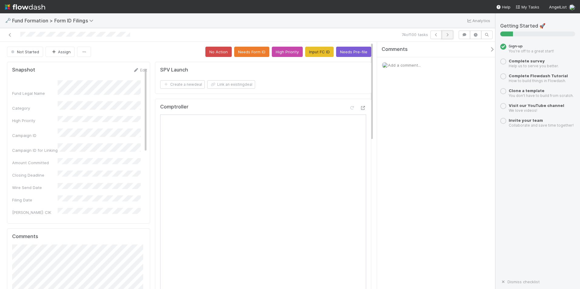
click at [446, 35] on icon "button" at bounding box center [447, 35] width 6 height 4
click at [312, 54] on button "Input FC ID" at bounding box center [319, 52] width 28 height 10
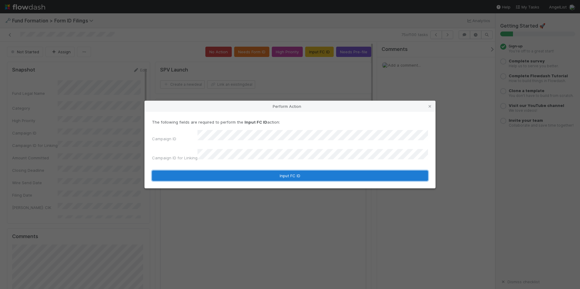
click at [269, 172] on button "Input FC ID" at bounding box center [290, 176] width 276 height 10
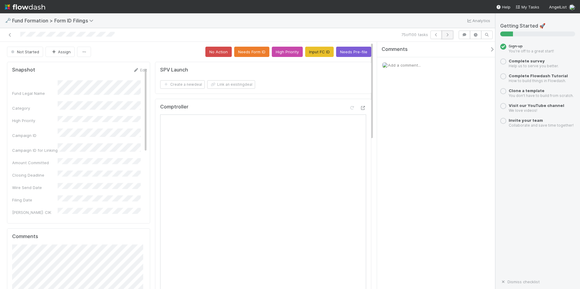
click at [444, 34] on icon "button" at bounding box center [447, 35] width 6 height 4
click at [323, 55] on button "Input FC ID" at bounding box center [319, 52] width 28 height 10
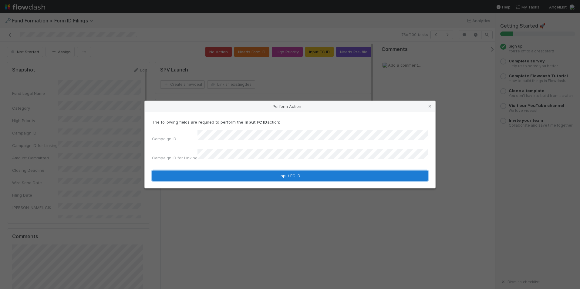
click at [287, 174] on button "Input FC ID" at bounding box center [290, 176] width 276 height 10
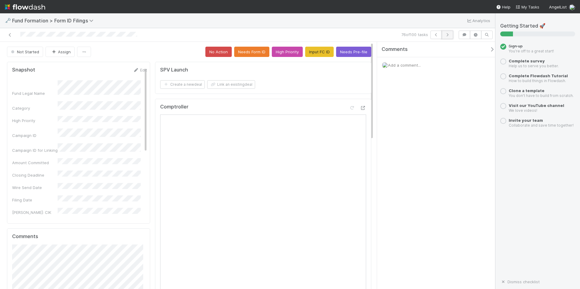
click at [446, 35] on icon "button" at bounding box center [447, 35] width 6 height 4
click at [308, 54] on button "Input FC ID" at bounding box center [319, 52] width 28 height 10
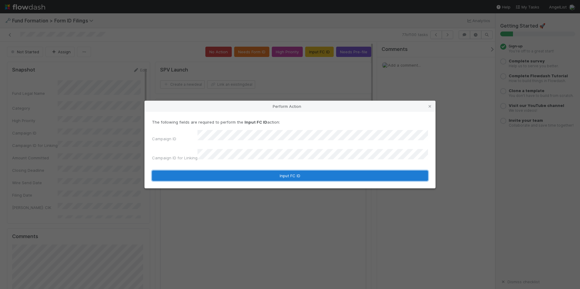
click at [278, 171] on button "Input FC ID" at bounding box center [290, 176] width 276 height 10
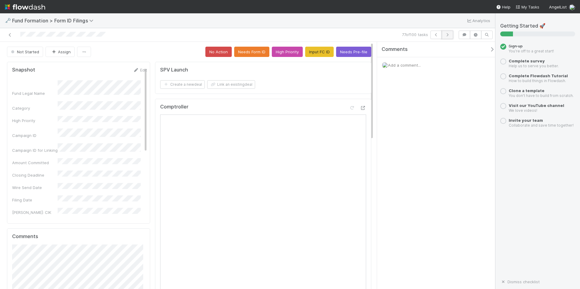
click at [445, 36] on icon "button" at bounding box center [447, 35] width 6 height 4
click at [319, 52] on button "Input FC ID" at bounding box center [319, 52] width 28 height 10
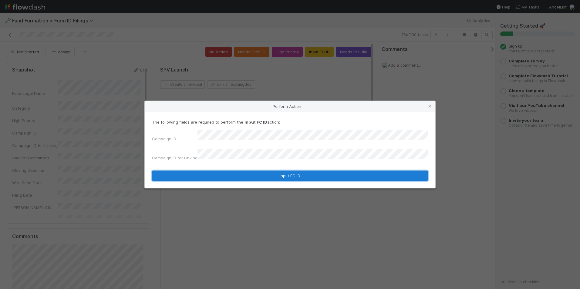
click at [280, 172] on button "Input FC ID" at bounding box center [290, 176] width 276 height 10
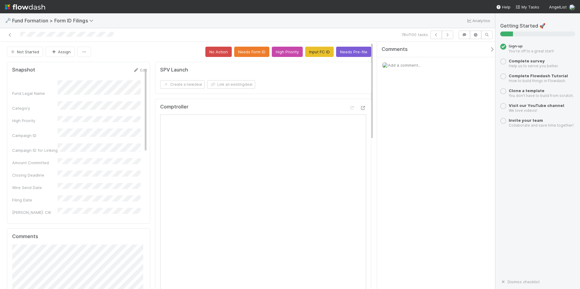
click at [448, 30] on div "78 of 100 tasks" at bounding box center [247, 35] width 495 height 14
click at [448, 31] on button "button" at bounding box center [447, 35] width 12 height 8
click at [308, 52] on button "Input FC ID" at bounding box center [319, 52] width 28 height 10
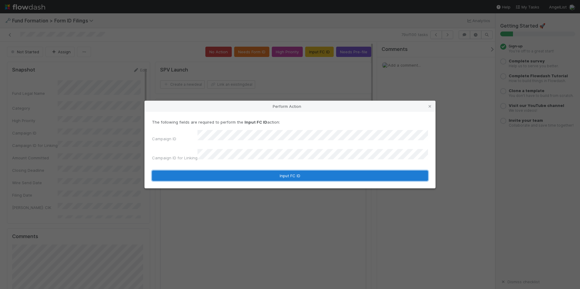
click at [263, 171] on button "Input FC ID" at bounding box center [290, 176] width 276 height 10
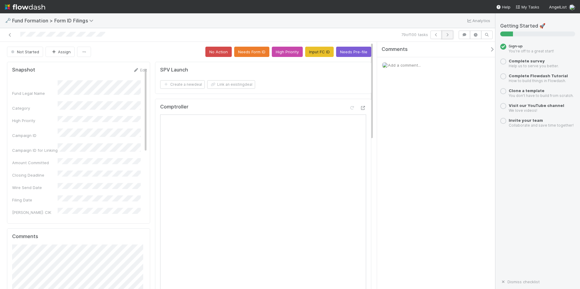
click at [446, 36] on icon "button" at bounding box center [447, 35] width 6 height 4
click at [316, 55] on button "Input FC ID" at bounding box center [319, 52] width 28 height 10
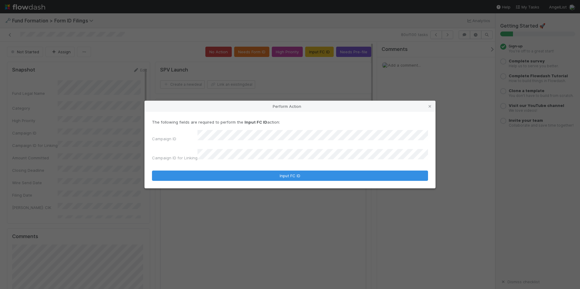
click at [279, 160] on form "The following fields are required to perform the Input FC ID action: Campaign I…" at bounding box center [290, 150] width 276 height 62
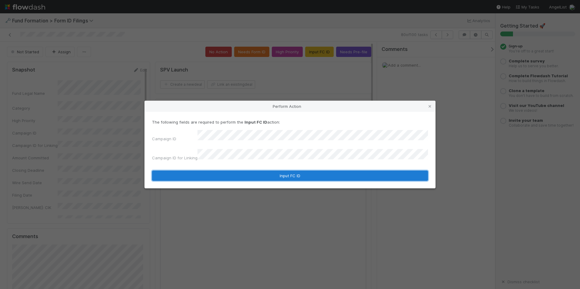
click at [284, 171] on button "Input FC ID" at bounding box center [290, 176] width 276 height 10
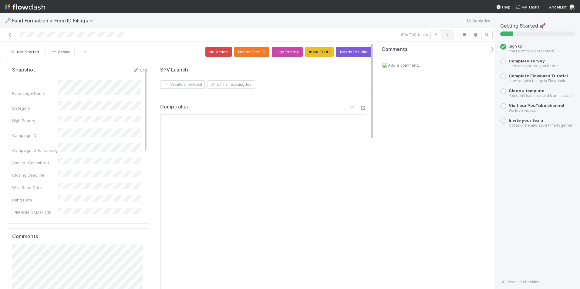
click at [447, 37] on button "button" at bounding box center [447, 35] width 12 height 8
click at [319, 52] on button "Input FC ID" at bounding box center [319, 52] width 28 height 10
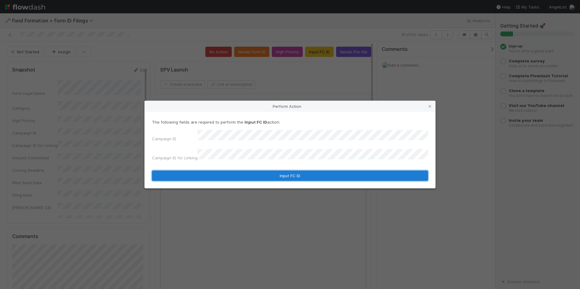
click at [270, 171] on button "Input FC ID" at bounding box center [290, 176] width 276 height 10
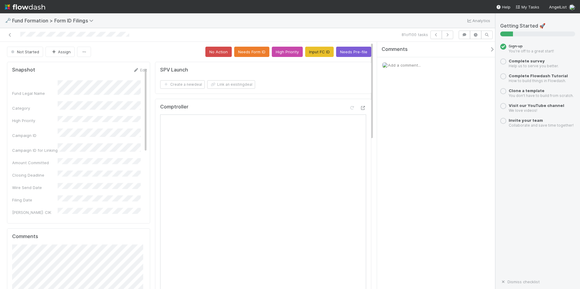
click at [420, 142] on div "Comments Add a comment..." at bounding box center [436, 165] width 118 height 247
click at [448, 38] on button "button" at bounding box center [447, 35] width 12 height 8
click at [305, 52] on button "Input FC ID" at bounding box center [319, 52] width 28 height 10
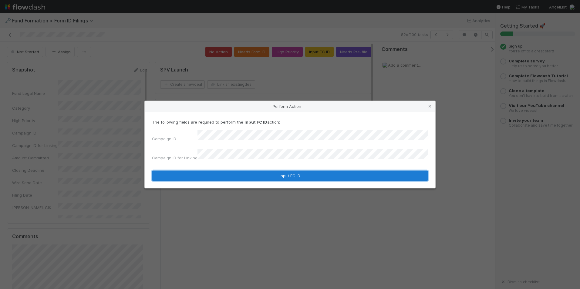
click at [266, 172] on button "Input FC ID" at bounding box center [290, 176] width 276 height 10
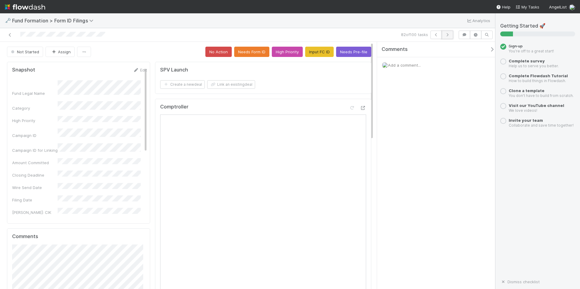
click at [445, 34] on icon "button" at bounding box center [447, 35] width 6 height 4
click at [319, 54] on button "Input FC ID" at bounding box center [319, 52] width 28 height 10
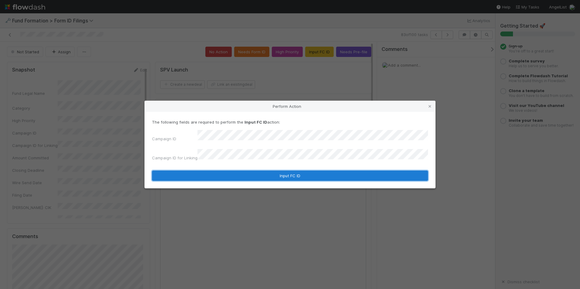
click at [277, 172] on button "Input FC ID" at bounding box center [290, 176] width 276 height 10
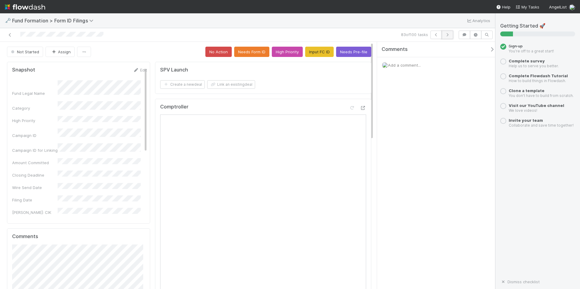
click at [447, 35] on icon "button" at bounding box center [447, 35] width 6 height 4
click at [320, 48] on button "Input FC ID" at bounding box center [319, 52] width 28 height 10
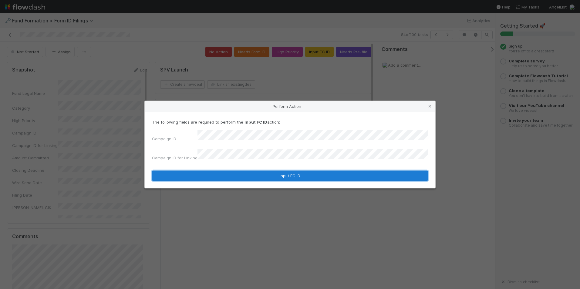
click at [250, 172] on button "Input FC ID" at bounding box center [290, 176] width 276 height 10
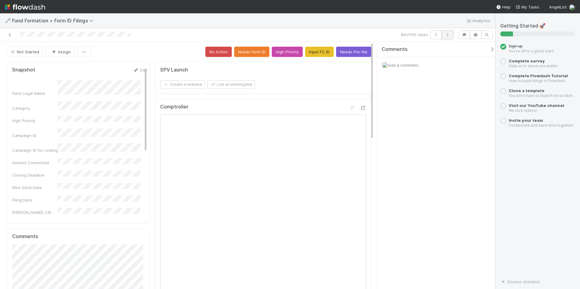
click at [446, 35] on icon "button" at bounding box center [447, 35] width 6 height 4
click at [317, 52] on button "Input FC ID" at bounding box center [319, 52] width 28 height 10
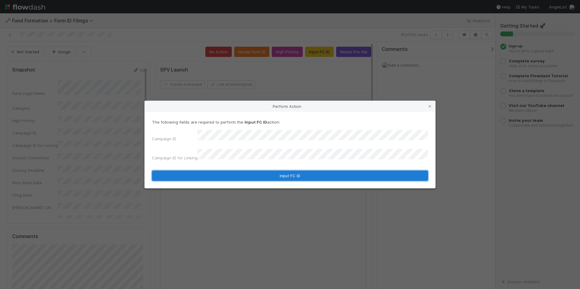
click at [289, 171] on button "Input FC ID" at bounding box center [290, 176] width 276 height 10
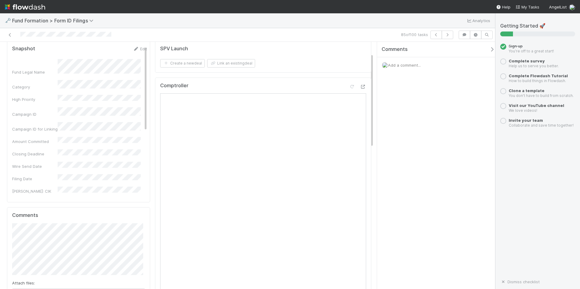
scroll to position [30, 0]
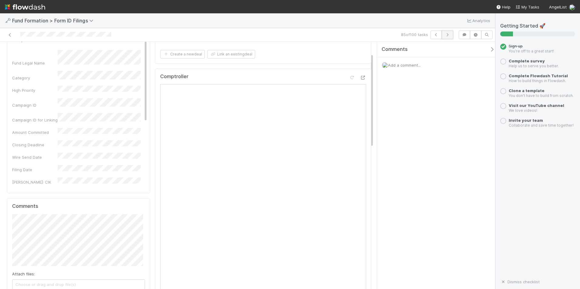
click at [450, 32] on button "button" at bounding box center [447, 35] width 12 height 8
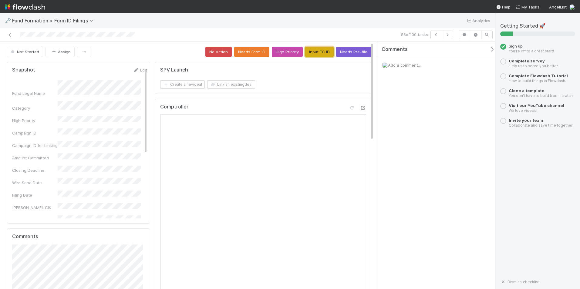
click at [321, 55] on button "Input FC ID" at bounding box center [319, 52] width 28 height 10
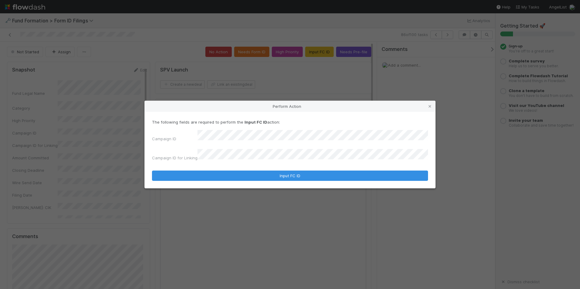
click at [293, 163] on form "The following fields are required to perform the Input FC ID action: Campaign I…" at bounding box center [290, 150] width 276 height 62
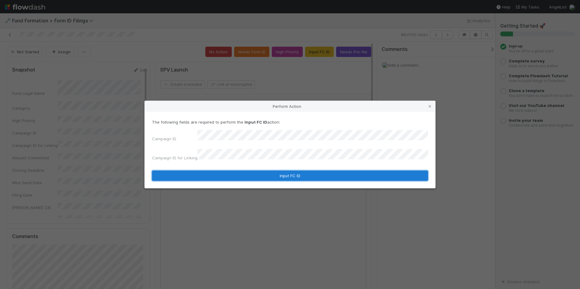
click at [296, 174] on button "Input FC ID" at bounding box center [290, 176] width 276 height 10
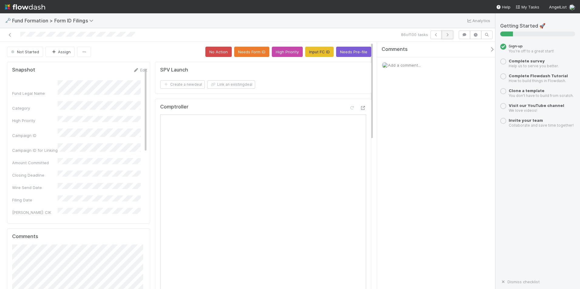
click at [447, 36] on icon "button" at bounding box center [447, 35] width 6 height 4
click at [318, 52] on button "Input FC ID" at bounding box center [319, 52] width 28 height 10
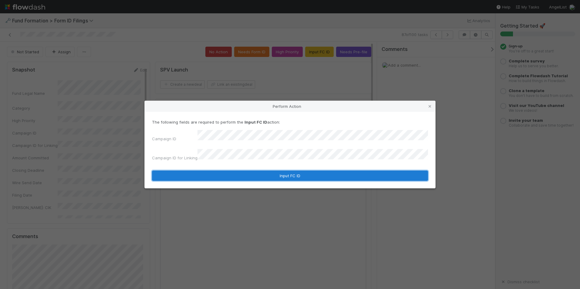
click at [285, 176] on button "Input FC ID" at bounding box center [290, 176] width 276 height 10
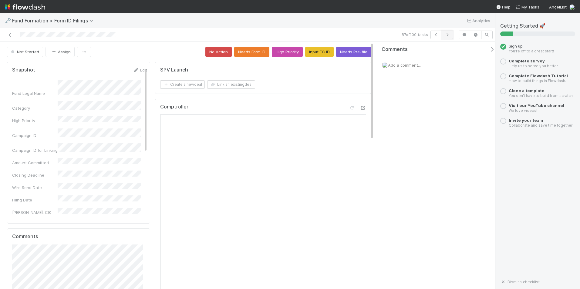
click at [446, 37] on button "button" at bounding box center [447, 35] width 12 height 8
click at [324, 53] on button "Input FC ID" at bounding box center [319, 52] width 28 height 10
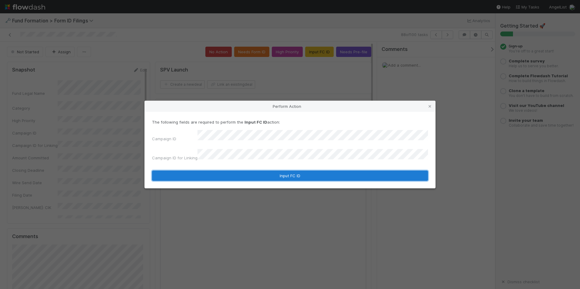
click at [269, 172] on button "Input FC ID" at bounding box center [290, 176] width 276 height 10
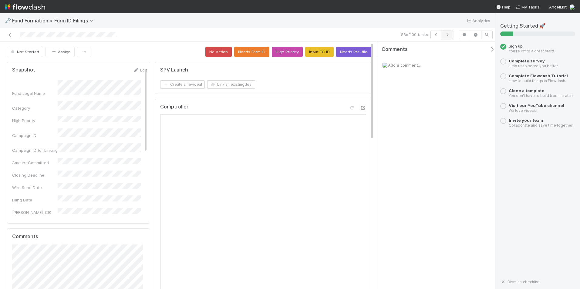
click at [445, 37] on button "button" at bounding box center [447, 35] width 12 height 8
click at [312, 49] on button "Input FC ID" at bounding box center [319, 52] width 28 height 10
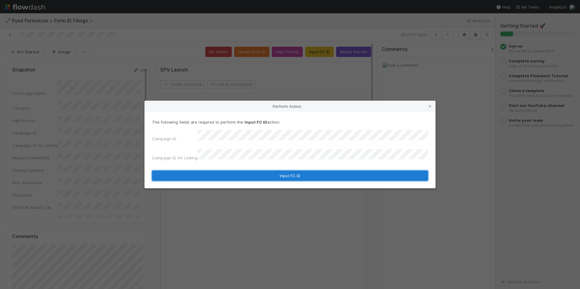
click at [246, 173] on button "Input FC ID" at bounding box center [290, 176] width 276 height 10
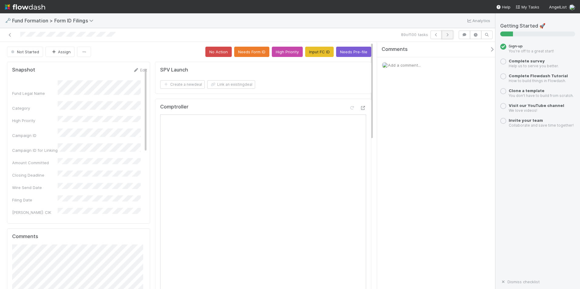
click at [449, 33] on icon "button" at bounding box center [447, 35] width 6 height 4
click at [323, 53] on button "Input FC ID" at bounding box center [319, 52] width 28 height 10
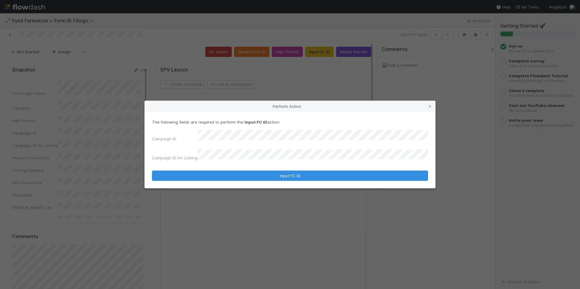
click at [260, 164] on form "The following fields are required to perform the Input FC ID action: Campaign I…" at bounding box center [290, 150] width 276 height 62
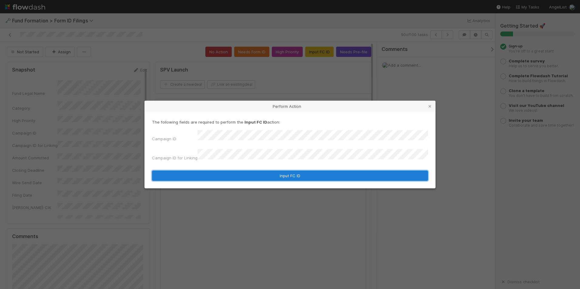
click at [266, 171] on button "Input FC ID" at bounding box center [290, 176] width 276 height 10
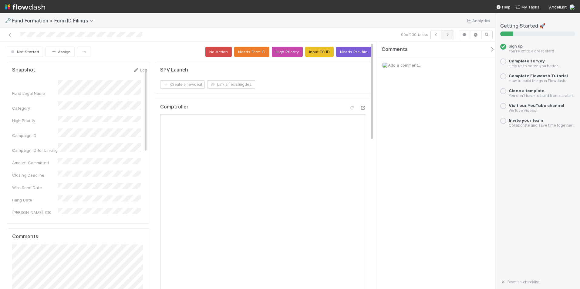
click at [447, 35] on icon "button" at bounding box center [447, 35] width 6 height 4
click at [313, 51] on button "Input FC ID" at bounding box center [319, 52] width 28 height 10
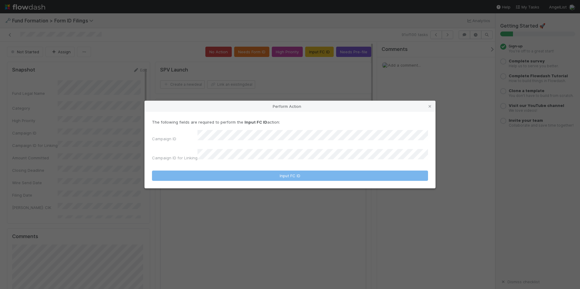
click at [259, 144] on div "Campaign ID Campaign ID for Linking" at bounding box center [290, 146] width 276 height 33
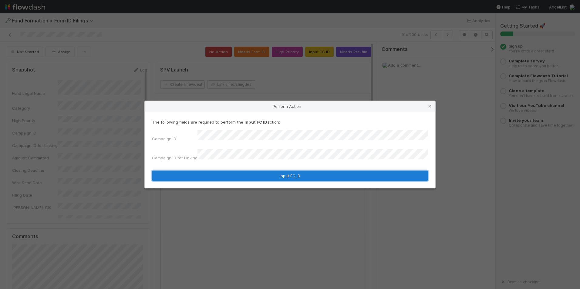
click at [264, 171] on button "Input FC ID" at bounding box center [290, 176] width 276 height 10
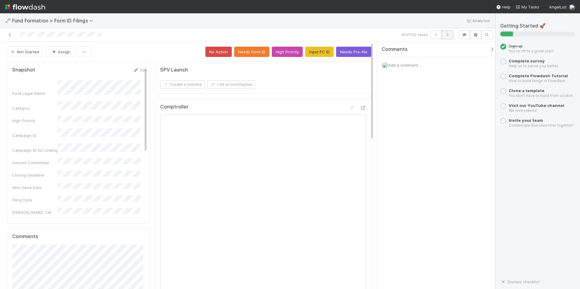
click at [450, 35] on icon "button" at bounding box center [447, 35] width 6 height 4
click at [315, 54] on button "Input FC ID" at bounding box center [319, 52] width 28 height 10
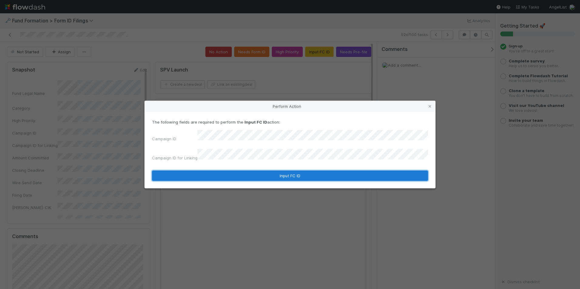
click at [263, 173] on button "Input FC ID" at bounding box center [290, 176] width 276 height 10
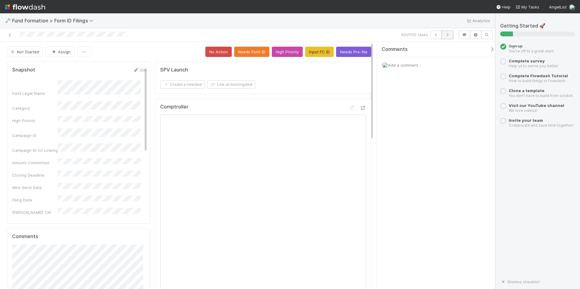
click at [449, 35] on icon "button" at bounding box center [447, 35] width 6 height 4
click at [322, 55] on button "Input FC ID" at bounding box center [319, 52] width 28 height 10
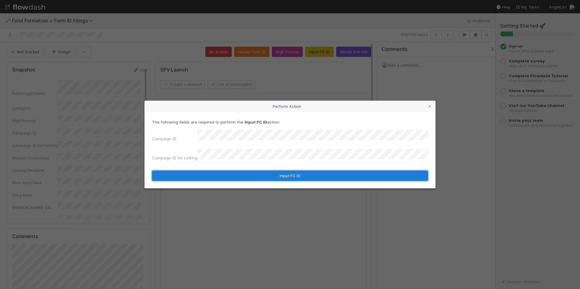
click at [256, 174] on button "Input FC ID" at bounding box center [290, 176] width 276 height 10
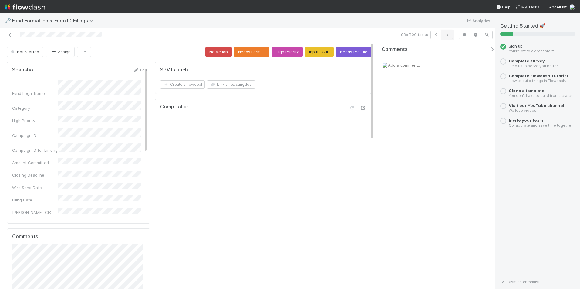
click at [449, 35] on icon "button" at bounding box center [447, 35] width 6 height 4
click at [307, 53] on button "Input FC ID" at bounding box center [319, 52] width 28 height 10
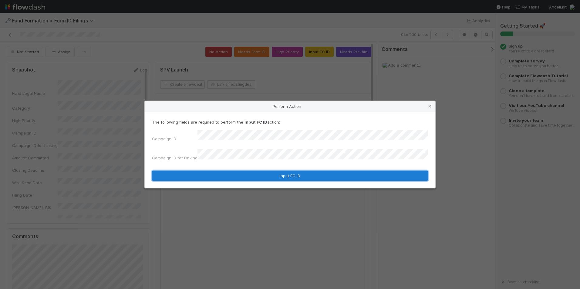
click at [268, 171] on button "Input FC ID" at bounding box center [290, 176] width 276 height 10
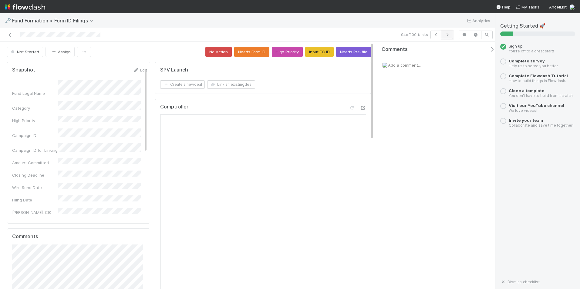
click at [446, 35] on icon "button" at bounding box center [447, 35] width 6 height 4
click at [312, 51] on button "Input FC ID" at bounding box center [319, 52] width 28 height 10
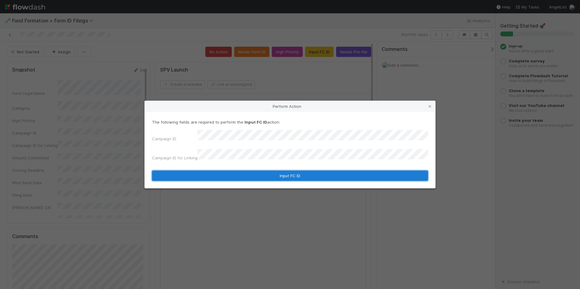
click at [249, 171] on button "Input FC ID" at bounding box center [290, 176] width 276 height 10
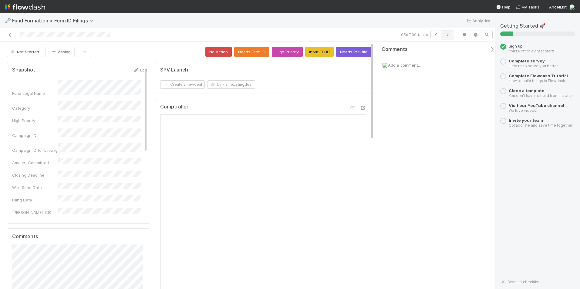
click at [444, 32] on button "button" at bounding box center [447, 35] width 12 height 8
click at [310, 51] on button "Input FC ID" at bounding box center [319, 52] width 28 height 10
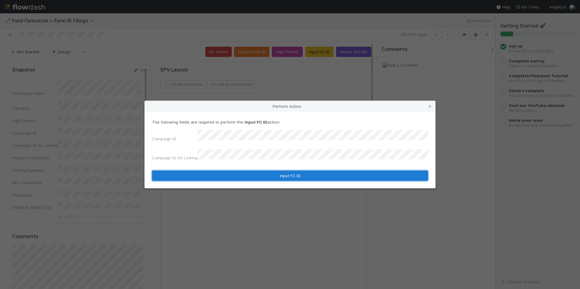
click at [278, 172] on button "Input FC ID" at bounding box center [290, 176] width 276 height 10
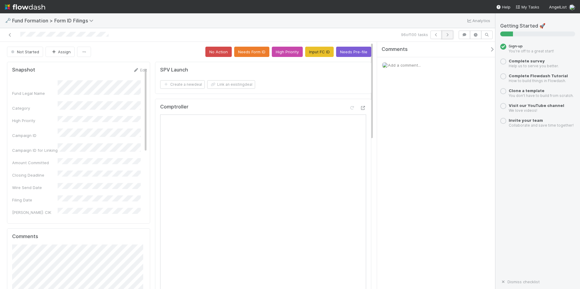
click at [447, 32] on button "button" at bounding box center [447, 35] width 12 height 8
click at [319, 54] on button "Input FC ID" at bounding box center [319, 52] width 28 height 10
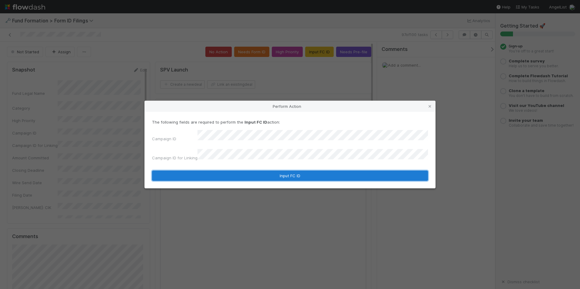
click at [258, 171] on button "Input FC ID" at bounding box center [290, 176] width 276 height 10
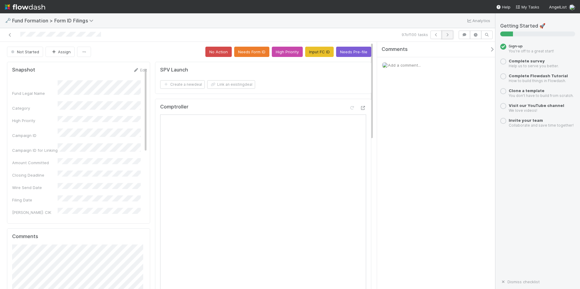
click at [448, 38] on button "button" at bounding box center [447, 35] width 12 height 8
click at [316, 52] on button "Input FC ID" at bounding box center [319, 52] width 28 height 10
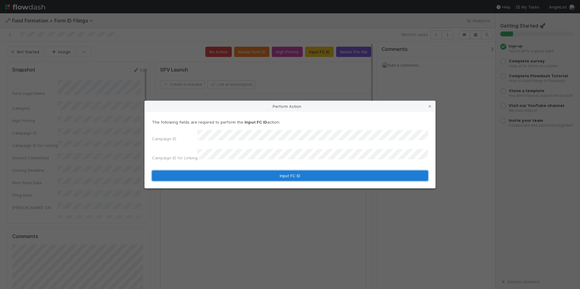
click at [273, 174] on button "Input FC ID" at bounding box center [290, 176] width 276 height 10
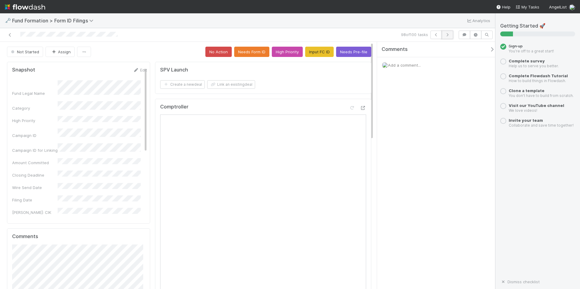
click at [451, 36] on button "button" at bounding box center [447, 35] width 12 height 8
click at [316, 55] on button "Input FC ID" at bounding box center [319, 52] width 28 height 10
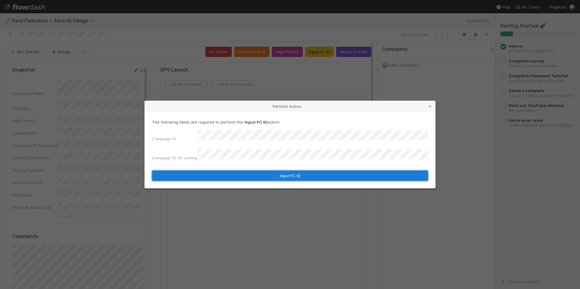
click at [277, 175] on button "Input FC ID" at bounding box center [290, 176] width 276 height 10
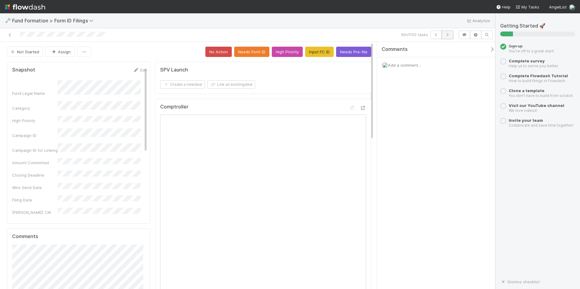
click at [448, 33] on icon "button" at bounding box center [447, 35] width 6 height 4
click at [317, 50] on button "Input FC ID" at bounding box center [319, 52] width 28 height 10
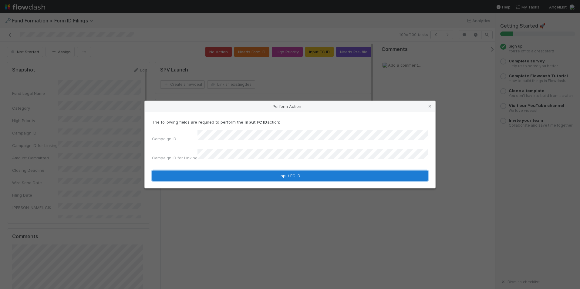
click at [270, 171] on button "Input FC ID" at bounding box center [290, 176] width 276 height 10
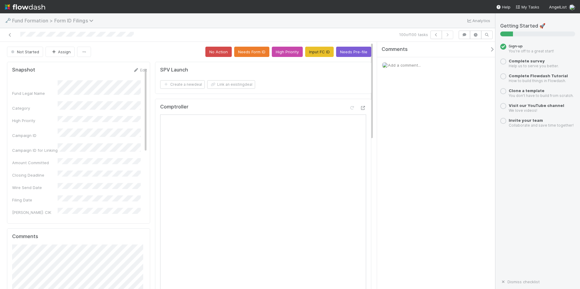
click at [92, 21] on icon at bounding box center [92, 20] width 6 height 5
click at [92, 21] on div "Search workflows" at bounding box center [290, 144] width 580 height 289
click at [8, 37] on icon at bounding box center [10, 35] width 6 height 4
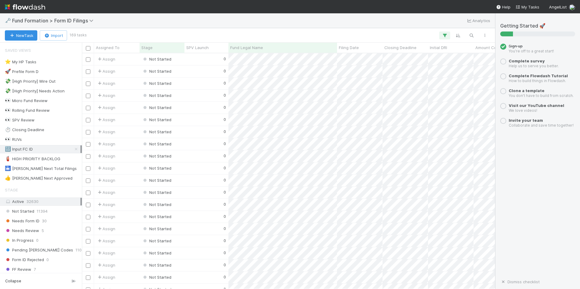
scroll to position [231, 408]
click at [50, 150] on div "🔢 Input FC ID 169" at bounding box center [42, 150] width 75 height 8
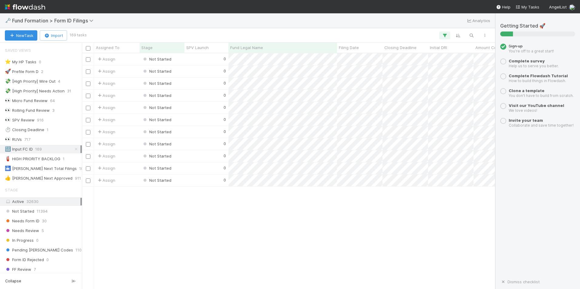
scroll to position [0, 0]
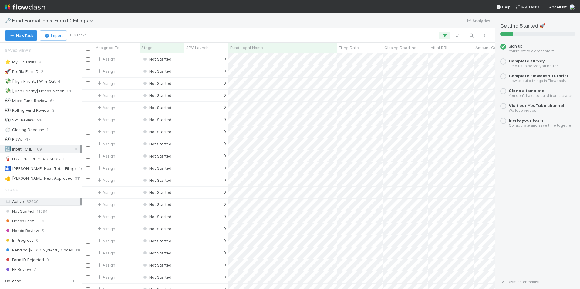
click at [33, 150] on div "🔢 Input FC ID 169" at bounding box center [42, 150] width 75 height 8
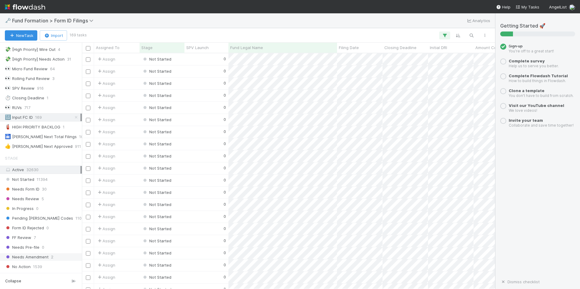
scroll to position [18, 0]
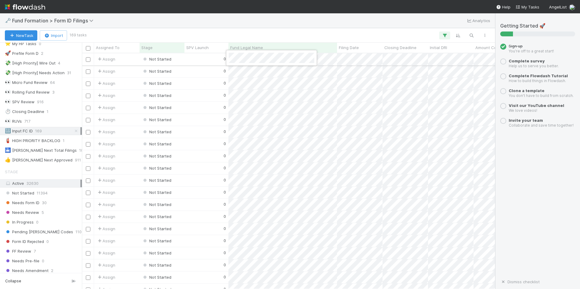
click at [209, 59] on div at bounding box center [290, 144] width 580 height 289
click at [207, 62] on div "0" at bounding box center [206, 59] width 44 height 12
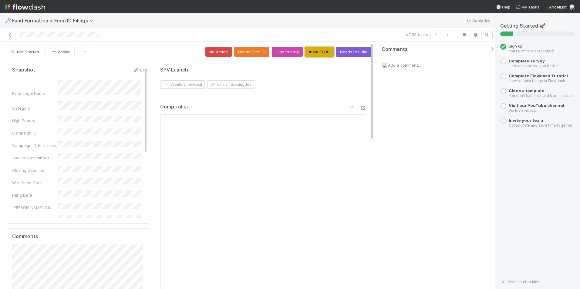
click at [311, 47] on button "Input FC ID" at bounding box center [319, 52] width 28 height 10
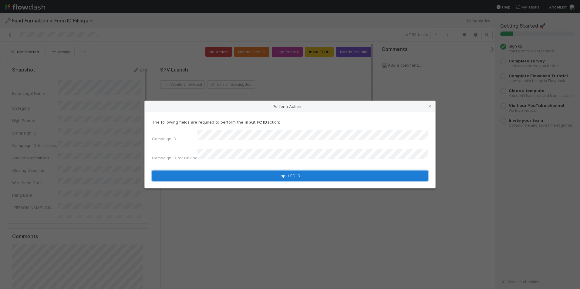
click at [282, 171] on button "Input FC ID" at bounding box center [290, 176] width 276 height 10
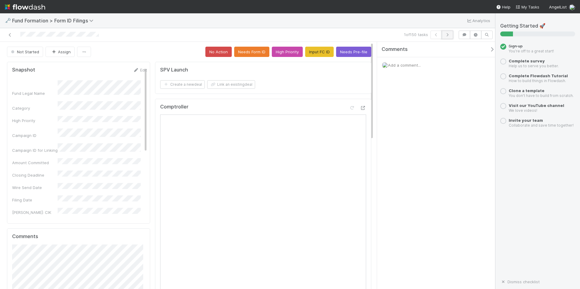
click at [445, 36] on icon "button" at bounding box center [447, 35] width 6 height 4
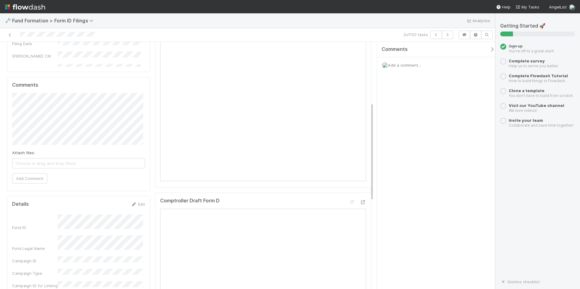
click at [399, 101] on div "Comments Add a comment..." at bounding box center [438, 73] width 122 height 62
click at [373, 94] on div "Snapshot Edit Fund Legal Name Category High Priority Campaign ID Campaign ID fo…" at bounding box center [189, 225] width 378 height 635
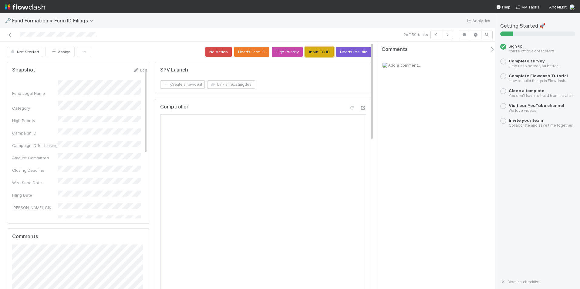
click at [317, 55] on button "Input FC ID" at bounding box center [319, 52] width 28 height 10
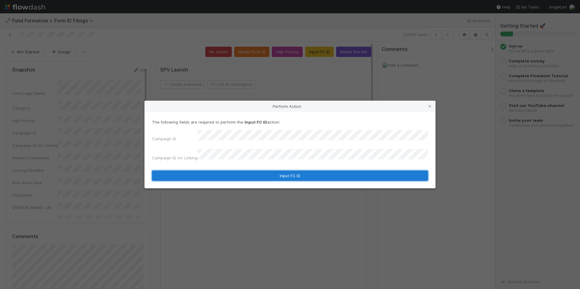
click at [283, 173] on button "Input FC ID" at bounding box center [290, 176] width 276 height 10
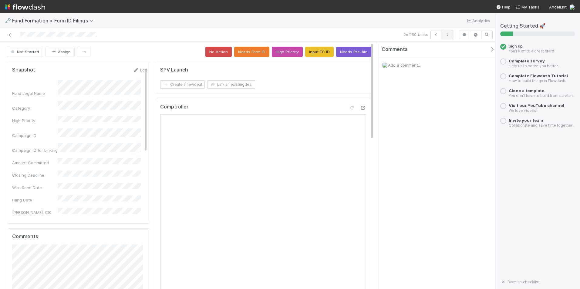
click at [445, 36] on icon "button" at bounding box center [447, 35] width 6 height 4
click at [316, 56] on button "Input FC ID" at bounding box center [319, 52] width 28 height 10
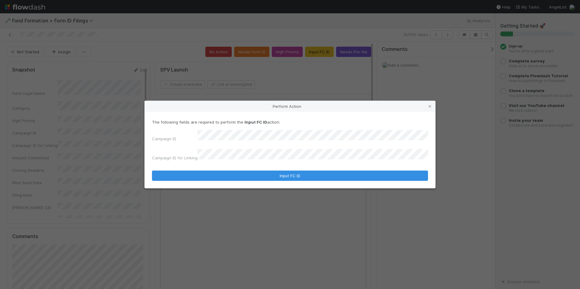
click at [275, 178] on div "The following fields are required to perform the Input FC ID action: Campaign I…" at bounding box center [290, 150] width 290 height 76
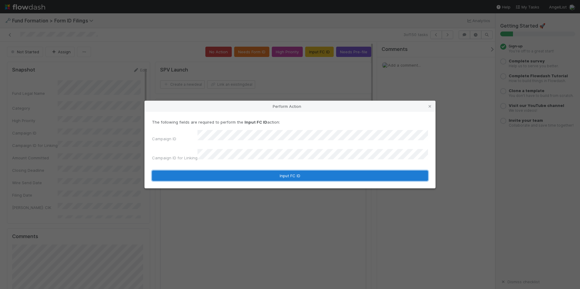
click at [276, 175] on button "Input FC ID" at bounding box center [290, 176] width 276 height 10
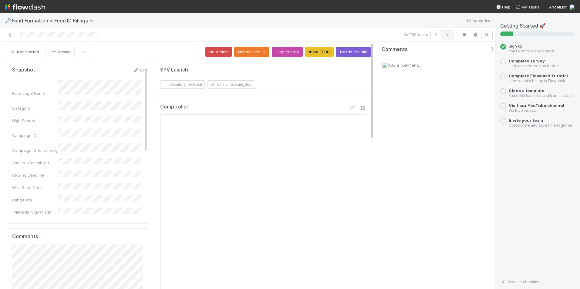
click at [449, 35] on icon "button" at bounding box center [447, 35] width 6 height 4
click at [325, 52] on button "Input FC ID" at bounding box center [319, 52] width 28 height 10
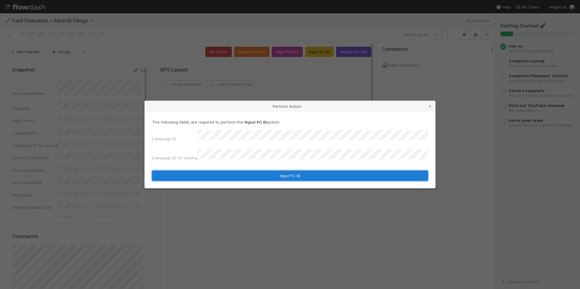
click at [285, 172] on button "Input FC ID" at bounding box center [290, 176] width 276 height 10
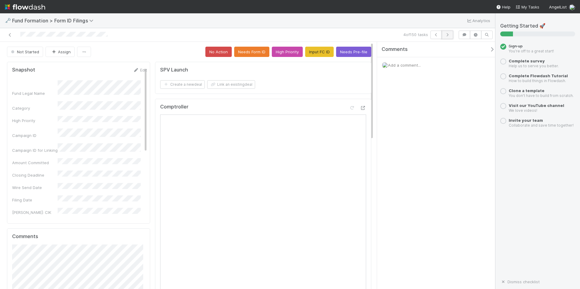
click at [446, 35] on icon "button" at bounding box center [447, 35] width 6 height 4
click at [322, 56] on button "Input FC ID" at bounding box center [319, 52] width 28 height 10
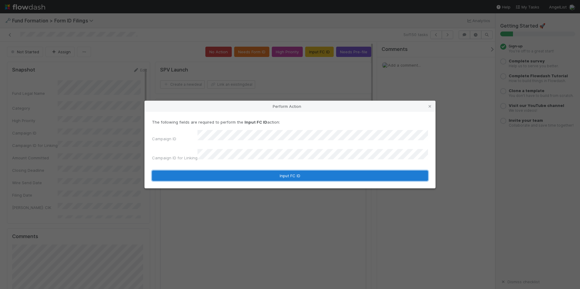
click at [267, 172] on button "Input FC ID" at bounding box center [290, 176] width 276 height 10
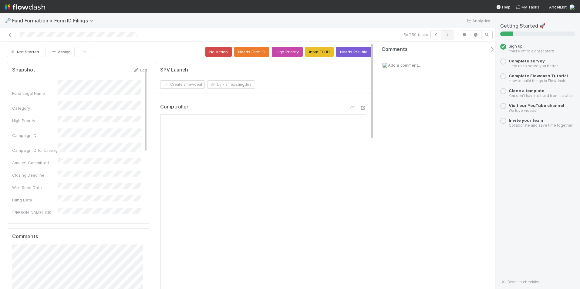
click at [445, 34] on icon "button" at bounding box center [447, 35] width 6 height 4
click at [318, 48] on button "Input FC ID" at bounding box center [319, 52] width 28 height 10
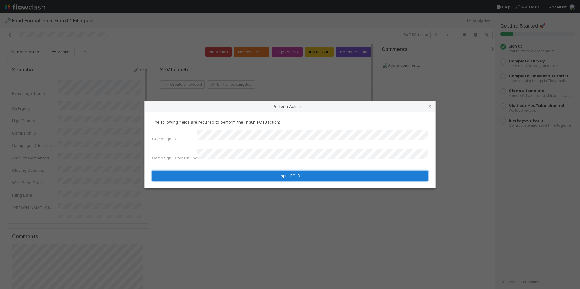
click at [288, 172] on button "Input FC ID" at bounding box center [290, 176] width 276 height 10
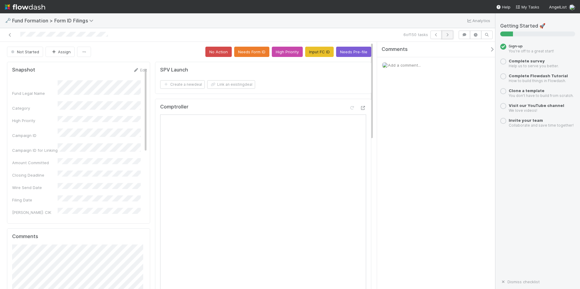
click at [447, 35] on icon "button" at bounding box center [447, 35] width 6 height 4
click at [314, 56] on button "Input FC ID" at bounding box center [319, 52] width 28 height 10
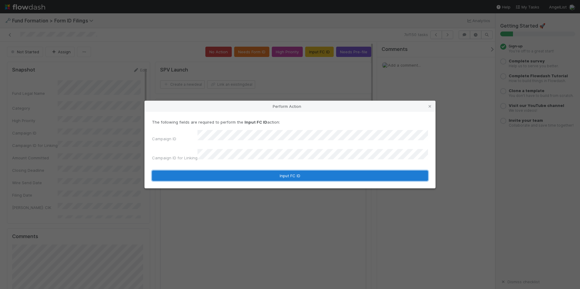
click at [258, 172] on button "Input FC ID" at bounding box center [290, 176] width 276 height 10
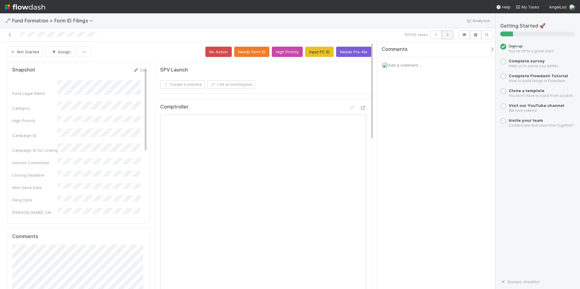
click at [448, 36] on icon "button" at bounding box center [447, 35] width 6 height 4
click at [312, 55] on button "Input FC ID" at bounding box center [319, 52] width 28 height 10
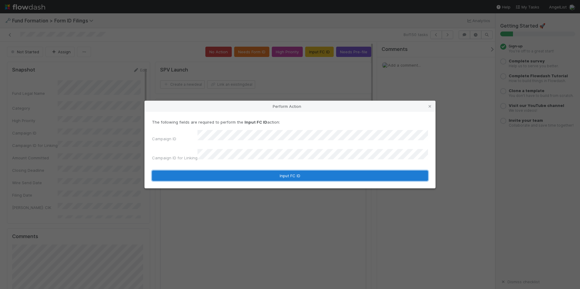
click at [264, 171] on button "Input FC ID" at bounding box center [290, 176] width 276 height 10
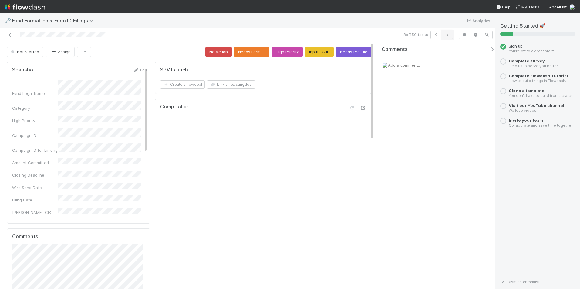
click at [449, 36] on icon "button" at bounding box center [447, 35] width 6 height 4
click at [321, 52] on button "Input FC ID" at bounding box center [319, 52] width 28 height 10
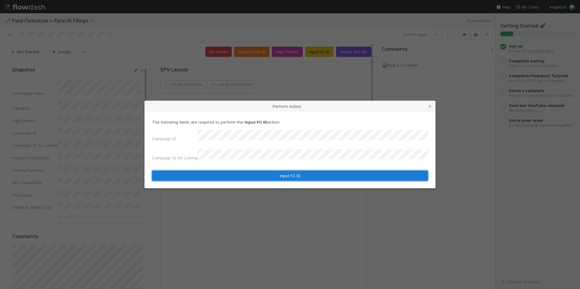
click at [273, 173] on button "Input FC ID" at bounding box center [290, 176] width 276 height 10
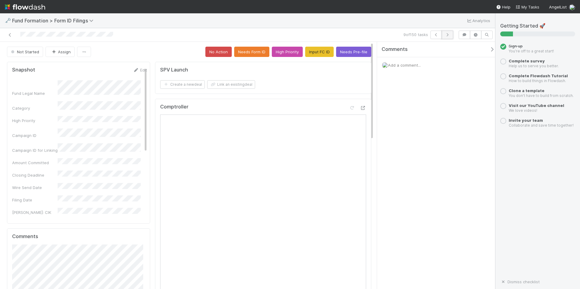
click at [447, 34] on icon "button" at bounding box center [447, 35] width 6 height 4
click at [318, 55] on button "Input FC ID" at bounding box center [319, 52] width 28 height 10
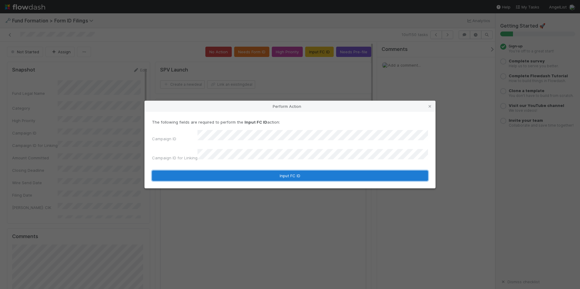
click at [260, 171] on button "Input FC ID" at bounding box center [290, 176] width 276 height 10
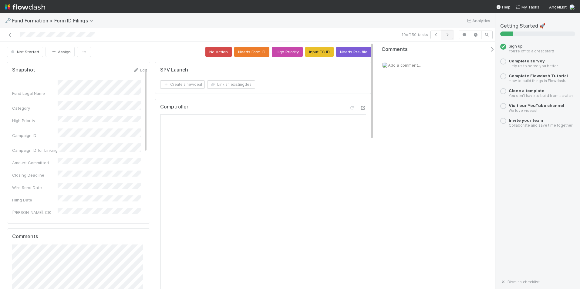
click at [448, 35] on icon "button" at bounding box center [447, 35] width 6 height 4
click at [307, 55] on button "Input FC ID" at bounding box center [319, 52] width 28 height 10
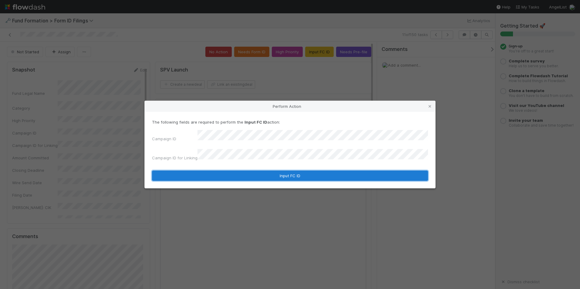
click at [263, 174] on button "Input FC ID" at bounding box center [290, 176] width 276 height 10
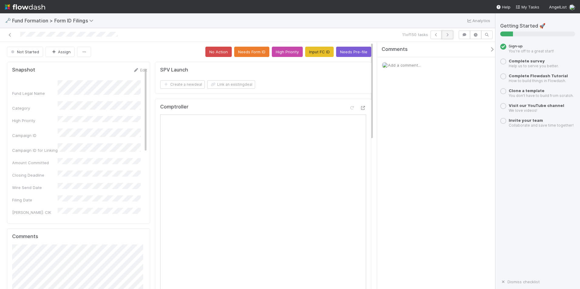
click at [447, 34] on icon "button" at bounding box center [447, 35] width 6 height 4
drag, startPoint x: 312, startPoint y: 60, endPoint x: 315, endPoint y: 54, distance: 6.5
click at [315, 50] on button "Input FC ID" at bounding box center [319, 52] width 28 height 10
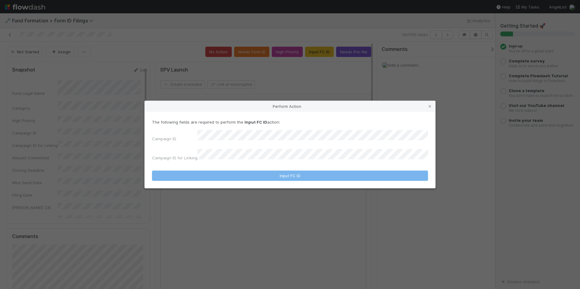
click at [261, 133] on div "The following fields are required to perform the Input FC ID action: Campaign I…" at bounding box center [290, 141] width 276 height 44
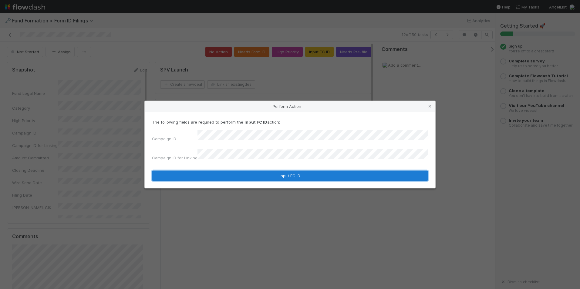
click at [257, 173] on button "Input FC ID" at bounding box center [290, 176] width 276 height 10
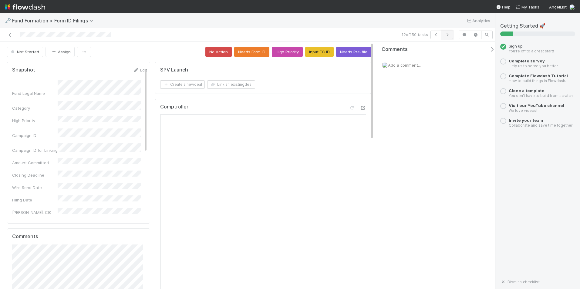
click at [446, 35] on icon "button" at bounding box center [447, 35] width 6 height 4
click at [317, 54] on button "Input FC ID" at bounding box center [319, 52] width 28 height 10
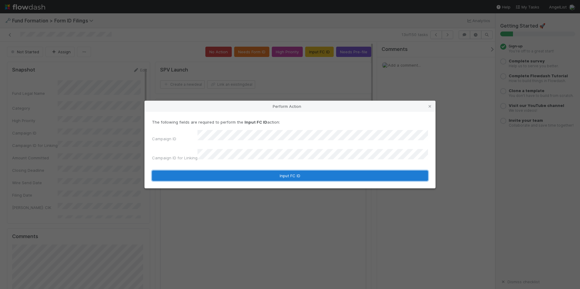
click at [250, 171] on button "Input FC ID" at bounding box center [290, 176] width 276 height 10
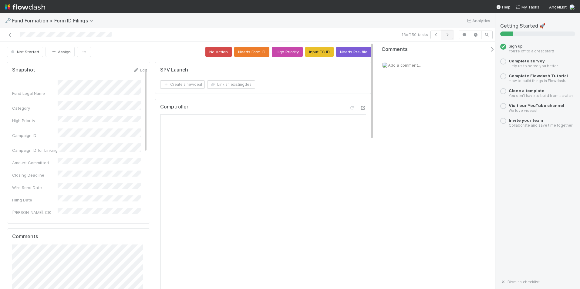
click at [449, 34] on icon "button" at bounding box center [447, 35] width 6 height 4
click at [318, 49] on button "Input FC ID" at bounding box center [319, 52] width 28 height 10
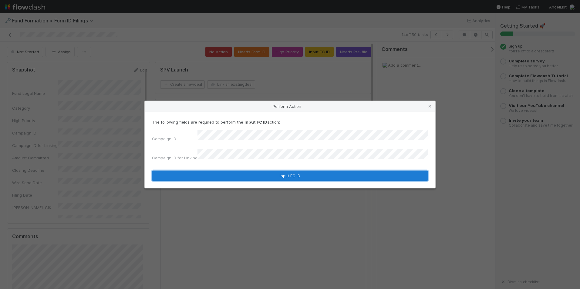
click at [287, 173] on button "Input FC ID" at bounding box center [290, 176] width 276 height 10
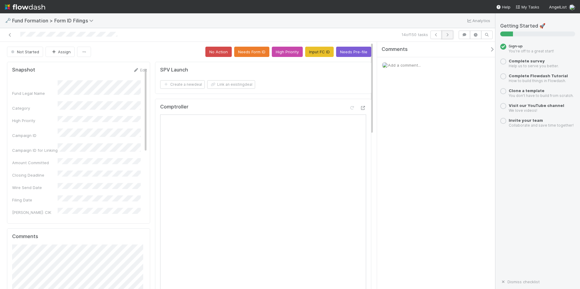
click at [444, 33] on button "button" at bounding box center [447, 35] width 12 height 8
drag, startPoint x: 263, startPoint y: 128, endPoint x: 314, endPoint y: 50, distance: 93.3
click at [314, 50] on button "Input FC ID" at bounding box center [319, 52] width 28 height 10
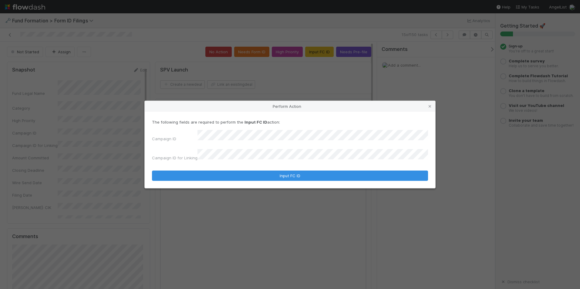
click at [194, 157] on div "Campaign ID for Linking" at bounding box center [290, 156] width 276 height 14
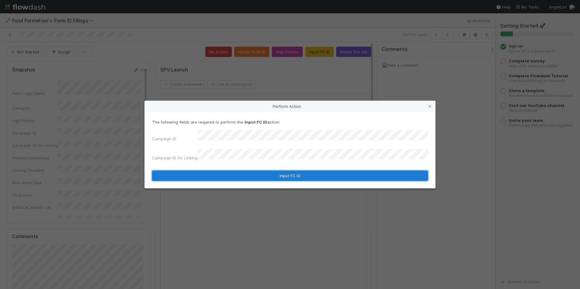
click at [224, 171] on button "Input FC ID" at bounding box center [290, 176] width 276 height 10
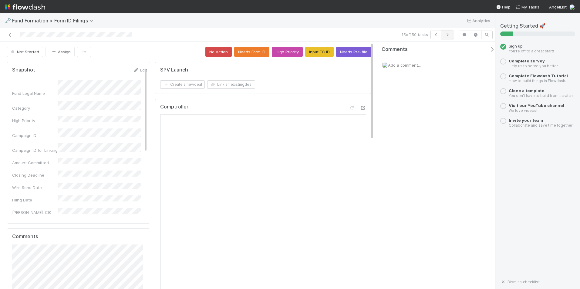
click at [445, 36] on icon "button" at bounding box center [447, 35] width 6 height 4
click at [306, 52] on button "Input FC ID" at bounding box center [319, 52] width 28 height 10
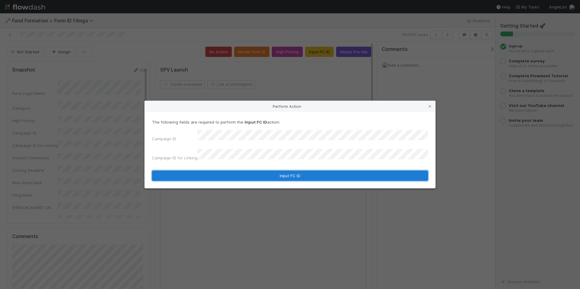
click at [271, 171] on button "Input FC ID" at bounding box center [290, 176] width 276 height 10
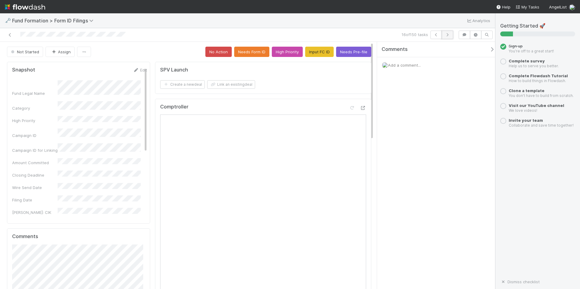
click at [448, 39] on button "button" at bounding box center [447, 35] width 12 height 8
click at [319, 49] on button "Input FC ID" at bounding box center [319, 52] width 28 height 10
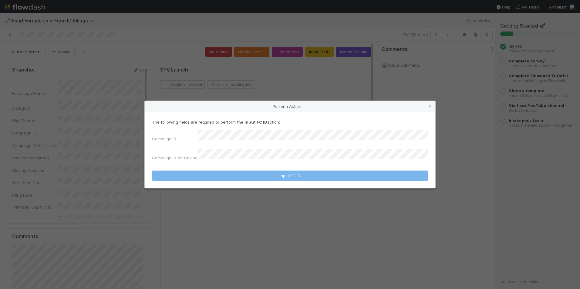
click at [265, 133] on div "The following fields are required to perform the Input FC ID action: Campaign I…" at bounding box center [290, 141] width 276 height 44
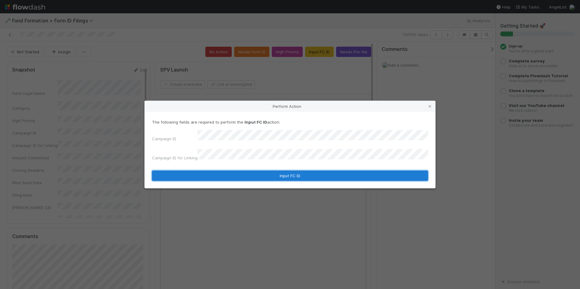
click at [272, 173] on button "Input FC ID" at bounding box center [290, 176] width 276 height 10
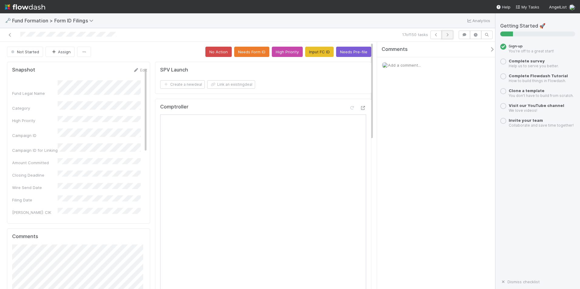
click at [450, 35] on button "button" at bounding box center [447, 35] width 12 height 8
click at [316, 52] on button "Input FC ID" at bounding box center [319, 52] width 28 height 10
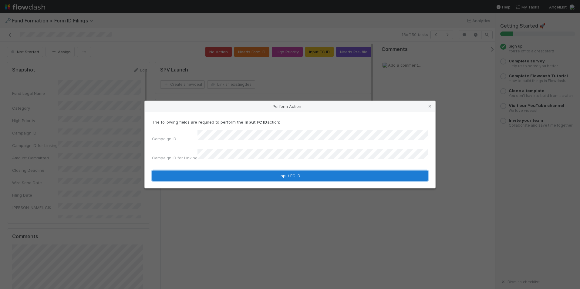
click at [252, 172] on button "Input FC ID" at bounding box center [290, 176] width 276 height 10
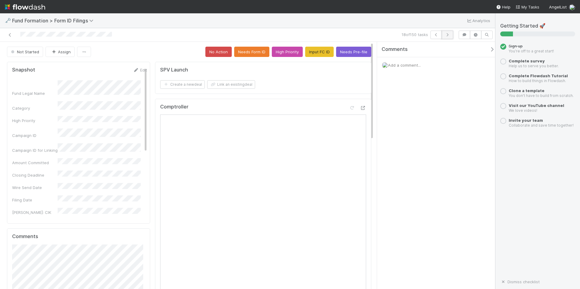
click at [443, 37] on button "button" at bounding box center [447, 35] width 12 height 8
click at [322, 51] on button "Input FC ID" at bounding box center [319, 52] width 28 height 10
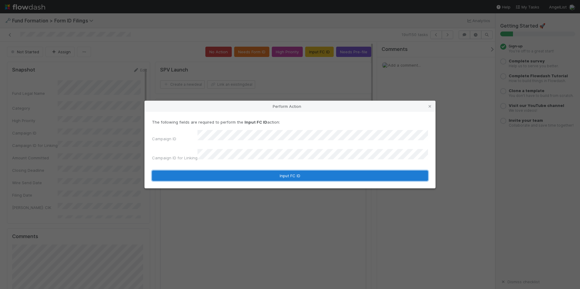
click at [350, 175] on button "Input FC ID" at bounding box center [290, 176] width 276 height 10
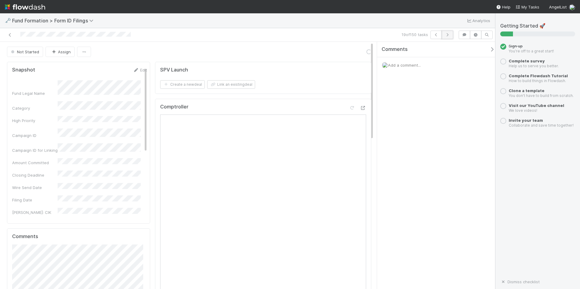
click at [450, 33] on button "button" at bounding box center [447, 35] width 12 height 8
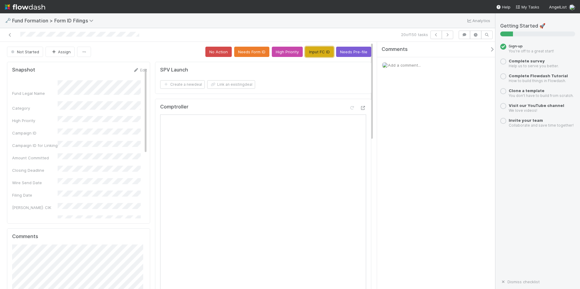
click at [307, 54] on button "Input FC ID" at bounding box center [319, 52] width 28 height 10
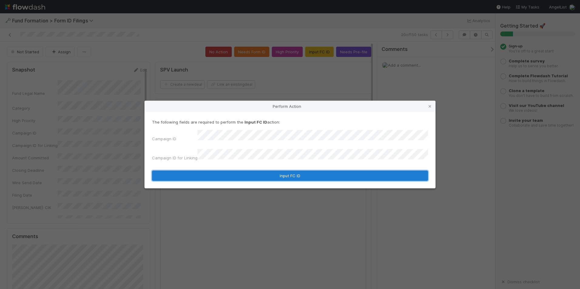
click at [267, 175] on button "Input FC ID" at bounding box center [290, 176] width 276 height 10
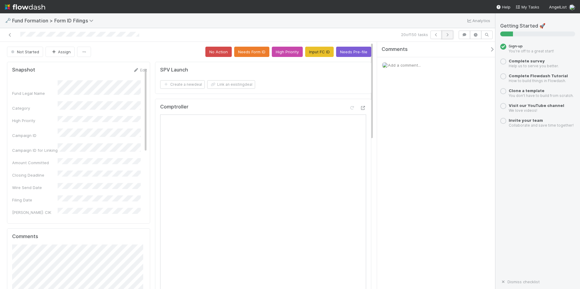
click at [447, 37] on button "button" at bounding box center [447, 35] width 12 height 8
click at [308, 53] on button "Input FC ID" at bounding box center [319, 52] width 28 height 10
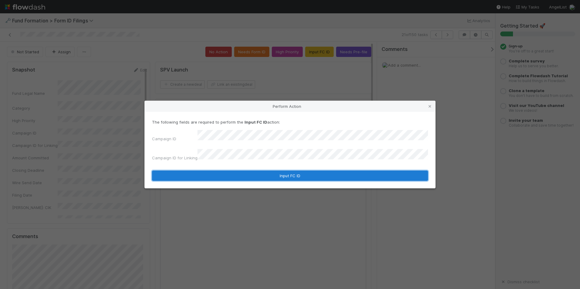
drag, startPoint x: 289, startPoint y: 172, endPoint x: 293, endPoint y: 171, distance: 5.0
click at [289, 173] on button "Input FC ID" at bounding box center [290, 176] width 276 height 10
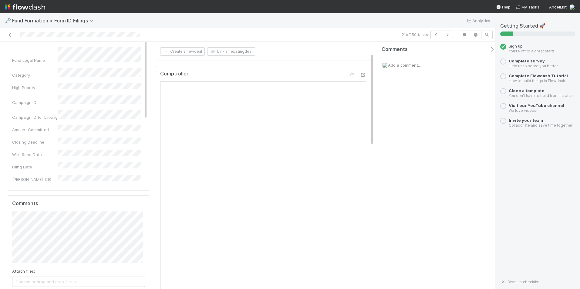
scroll to position [30, 0]
click at [449, 33] on button "button" at bounding box center [447, 35] width 12 height 8
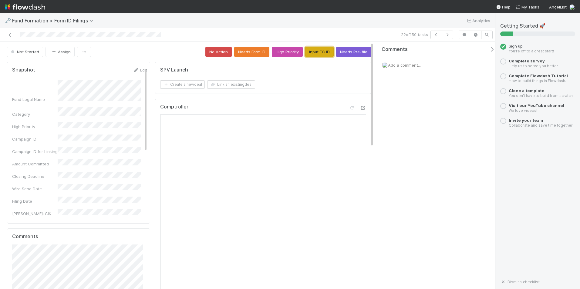
click at [318, 51] on button "Input FC ID" at bounding box center [319, 52] width 28 height 10
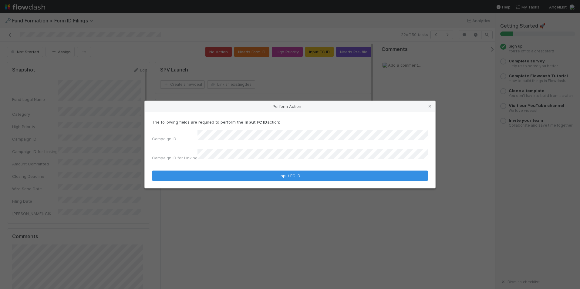
click at [280, 166] on form "The following fields are required to perform the Input FC ID action: Campaign I…" at bounding box center [290, 150] width 276 height 62
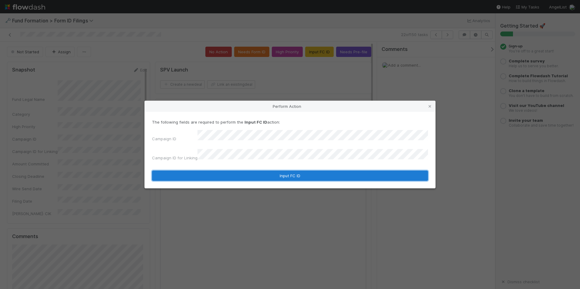
click at [283, 171] on button "Input FC ID" at bounding box center [290, 176] width 276 height 10
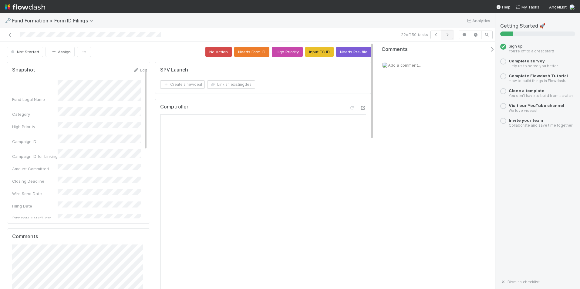
drag, startPoint x: 443, startPoint y: 32, endPoint x: 443, endPoint y: 36, distance: 3.3
click at [443, 36] on button "button" at bounding box center [447, 35] width 12 height 8
click at [309, 51] on button "Input FC ID" at bounding box center [319, 52] width 28 height 10
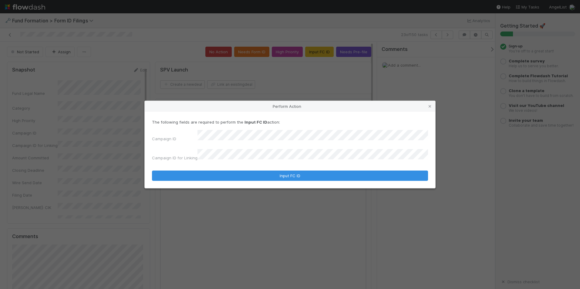
click at [292, 163] on form "The following fields are required to perform the Input FC ID action: Campaign I…" at bounding box center [290, 150] width 276 height 62
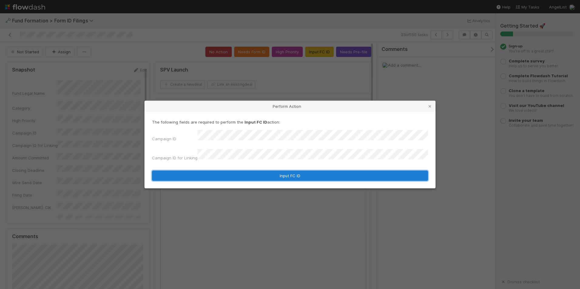
click at [294, 171] on button "Input FC ID" at bounding box center [290, 176] width 276 height 10
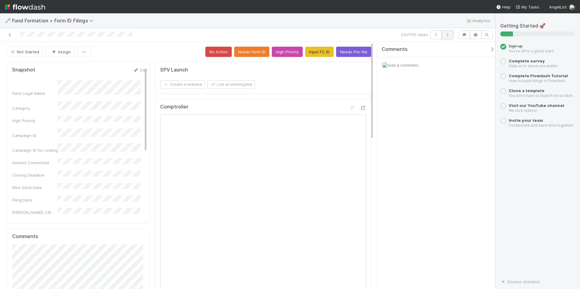
click at [442, 35] on button "button" at bounding box center [447, 35] width 12 height 8
click at [308, 49] on button "Input FC ID" at bounding box center [319, 52] width 28 height 10
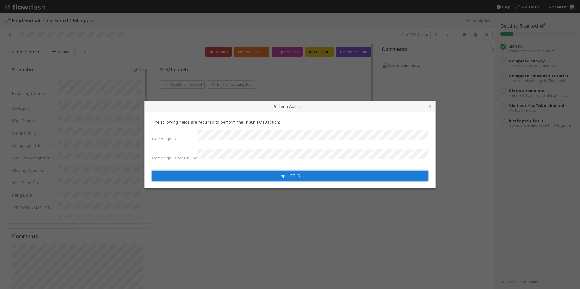
click at [293, 171] on button "Input FC ID" at bounding box center [290, 176] width 276 height 10
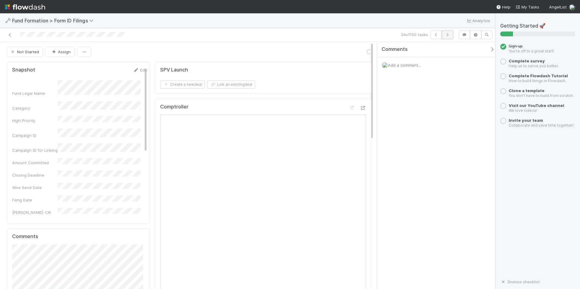
click at [451, 36] on button "button" at bounding box center [447, 35] width 12 height 8
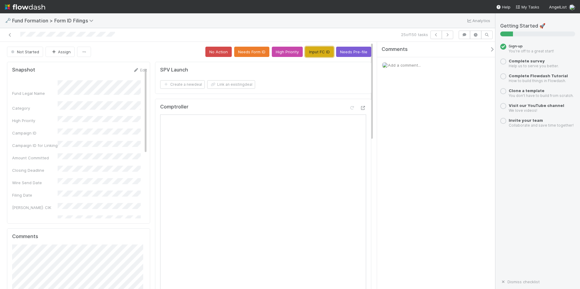
click at [310, 52] on button "Input FC ID" at bounding box center [319, 52] width 28 height 10
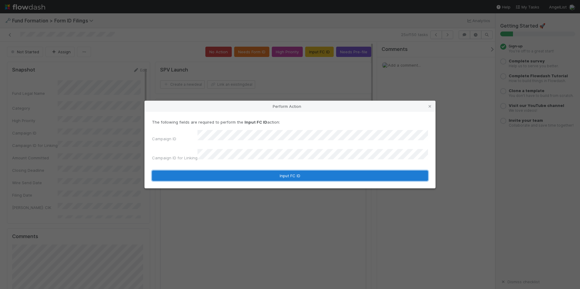
click at [279, 171] on button "Input FC ID" at bounding box center [290, 176] width 276 height 10
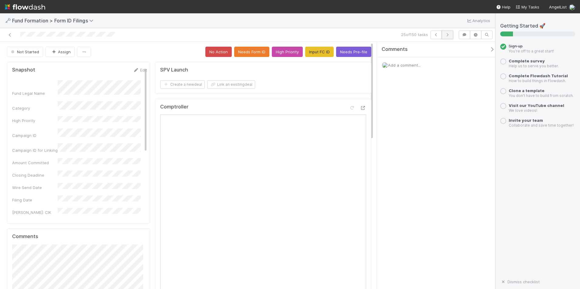
click at [446, 32] on button "button" at bounding box center [447, 35] width 12 height 8
click at [398, 91] on div "Comments Add a comment..." at bounding box center [438, 73] width 122 height 62
click at [306, 90] on div "SPV Launch Create a new deal Link an existing deal" at bounding box center [263, 78] width 216 height 32
click at [319, 55] on button "Input FC ID" at bounding box center [319, 52] width 28 height 10
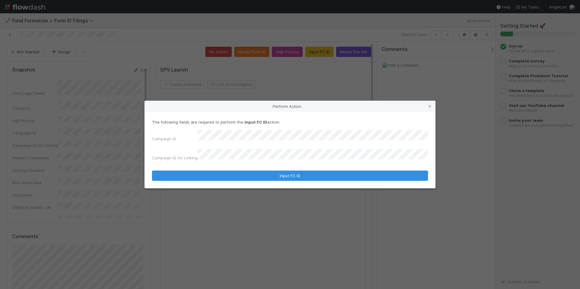
click at [260, 179] on div "The following fields are required to perform the Input FC ID action: Campaign I…" at bounding box center [290, 150] width 290 height 76
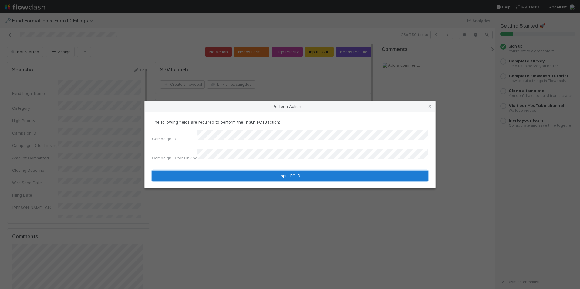
click at [262, 173] on button "Input FC ID" at bounding box center [290, 176] width 276 height 10
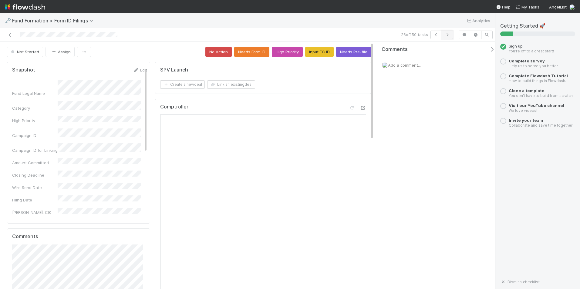
click at [450, 37] on button "button" at bounding box center [447, 35] width 12 height 8
click at [320, 48] on button "Input FC ID" at bounding box center [319, 52] width 28 height 10
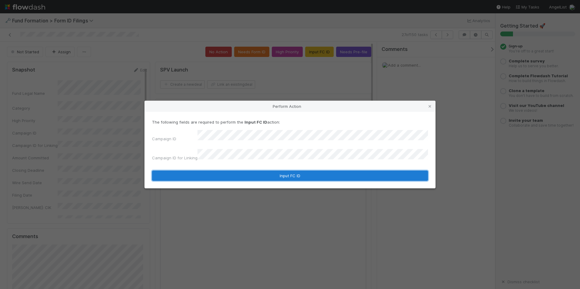
click at [273, 171] on button "Input FC ID" at bounding box center [290, 176] width 276 height 10
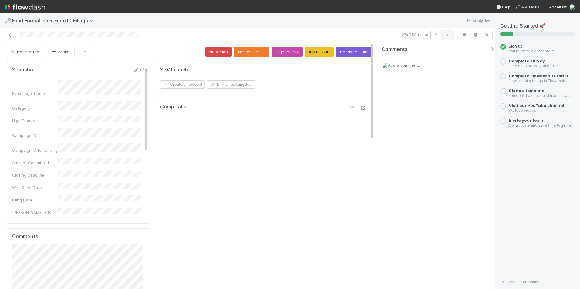
click at [447, 34] on icon "button" at bounding box center [447, 35] width 6 height 4
click at [321, 51] on button "Input FC ID" at bounding box center [319, 52] width 28 height 10
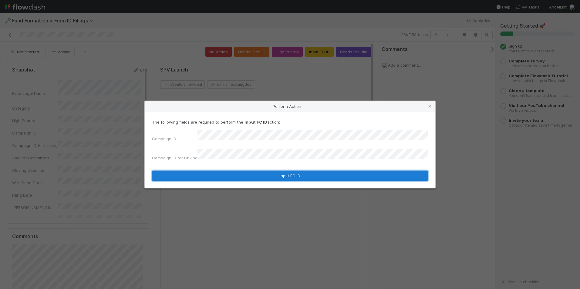
click at [265, 171] on button "Input FC ID" at bounding box center [290, 176] width 276 height 10
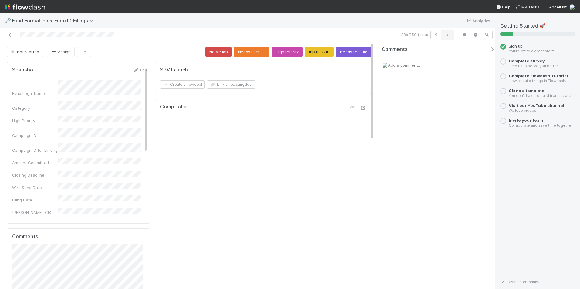
click at [450, 31] on button "button" at bounding box center [447, 35] width 12 height 8
click at [314, 53] on button "Input FC ID" at bounding box center [319, 52] width 28 height 10
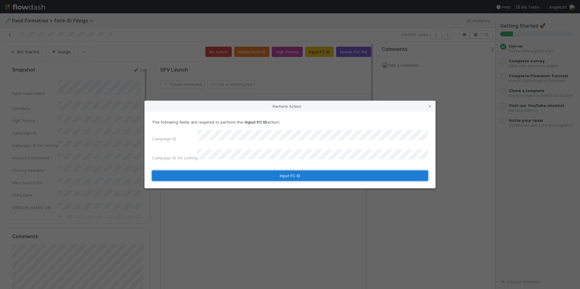
click at [270, 171] on button "Input FC ID" at bounding box center [290, 176] width 276 height 10
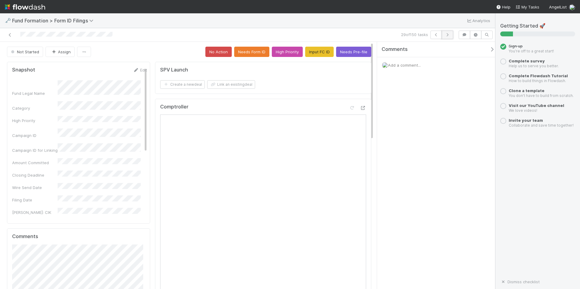
click at [449, 39] on button "button" at bounding box center [447, 35] width 12 height 8
click at [309, 47] on button "Input FC ID" at bounding box center [319, 52] width 28 height 10
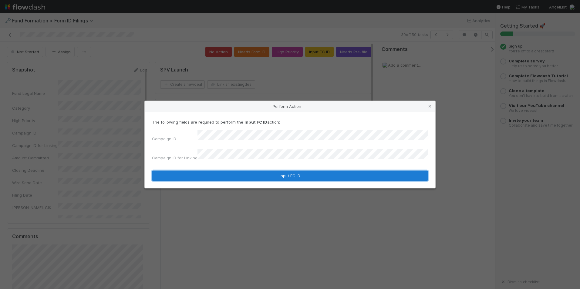
click at [281, 171] on button "Input FC ID" at bounding box center [290, 176] width 276 height 10
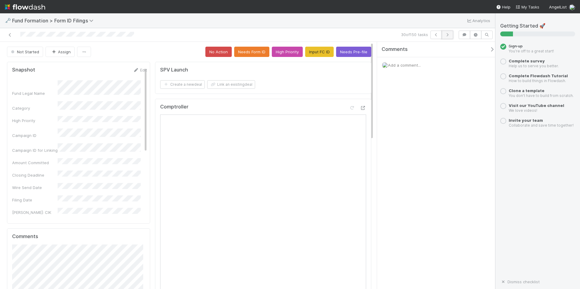
click at [444, 34] on button "button" at bounding box center [447, 35] width 12 height 8
click at [315, 48] on button "Input FC ID" at bounding box center [319, 52] width 28 height 10
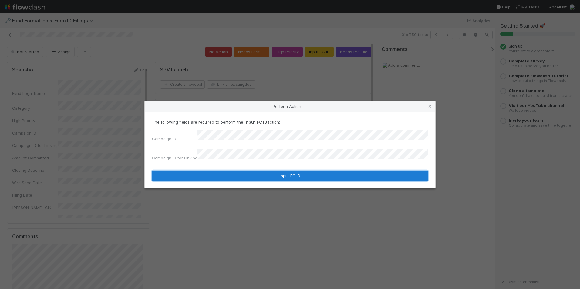
click at [259, 171] on button "Input FC ID" at bounding box center [290, 176] width 276 height 10
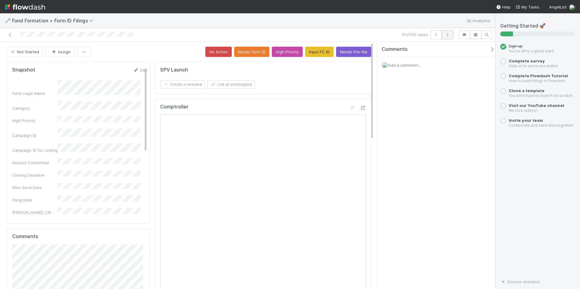
click at [445, 32] on button "button" at bounding box center [447, 35] width 12 height 8
drag, startPoint x: 321, startPoint y: 141, endPoint x: 309, endPoint y: 52, distance: 89.7
click at [309, 52] on button "Input FC ID" at bounding box center [319, 52] width 28 height 10
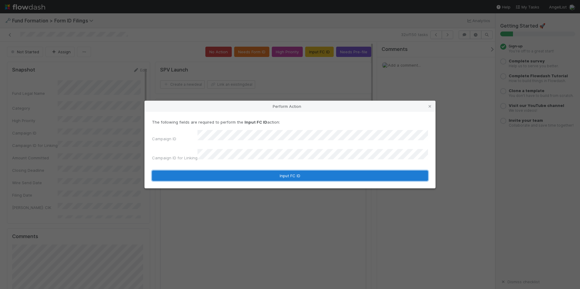
click at [280, 174] on button "Input FC ID" at bounding box center [290, 176] width 276 height 10
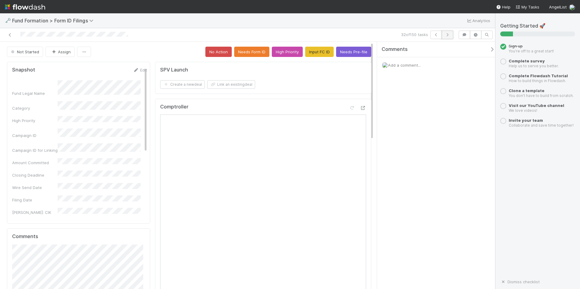
click at [447, 34] on icon "button" at bounding box center [447, 35] width 6 height 4
click at [310, 55] on button "Input FC ID" at bounding box center [319, 52] width 28 height 10
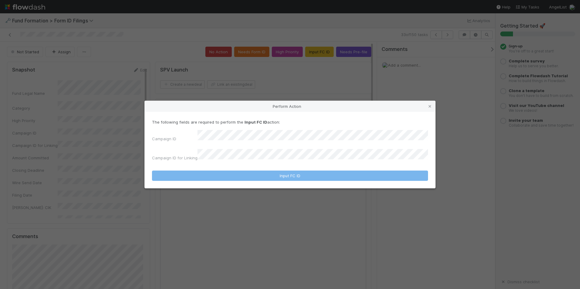
click at [278, 147] on div "Campaign ID Campaign ID for Linking" at bounding box center [290, 146] width 276 height 33
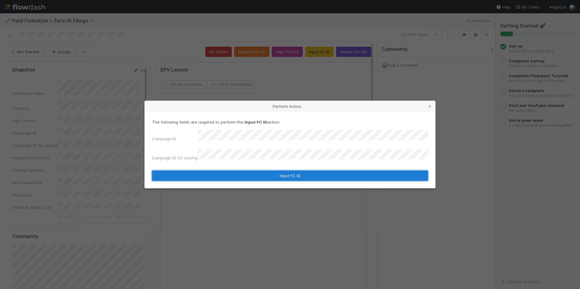
click at [285, 172] on button "Input FC ID" at bounding box center [290, 176] width 276 height 10
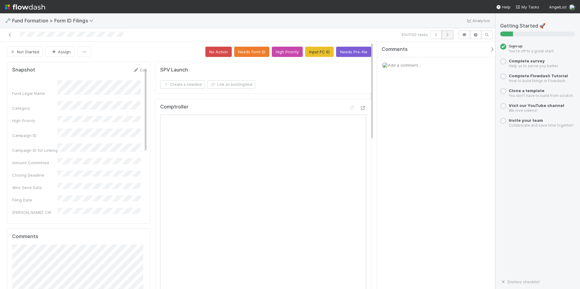
click at [447, 32] on button "button" at bounding box center [447, 35] width 12 height 8
click at [308, 51] on button "Input FC ID" at bounding box center [319, 52] width 28 height 10
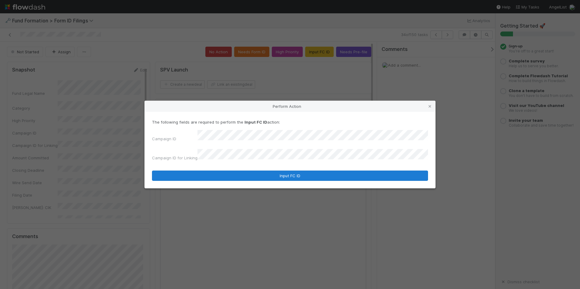
click at [280, 167] on form "The following fields are required to perform the Input FC ID action: Campaign I…" at bounding box center [290, 150] width 276 height 62
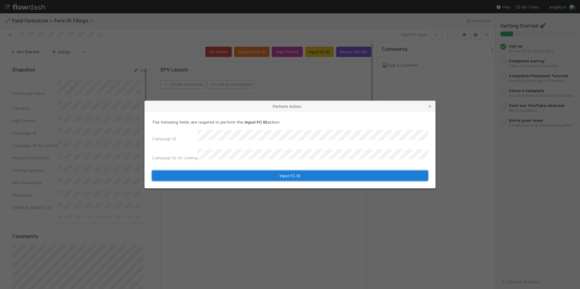
click at [287, 172] on button "Input FC ID" at bounding box center [290, 176] width 276 height 10
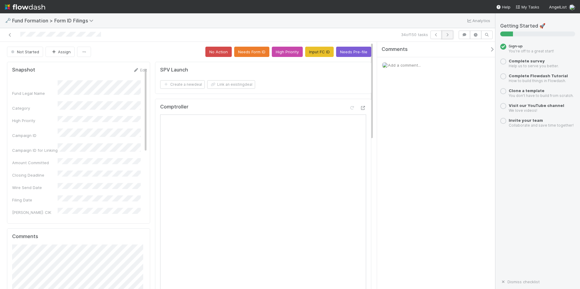
click at [449, 33] on icon "button" at bounding box center [447, 35] width 6 height 4
click at [316, 53] on button "Input FC ID" at bounding box center [319, 52] width 28 height 10
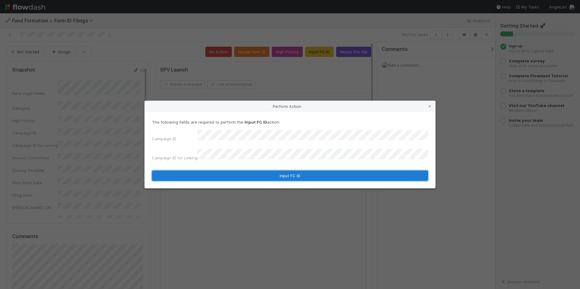
click at [248, 171] on button "Input FC ID" at bounding box center [290, 176] width 276 height 10
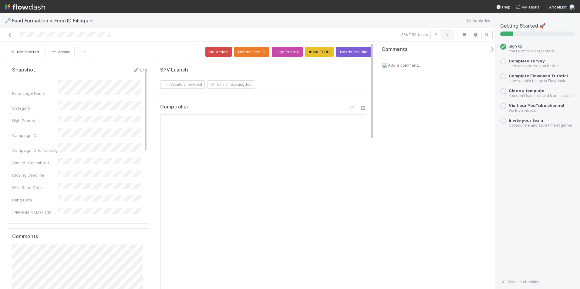
click at [451, 35] on button "button" at bounding box center [447, 35] width 12 height 8
click at [311, 50] on button "Input FC ID" at bounding box center [319, 52] width 28 height 10
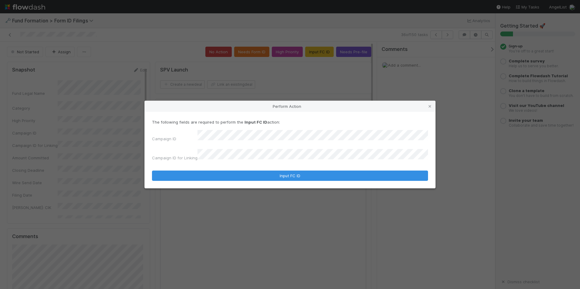
click at [286, 179] on div "The following fields are required to perform the Input FC ID action: Campaign I…" at bounding box center [290, 150] width 290 height 76
click at [286, 178] on div "The following fields are required to perform the Input FC ID action: Campaign I…" at bounding box center [290, 150] width 290 height 76
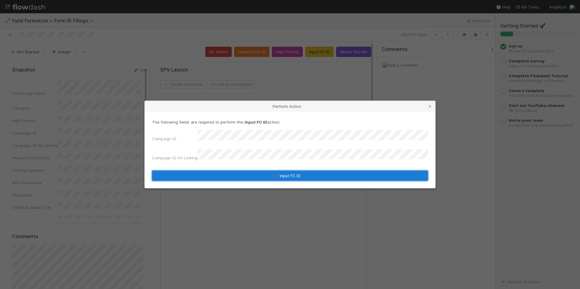
click at [286, 172] on button "Input FC ID" at bounding box center [290, 176] width 276 height 10
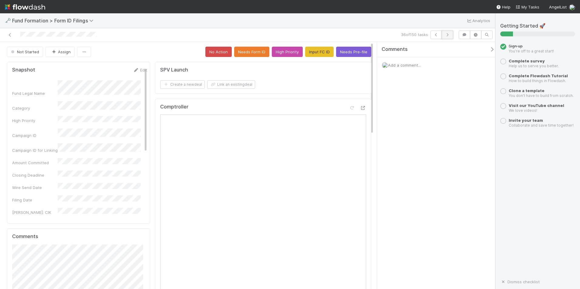
click at [444, 36] on icon "button" at bounding box center [447, 35] width 6 height 4
click at [313, 51] on button "Input FC ID" at bounding box center [319, 52] width 28 height 10
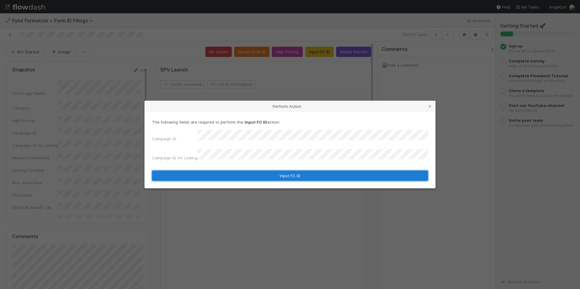
click at [259, 171] on button "Input FC ID" at bounding box center [290, 176] width 276 height 10
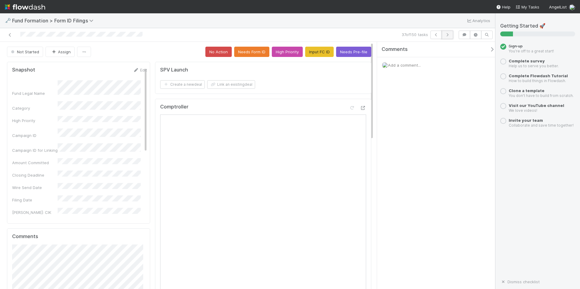
click at [447, 34] on icon "button" at bounding box center [447, 35] width 6 height 4
click at [305, 54] on button "Input FC ID" at bounding box center [319, 52] width 28 height 10
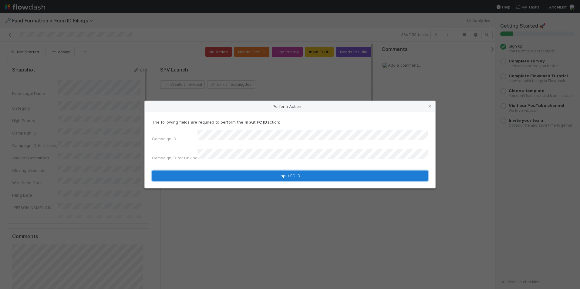
click at [267, 171] on button "Input FC ID" at bounding box center [290, 176] width 276 height 10
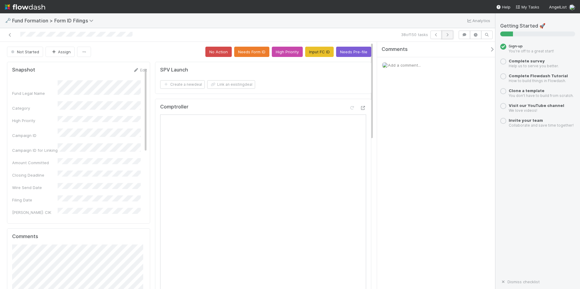
click at [445, 33] on icon "button" at bounding box center [447, 35] width 6 height 4
click at [306, 55] on button "Input FC ID" at bounding box center [319, 52] width 28 height 10
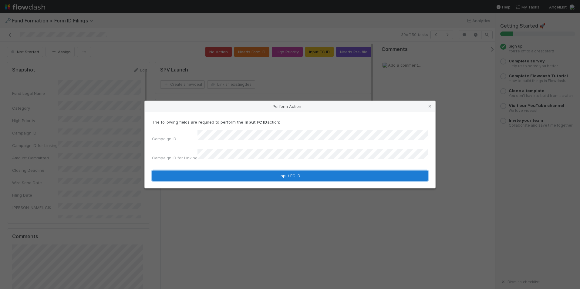
click at [266, 171] on button "Input FC ID" at bounding box center [290, 176] width 276 height 10
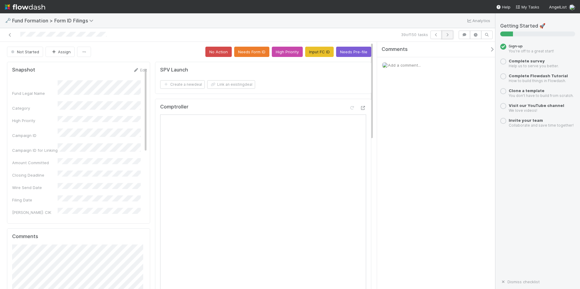
click at [444, 33] on button "button" at bounding box center [447, 35] width 12 height 8
click at [307, 50] on button "Input FC ID" at bounding box center [319, 52] width 28 height 10
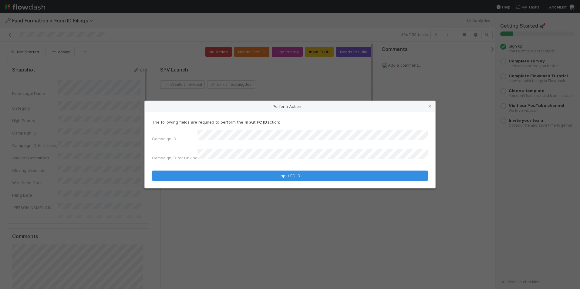
click at [239, 161] on form "The following fields are required to perform the Input FC ID action: Campaign I…" at bounding box center [290, 150] width 276 height 62
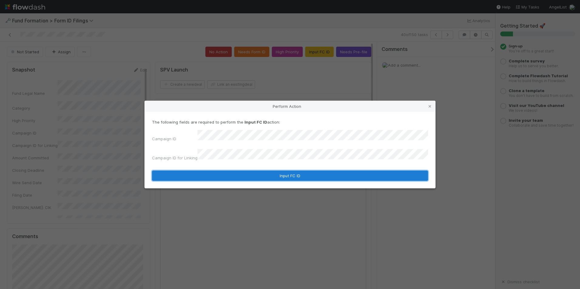
click at [246, 171] on button "Input FC ID" at bounding box center [290, 176] width 276 height 10
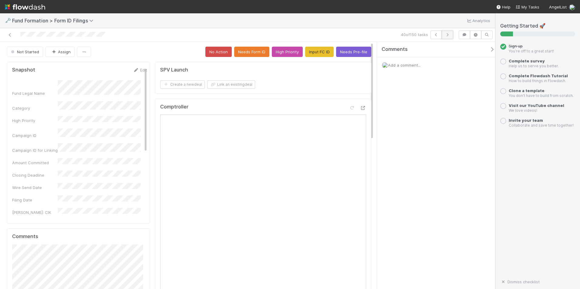
click at [444, 36] on button "button" at bounding box center [447, 35] width 12 height 8
click at [310, 54] on button "Input FC ID" at bounding box center [319, 52] width 28 height 10
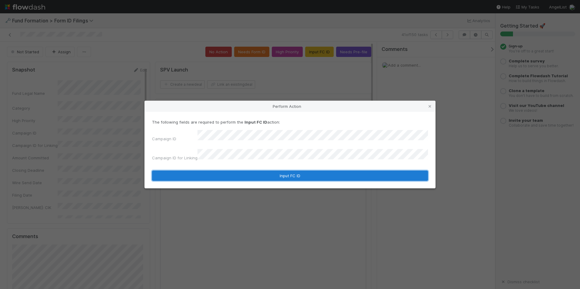
click at [273, 171] on button "Input FC ID" at bounding box center [290, 176] width 276 height 10
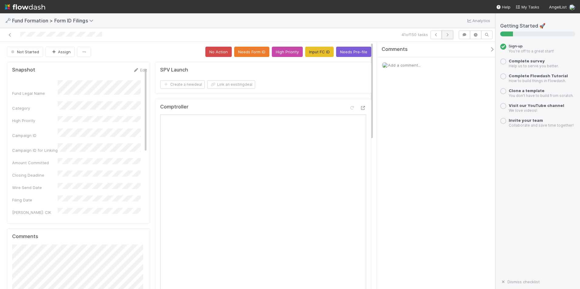
click at [446, 36] on icon "button" at bounding box center [447, 35] width 6 height 4
click at [316, 53] on button "Input FC ID" at bounding box center [319, 52] width 28 height 10
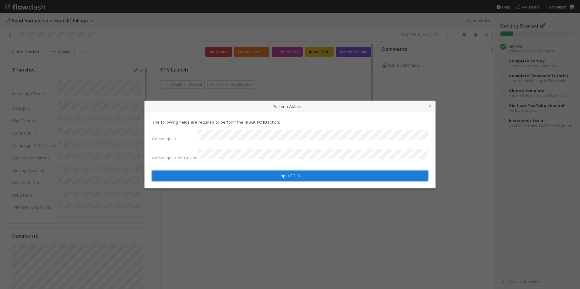
click at [270, 171] on button "Input FC ID" at bounding box center [290, 176] width 276 height 10
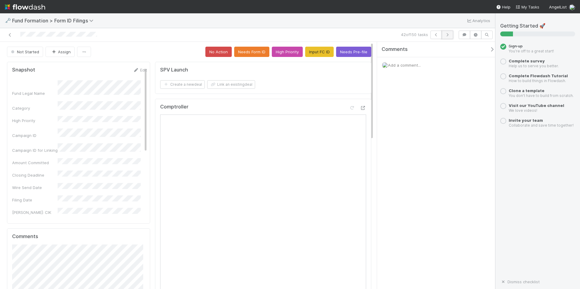
click at [448, 36] on icon "button" at bounding box center [447, 35] width 6 height 4
click at [309, 53] on button "Input FC ID" at bounding box center [319, 52] width 28 height 10
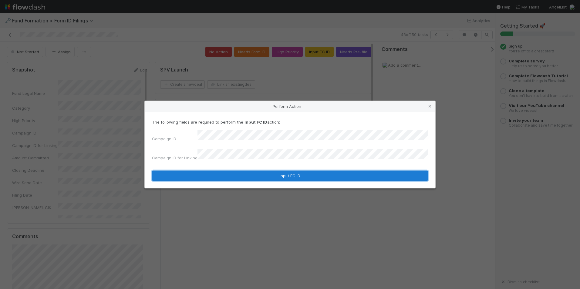
click at [283, 171] on button "Input FC ID" at bounding box center [290, 176] width 276 height 10
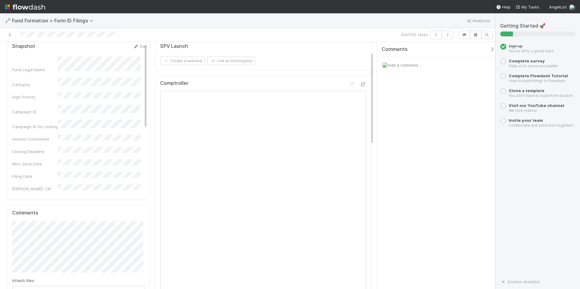
scroll to position [30, 0]
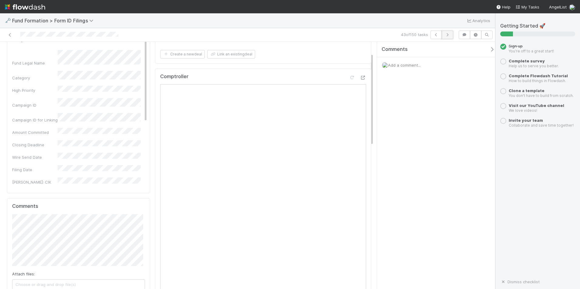
click at [445, 34] on icon "button" at bounding box center [447, 35] width 6 height 4
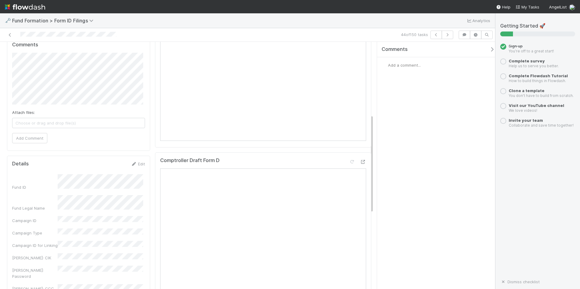
scroll to position [182, 0]
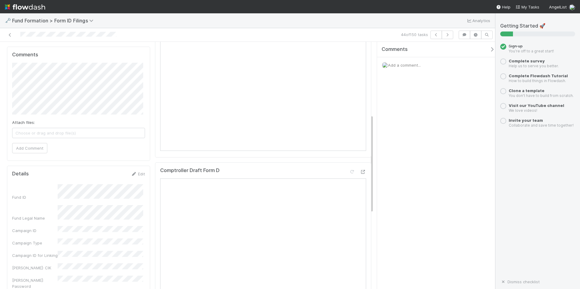
click at [367, 69] on div "SPV Launch Create a new deal Link an existing deal Comptroller Comptroller Draf…" at bounding box center [263, 193] width 221 height 630
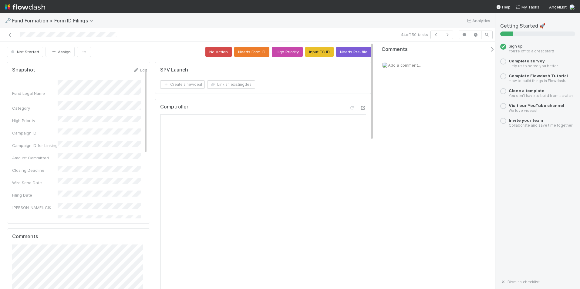
click at [320, 54] on button "Input FC ID" at bounding box center [319, 52] width 28 height 10
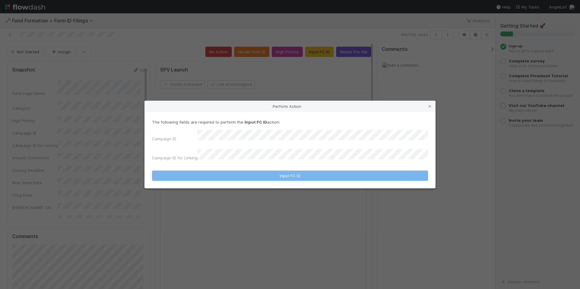
click at [296, 145] on div "Campaign ID Campaign ID for Linking" at bounding box center [290, 146] width 276 height 33
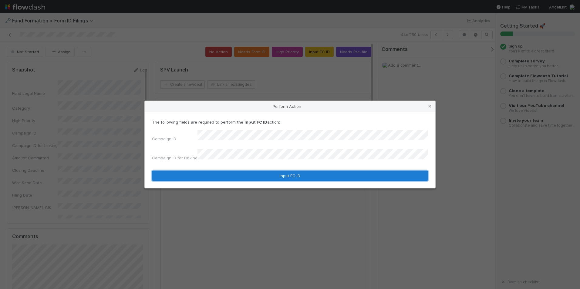
click at [293, 171] on button "Input FC ID" at bounding box center [290, 176] width 276 height 10
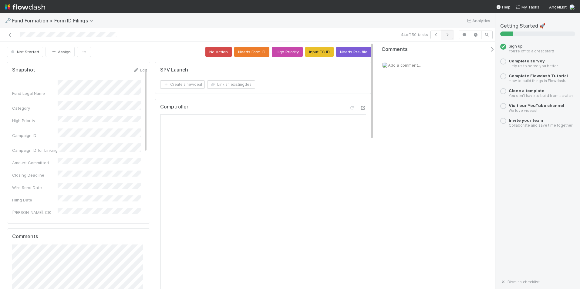
click at [443, 35] on button "button" at bounding box center [447, 35] width 12 height 8
click at [320, 52] on button "Input FC ID" at bounding box center [319, 52] width 28 height 10
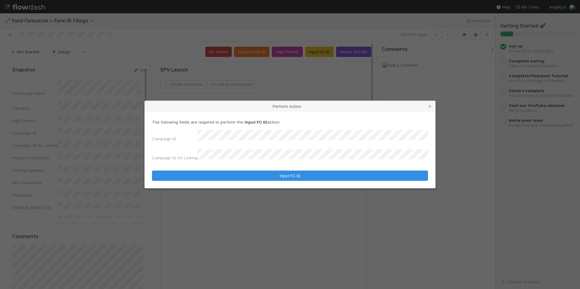
click at [276, 181] on div "The following fields are required to perform the Input FC ID action: Campaign I…" at bounding box center [290, 150] width 290 height 76
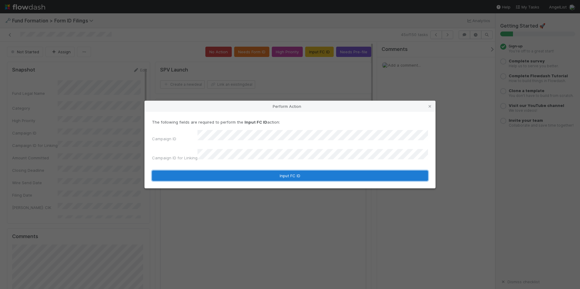
click at [281, 175] on button "Input FC ID" at bounding box center [290, 176] width 276 height 10
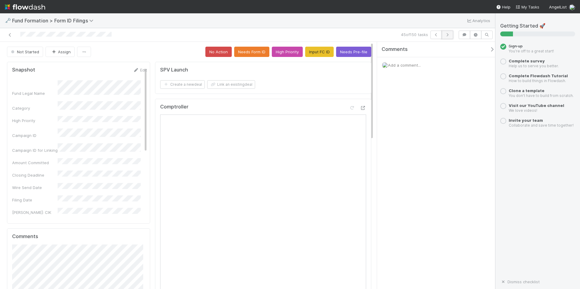
click at [447, 36] on icon "button" at bounding box center [447, 35] width 6 height 4
click at [325, 54] on button "Input FC ID" at bounding box center [319, 52] width 28 height 10
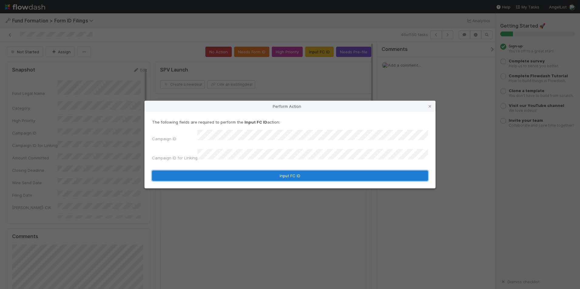
click at [278, 172] on button "Input FC ID" at bounding box center [290, 176] width 276 height 10
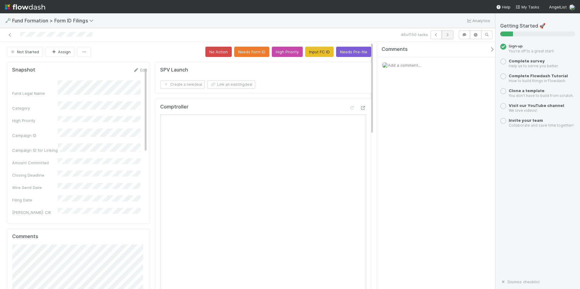
click at [447, 37] on button "button" at bounding box center [447, 35] width 12 height 8
click at [316, 55] on button "Input FC ID" at bounding box center [319, 52] width 28 height 10
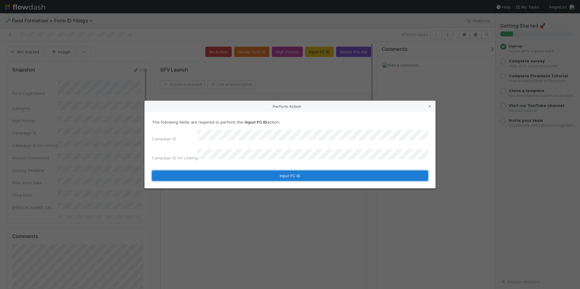
click at [273, 173] on button "Input FC ID" at bounding box center [290, 176] width 276 height 10
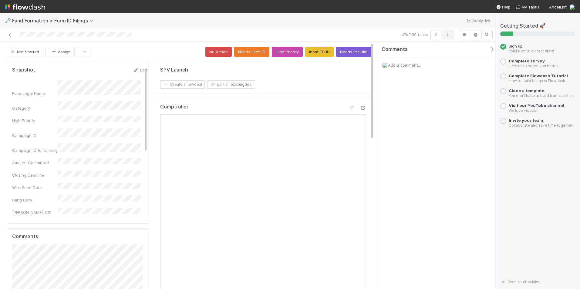
click at [446, 35] on icon "button" at bounding box center [447, 35] width 6 height 4
click at [320, 52] on button "Input FC ID" at bounding box center [319, 52] width 28 height 10
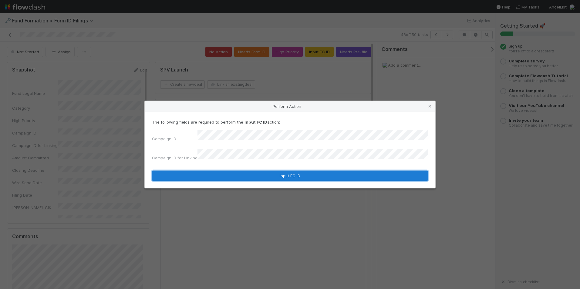
click at [273, 174] on button "Input FC ID" at bounding box center [290, 176] width 276 height 10
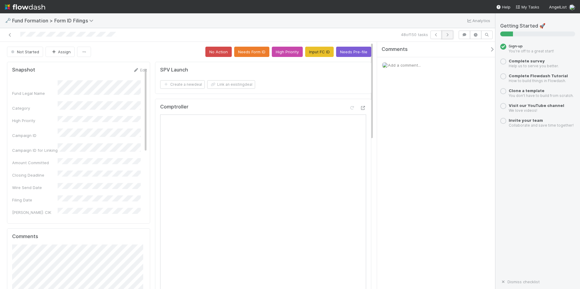
click at [447, 35] on icon "button" at bounding box center [447, 35] width 6 height 4
click at [317, 54] on button "Input FC ID" at bounding box center [319, 52] width 28 height 10
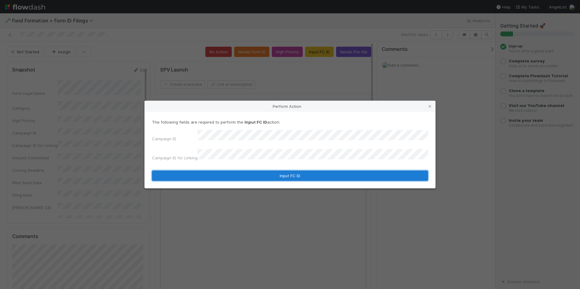
click at [248, 175] on button "Input FC ID" at bounding box center [290, 176] width 276 height 10
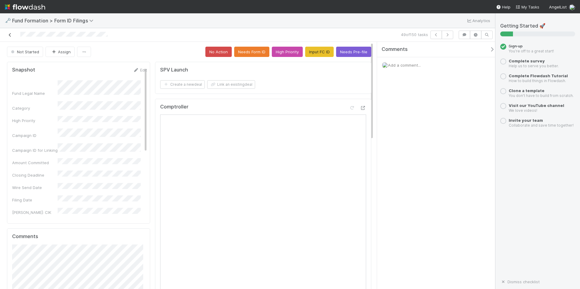
click at [9, 35] on icon at bounding box center [10, 35] width 6 height 4
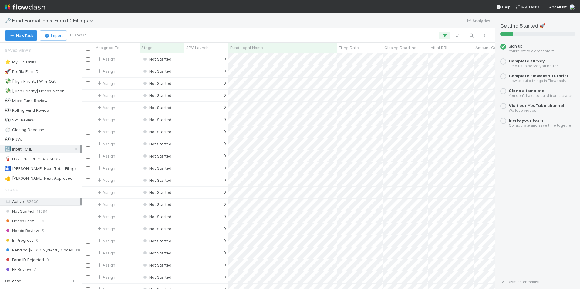
scroll to position [231, 408]
click at [55, 149] on div "🔢 Input FC ID 120" at bounding box center [42, 150] width 75 height 8
click at [212, 59] on div at bounding box center [290, 144] width 580 height 289
click at [195, 60] on div "0" at bounding box center [206, 59] width 44 height 12
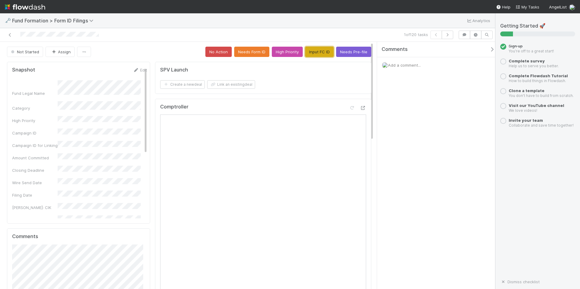
click at [317, 54] on button "Input FC ID" at bounding box center [319, 52] width 28 height 10
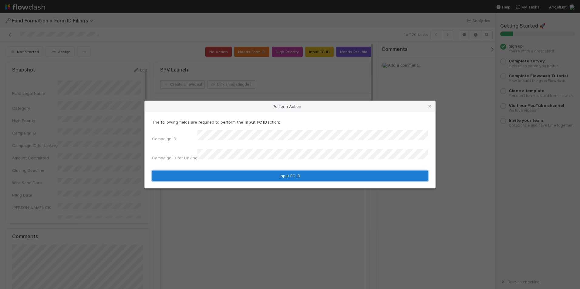
click at [282, 172] on button "Input FC ID" at bounding box center [290, 176] width 276 height 10
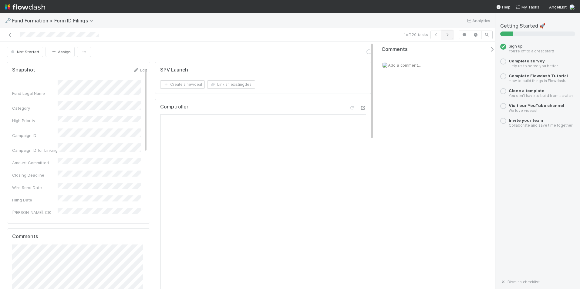
click at [445, 36] on icon "button" at bounding box center [447, 35] width 6 height 4
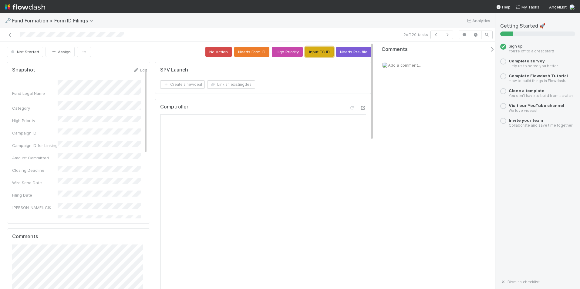
click at [316, 49] on button "Input FC ID" at bounding box center [319, 52] width 28 height 10
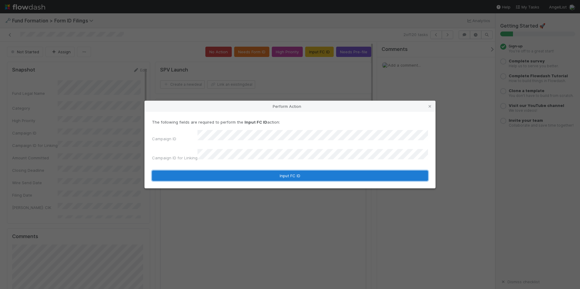
click at [280, 175] on button "Input FC ID" at bounding box center [290, 176] width 276 height 10
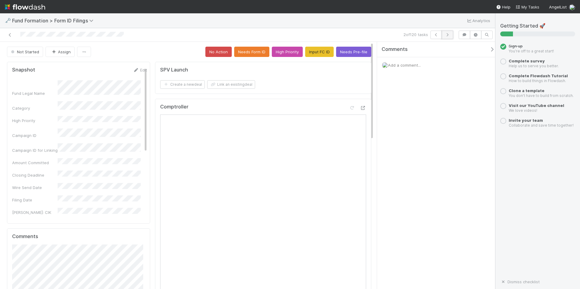
click at [446, 35] on icon "button" at bounding box center [447, 35] width 6 height 4
click at [318, 49] on button "Input FC ID" at bounding box center [319, 52] width 28 height 10
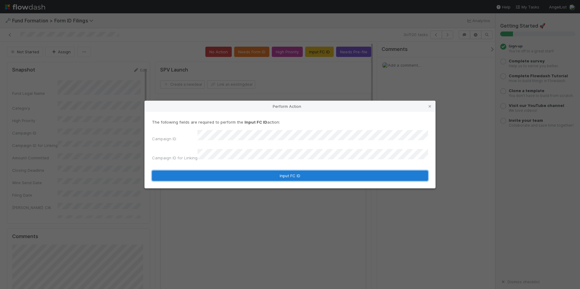
click at [293, 174] on button "Input FC ID" at bounding box center [290, 176] width 276 height 10
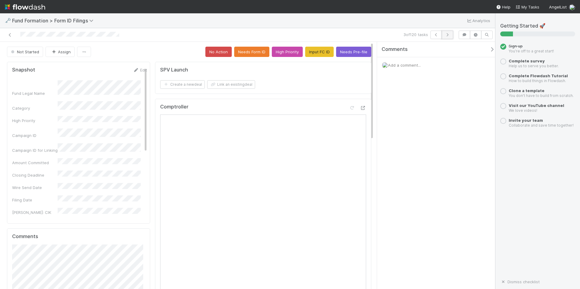
click at [446, 36] on icon "button" at bounding box center [447, 35] width 6 height 4
click at [315, 55] on button "Input FC ID" at bounding box center [319, 52] width 28 height 10
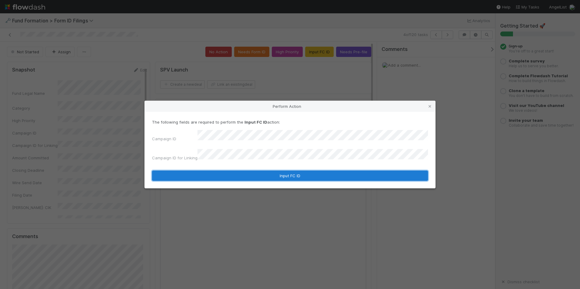
click at [279, 175] on button "Input FC ID" at bounding box center [290, 176] width 276 height 10
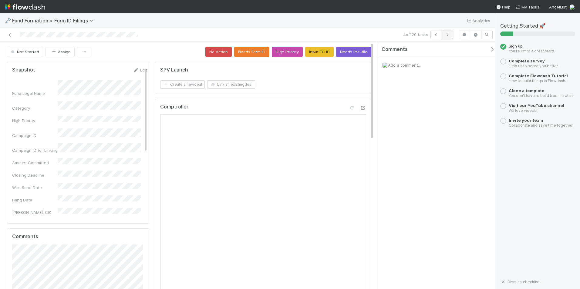
click at [447, 35] on icon "button" at bounding box center [447, 35] width 6 height 4
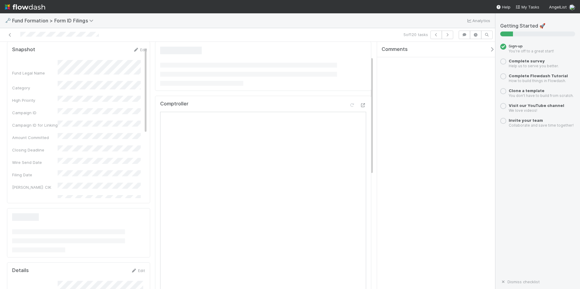
scroll to position [30, 0]
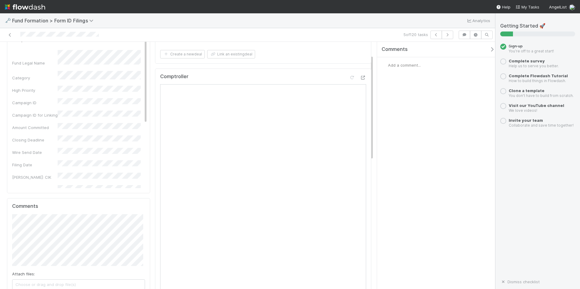
click at [405, 126] on div "Comments Add a comment..." at bounding box center [436, 165] width 118 height 247
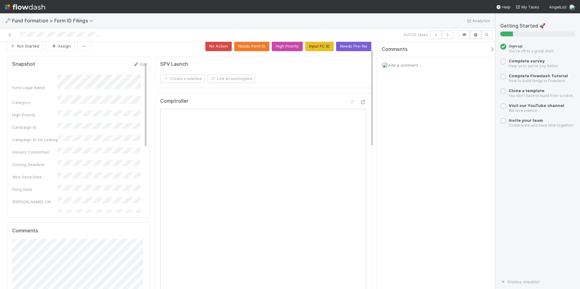
scroll to position [0, 0]
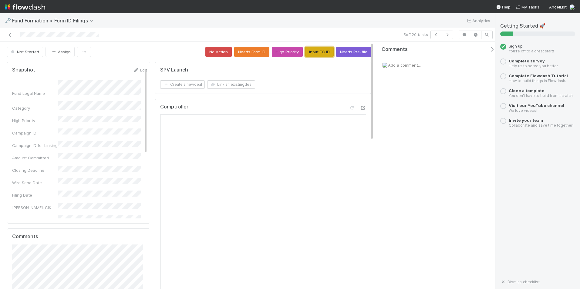
click at [318, 50] on button "Input FC ID" at bounding box center [319, 52] width 28 height 10
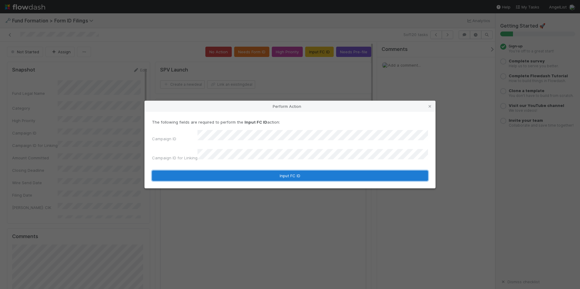
click at [277, 171] on button "Input FC ID" at bounding box center [290, 176] width 276 height 10
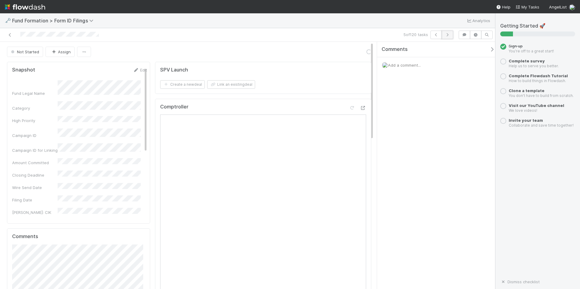
click at [444, 34] on button "button" at bounding box center [447, 35] width 12 height 8
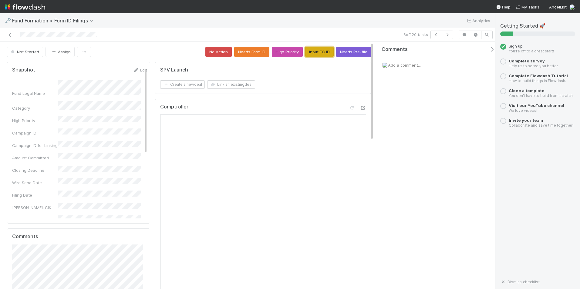
click at [318, 48] on button "Input FC ID" at bounding box center [319, 52] width 28 height 10
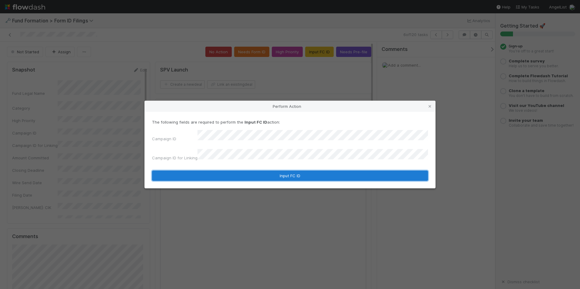
click at [300, 172] on button "Input FC ID" at bounding box center [290, 176] width 276 height 10
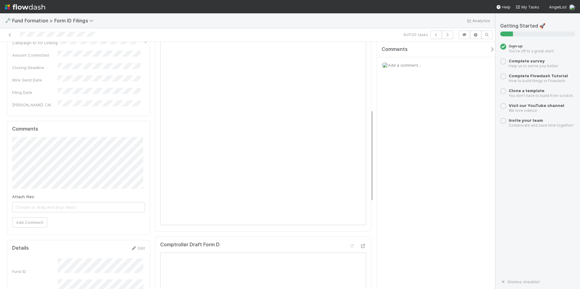
scroll to position [182, 0]
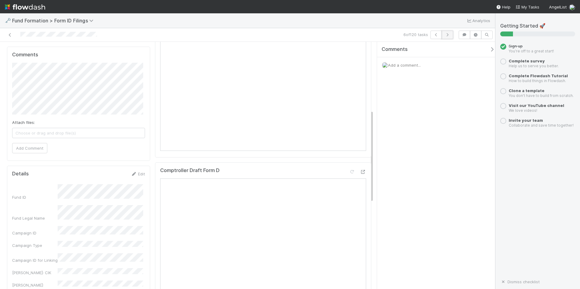
click at [447, 33] on icon "button" at bounding box center [447, 35] width 6 height 4
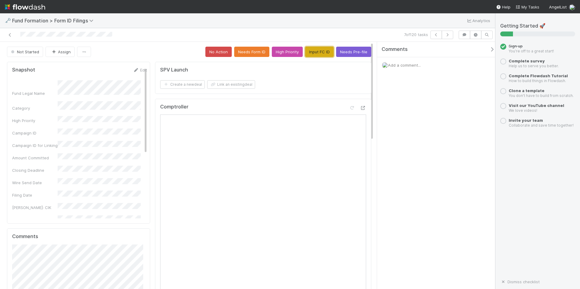
click at [314, 50] on button "Input FC ID" at bounding box center [319, 52] width 28 height 10
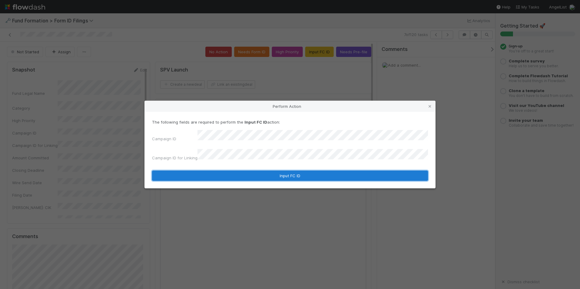
click at [275, 173] on button "Input FC ID" at bounding box center [290, 176] width 276 height 10
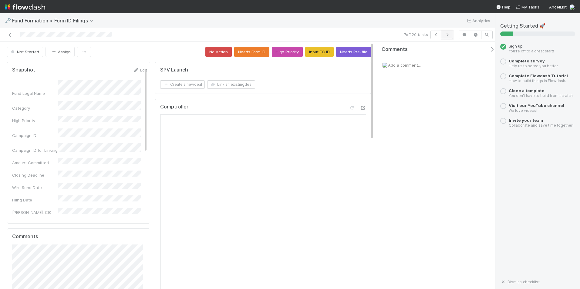
click at [447, 36] on icon "button" at bounding box center [447, 35] width 6 height 4
click at [308, 53] on button "Input FC ID" at bounding box center [319, 52] width 28 height 10
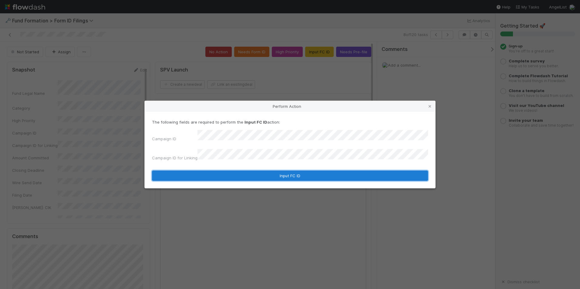
click at [275, 172] on button "Input FC ID" at bounding box center [290, 176] width 276 height 10
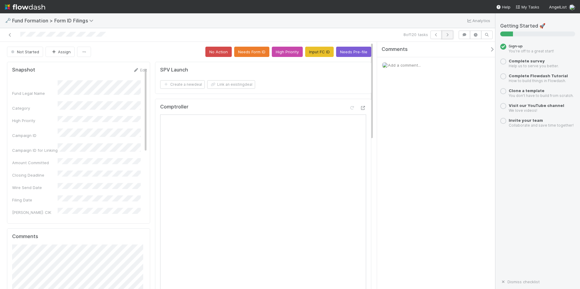
click at [444, 35] on button "button" at bounding box center [447, 35] width 12 height 8
click at [316, 55] on button "Input FC ID" at bounding box center [319, 52] width 28 height 10
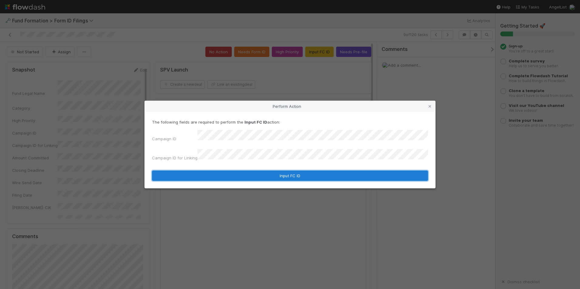
click at [260, 171] on button "Input FC ID" at bounding box center [290, 176] width 276 height 10
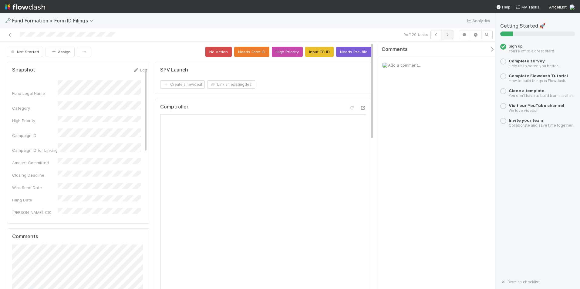
click at [444, 35] on button "button" at bounding box center [447, 35] width 12 height 8
click at [324, 52] on button "Input FC ID" at bounding box center [319, 52] width 28 height 10
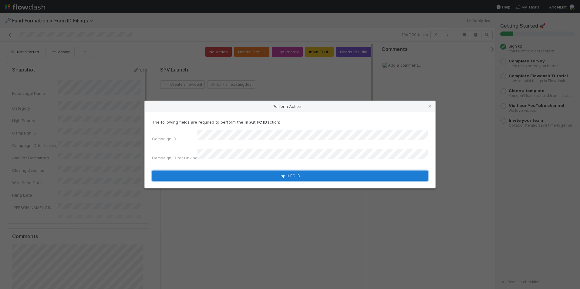
click at [252, 175] on button "Input FC ID" at bounding box center [290, 176] width 276 height 10
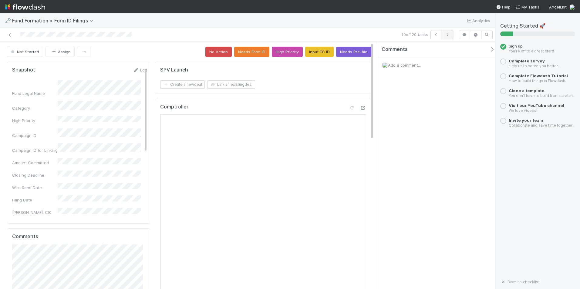
click at [444, 35] on icon "button" at bounding box center [447, 35] width 6 height 4
click at [315, 48] on button "Input FC ID" at bounding box center [319, 52] width 28 height 10
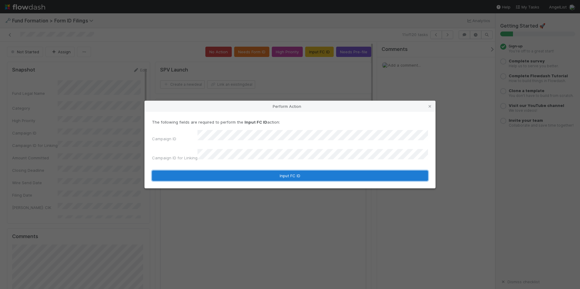
click at [264, 176] on button "Input FC ID" at bounding box center [290, 176] width 276 height 10
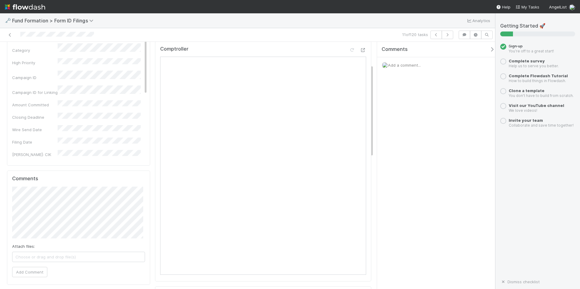
scroll to position [61, 0]
click at [364, 113] on div "Comptroller" at bounding box center [263, 158] width 216 height 241
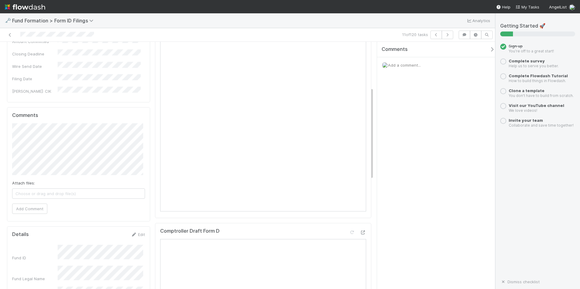
scroll to position [0, 0]
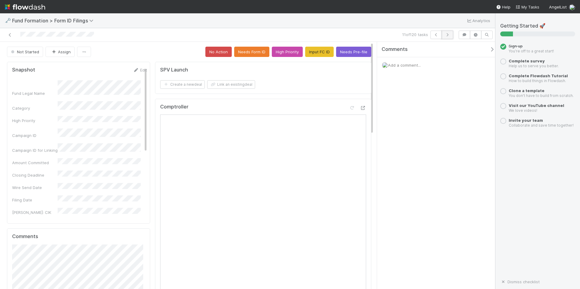
click at [451, 35] on button "button" at bounding box center [447, 35] width 12 height 8
click at [317, 50] on button "Input FC ID" at bounding box center [319, 52] width 28 height 10
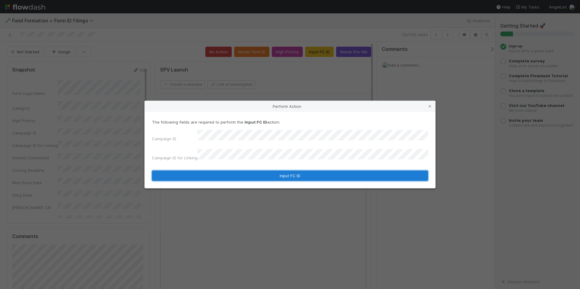
click at [295, 171] on button "Input FC ID" at bounding box center [290, 176] width 276 height 10
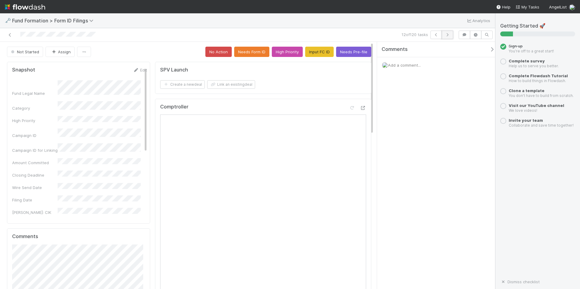
click at [446, 33] on icon "button" at bounding box center [447, 35] width 6 height 4
click at [310, 53] on button "Input FC ID" at bounding box center [319, 52] width 28 height 10
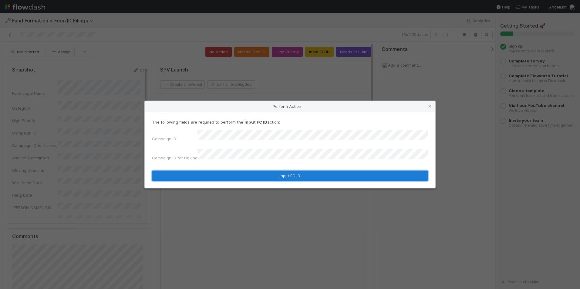
click at [278, 172] on button "Input FC ID" at bounding box center [290, 176] width 276 height 10
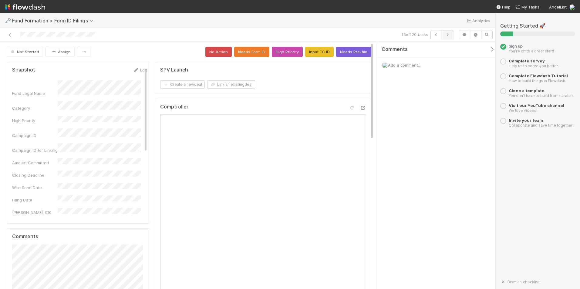
click at [450, 33] on icon "button" at bounding box center [447, 35] width 6 height 4
click at [307, 53] on button "Input FC ID" at bounding box center [319, 52] width 28 height 10
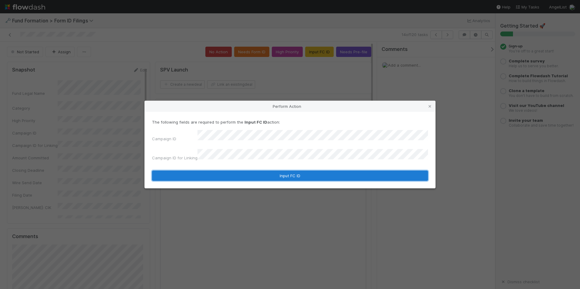
click at [254, 171] on button "Input FC ID" at bounding box center [290, 176] width 276 height 10
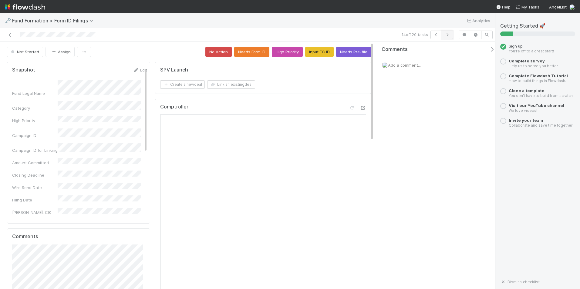
click at [446, 34] on icon "button" at bounding box center [447, 35] width 6 height 4
click at [309, 52] on button "Input FC ID" at bounding box center [319, 52] width 28 height 10
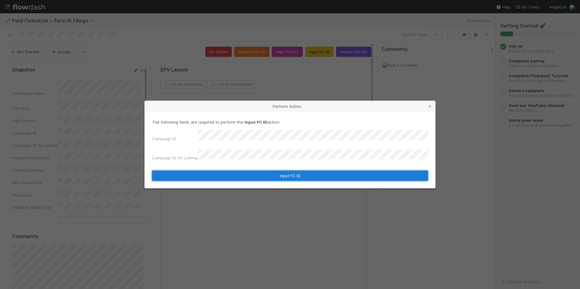
click at [262, 176] on button "Input FC ID" at bounding box center [290, 176] width 276 height 10
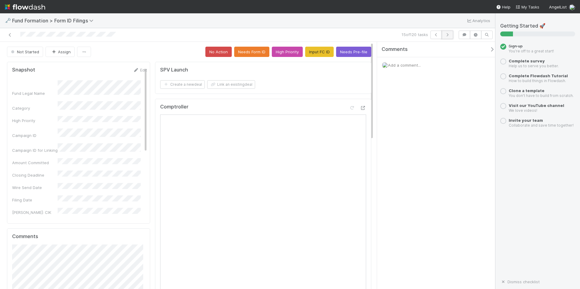
click at [447, 35] on icon "button" at bounding box center [447, 35] width 6 height 4
click at [312, 47] on button "Input FC ID" at bounding box center [319, 52] width 28 height 10
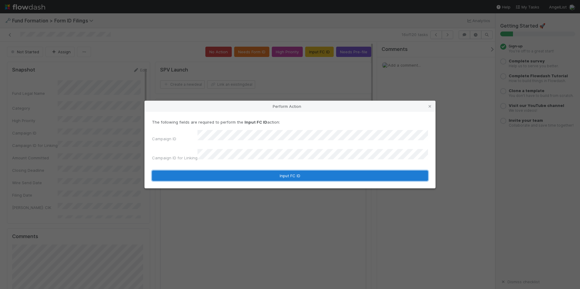
click at [255, 171] on button "Input FC ID" at bounding box center [290, 176] width 276 height 10
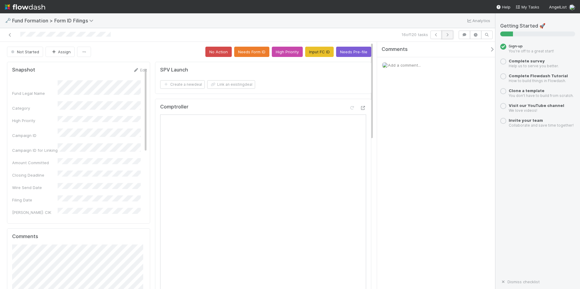
click at [446, 34] on icon "button" at bounding box center [447, 35] width 6 height 4
click at [309, 51] on button "Input FC ID" at bounding box center [319, 52] width 28 height 10
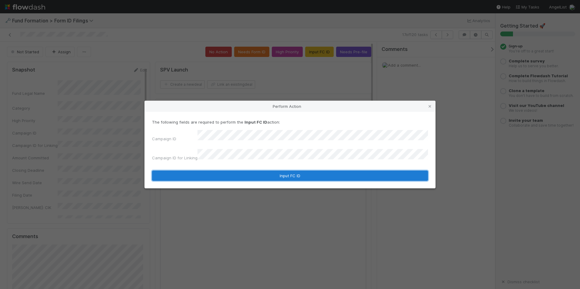
click at [268, 174] on button "Input FC ID" at bounding box center [290, 176] width 276 height 10
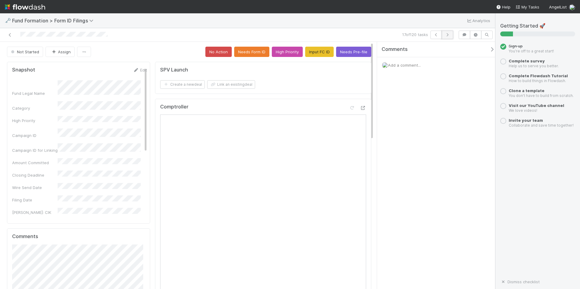
click at [446, 36] on icon "button" at bounding box center [447, 35] width 6 height 4
click at [311, 50] on button "Input FC ID" at bounding box center [319, 52] width 28 height 10
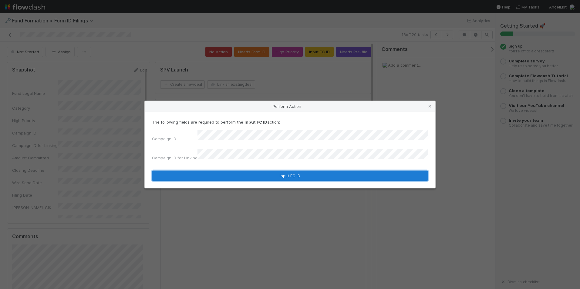
click at [269, 171] on button "Input FC ID" at bounding box center [290, 176] width 276 height 10
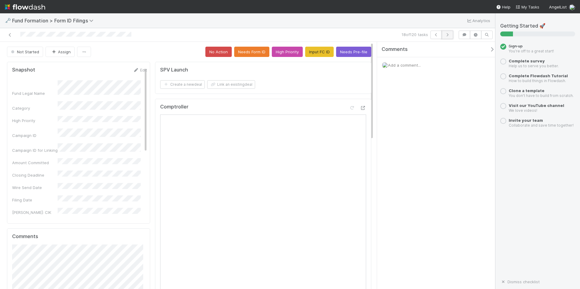
click at [445, 35] on icon "button" at bounding box center [447, 35] width 6 height 4
click at [310, 52] on button "Input FC ID" at bounding box center [319, 52] width 28 height 10
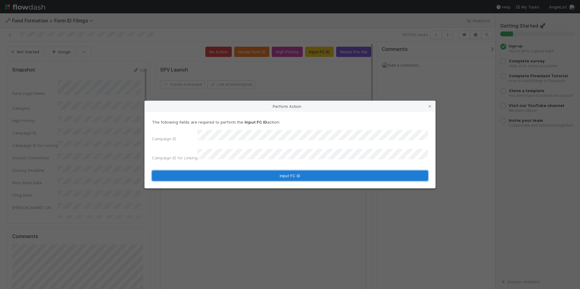
click at [267, 171] on button "Input FC ID" at bounding box center [290, 176] width 276 height 10
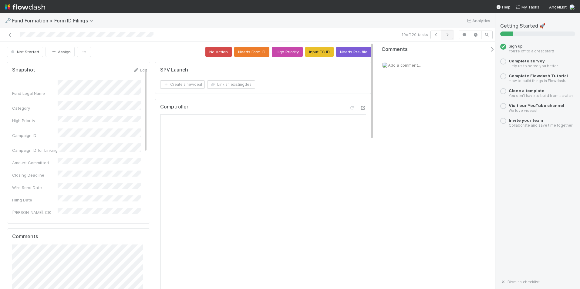
click at [443, 34] on button "button" at bounding box center [447, 35] width 12 height 8
click at [11, 35] on icon at bounding box center [10, 35] width 6 height 4
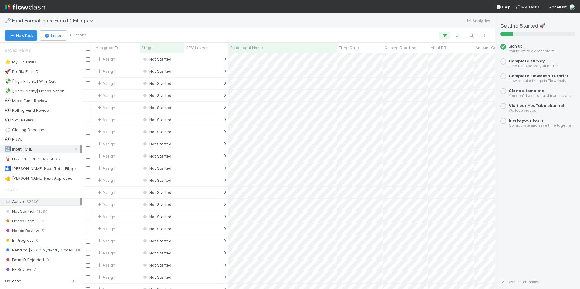
scroll to position [231, 408]
